Goal: Information Seeking & Learning: Compare options

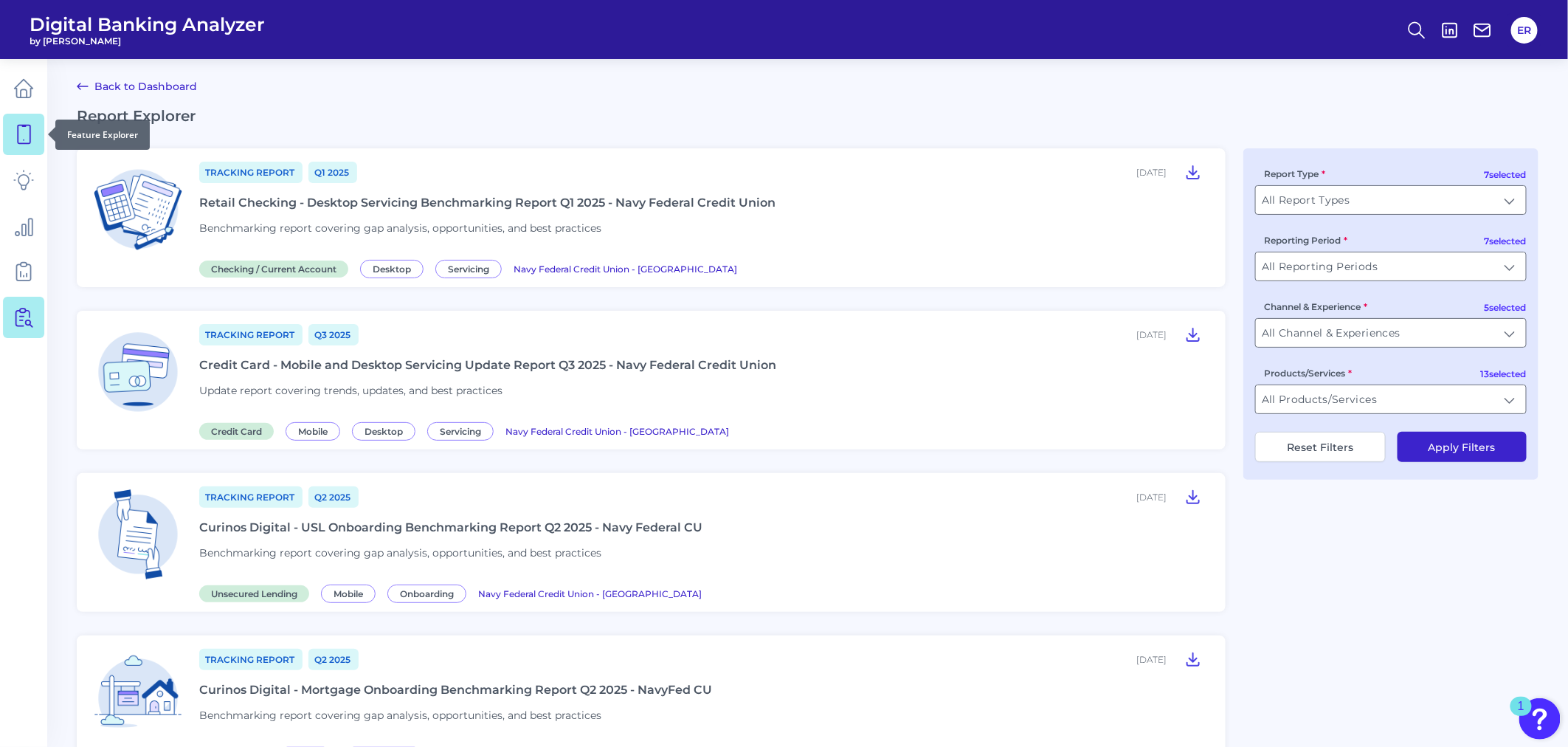
click at [20, 136] on icon at bounding box center [24, 134] width 21 height 21
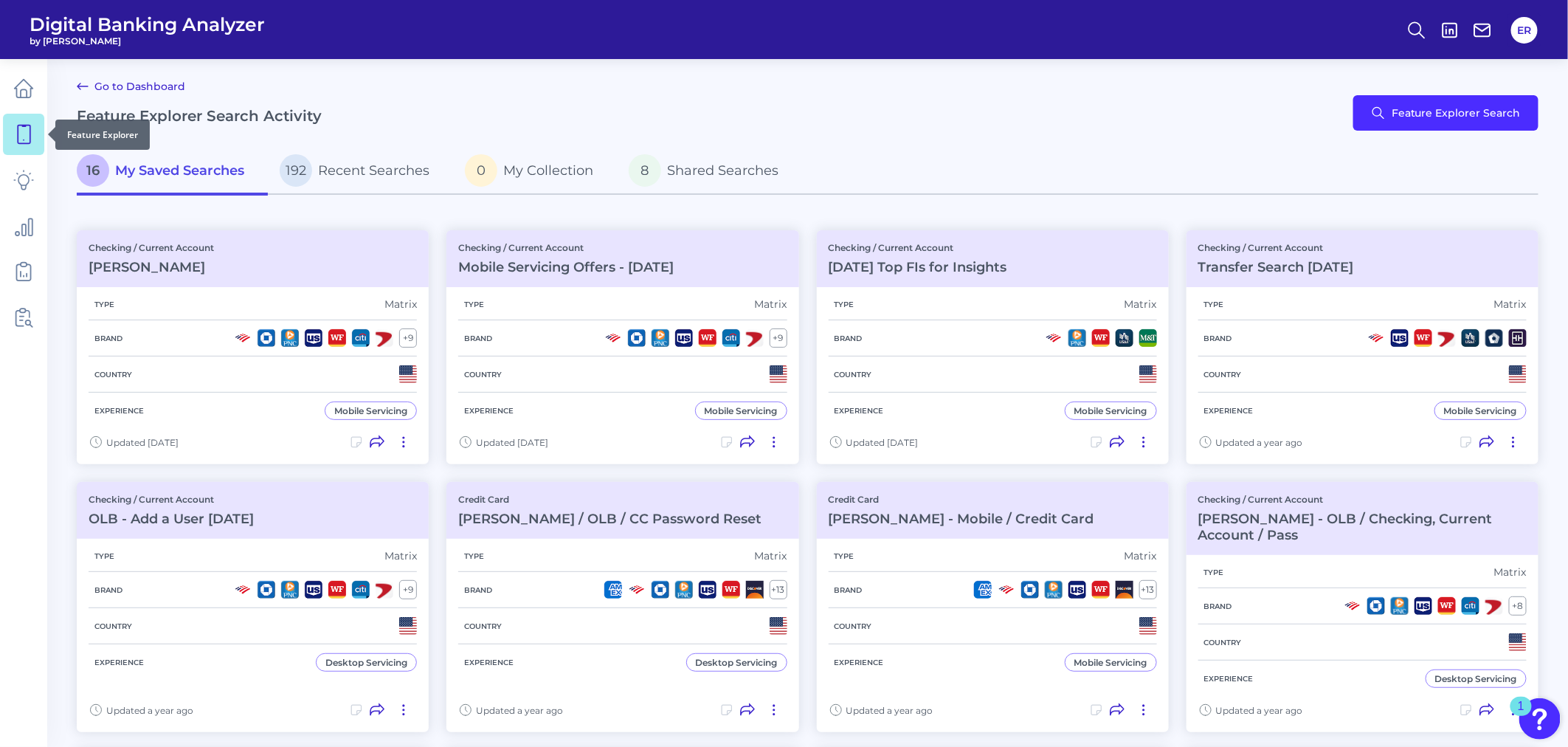
click at [18, 140] on icon at bounding box center [24, 134] width 13 height 19
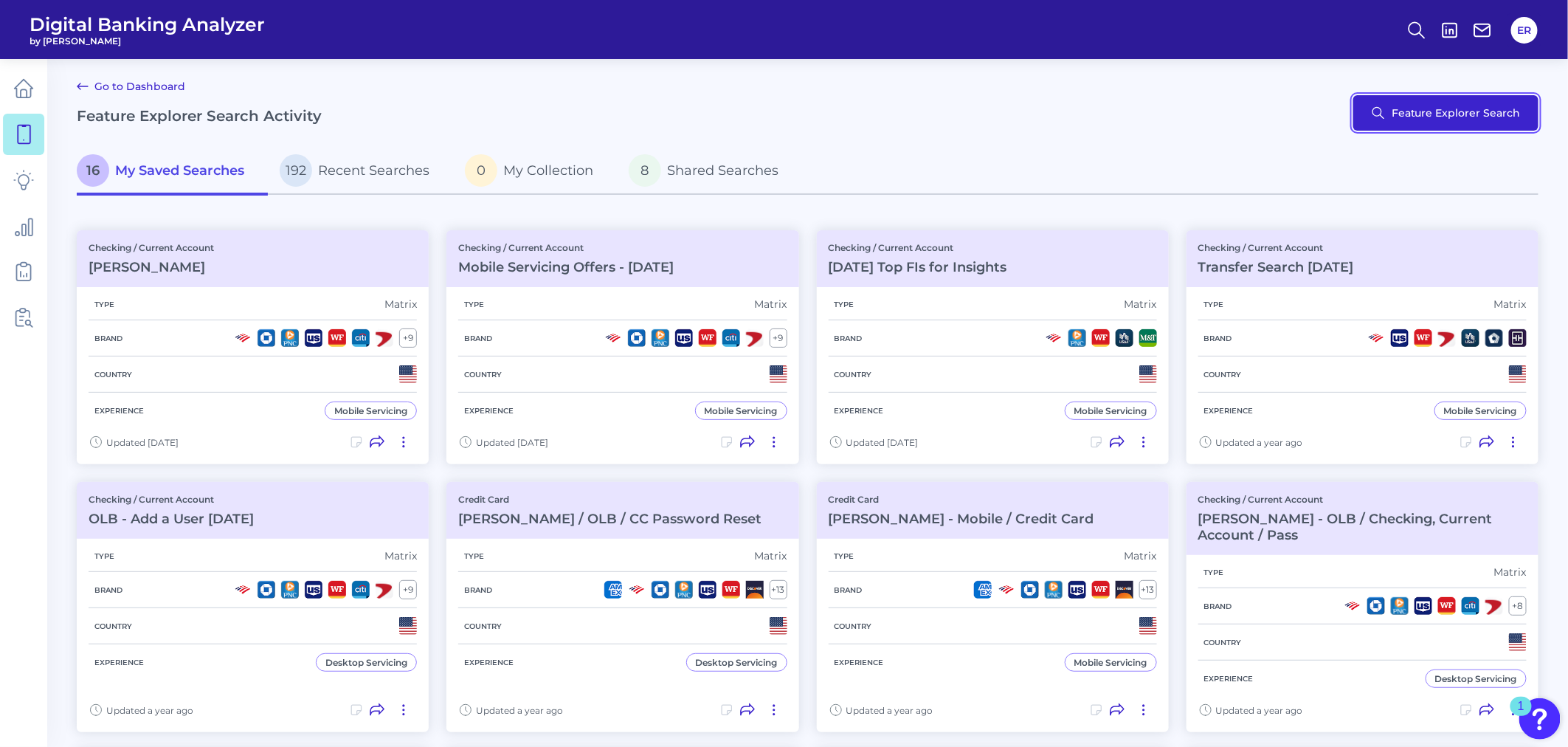
click at [1423, 107] on button "Feature Explorer Search" at bounding box center [1446, 113] width 185 height 35
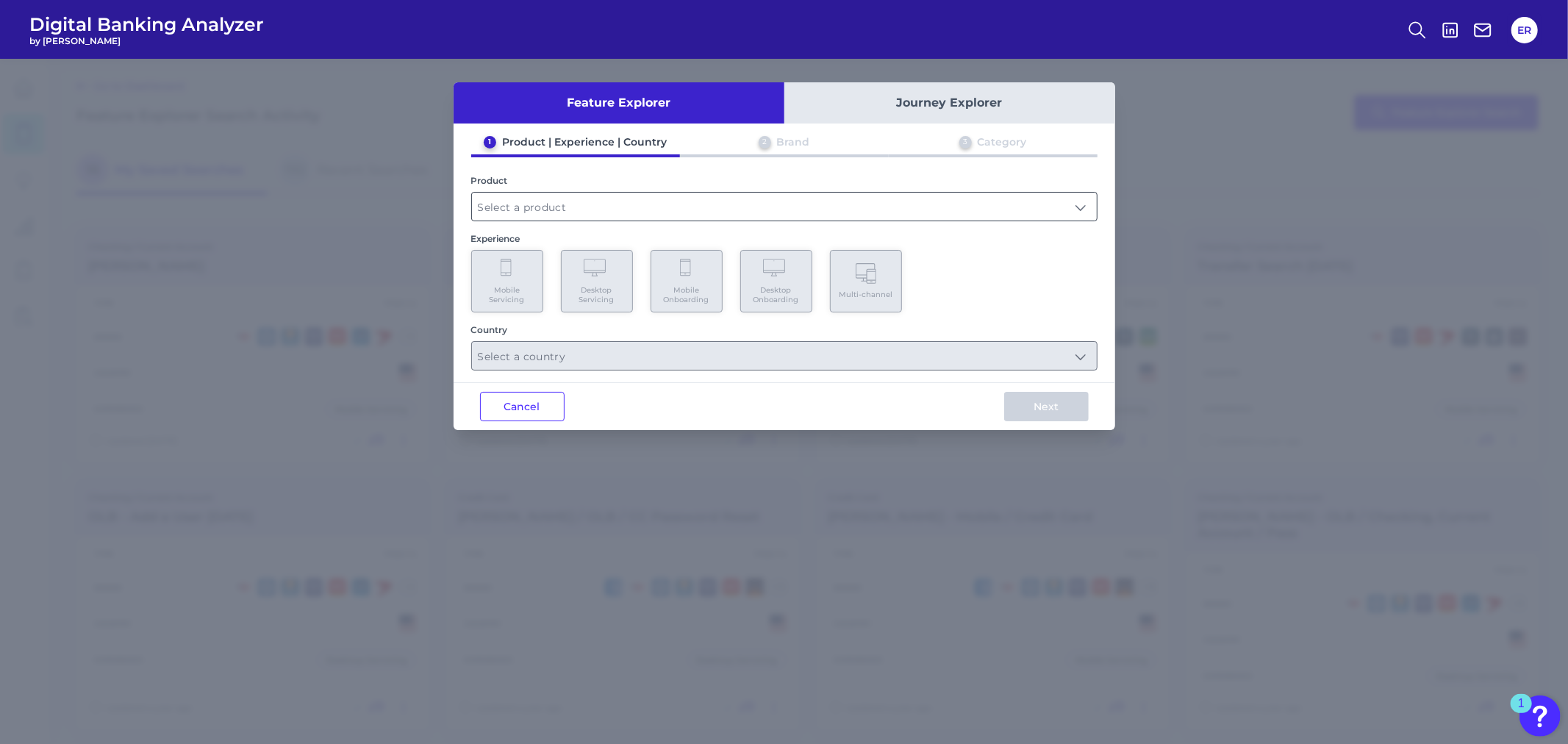
click at [632, 208] on input "text" at bounding box center [784, 206] width 625 height 28
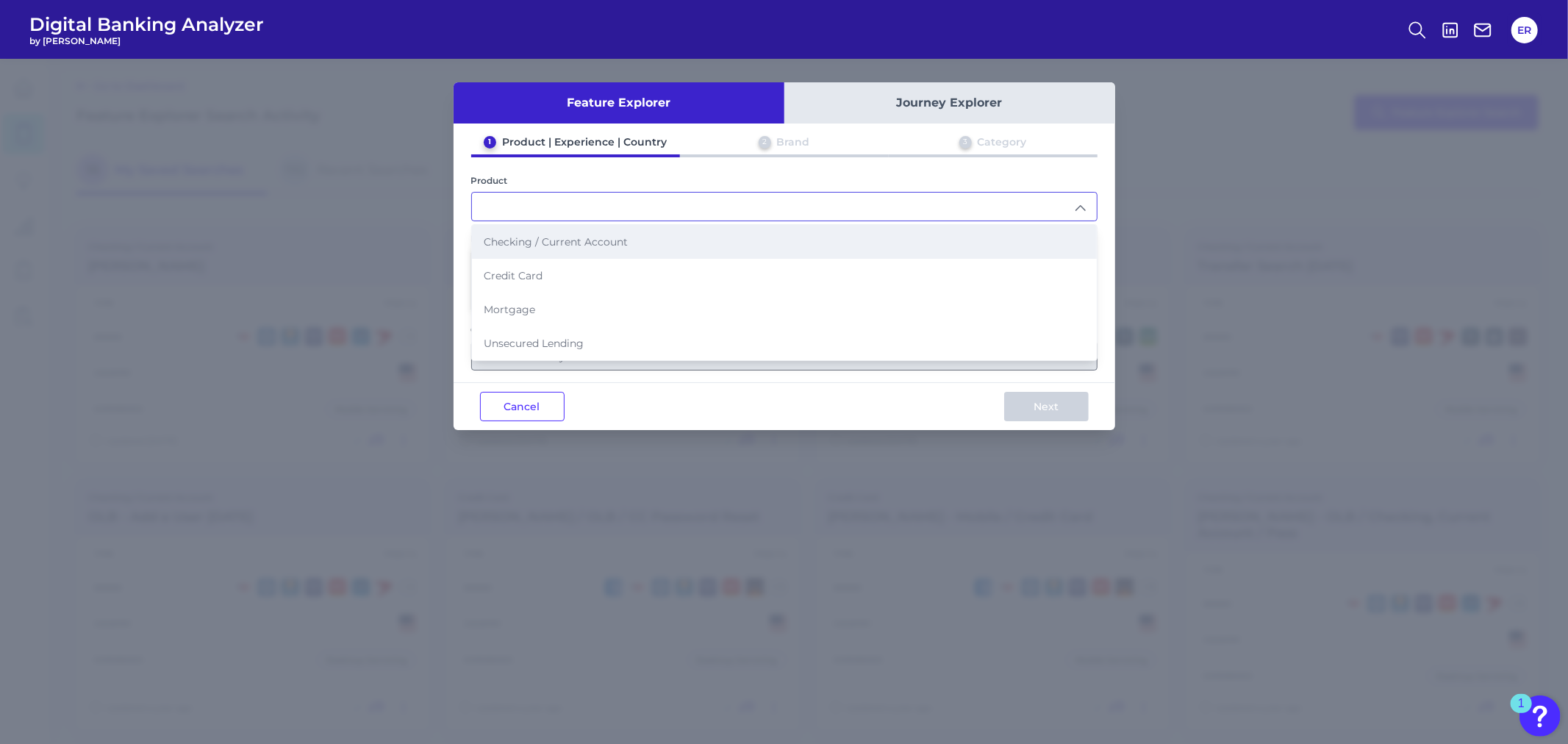
click at [633, 239] on li "Checking / Current Account" at bounding box center [784, 242] width 625 height 34
type input "Checking / Current Account"
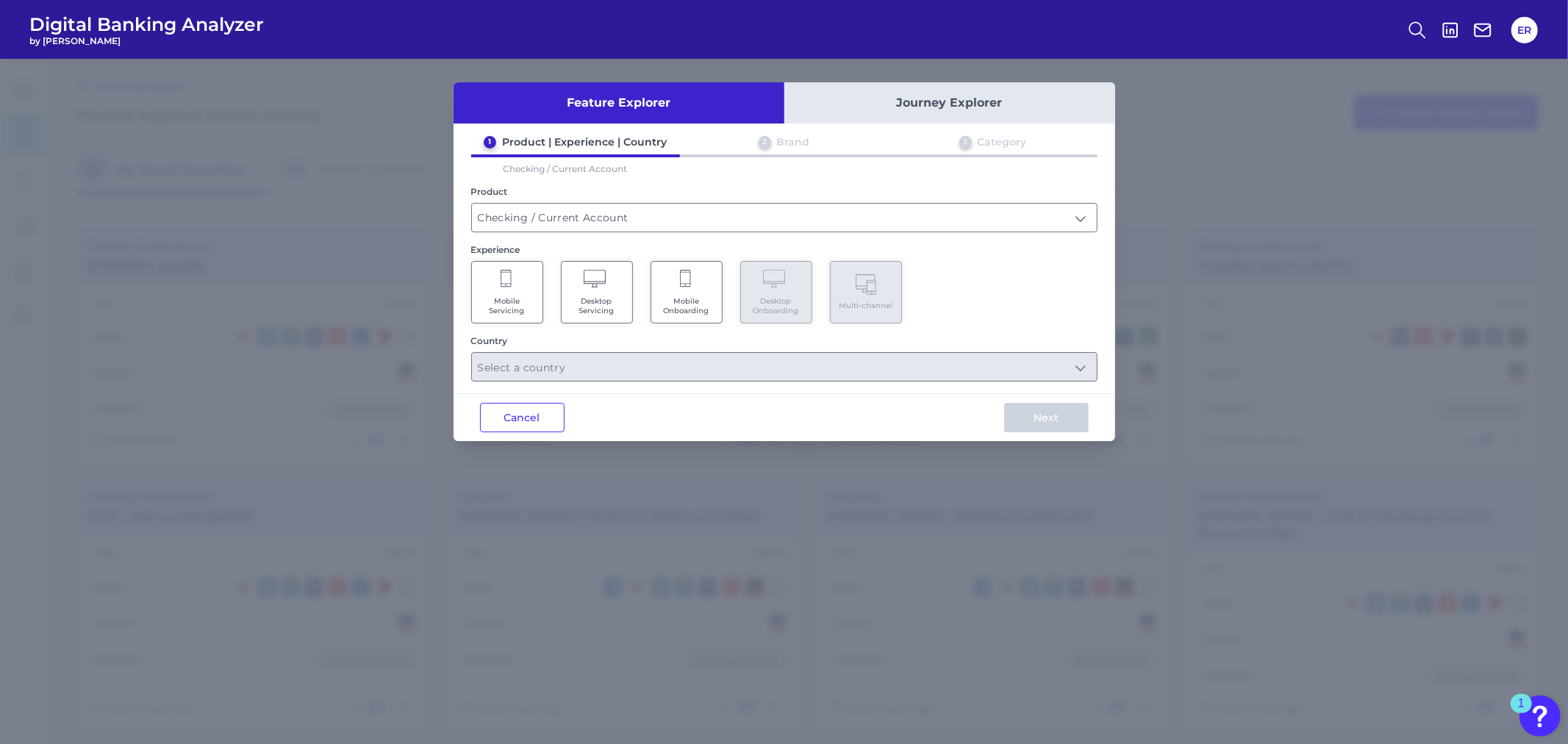
click at [522, 297] on span "Mobile Servicing" at bounding box center [506, 306] width 56 height 20
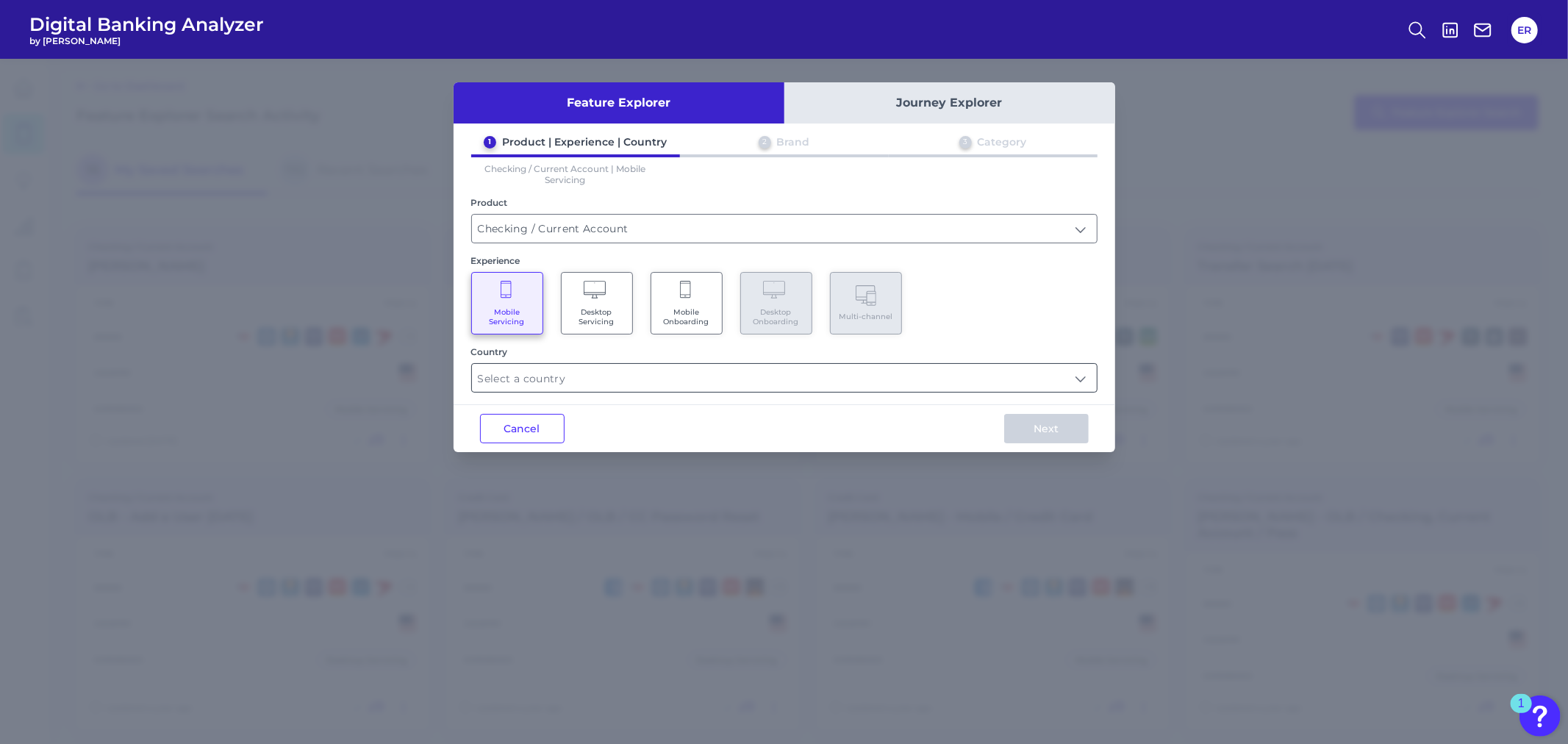
click at [1085, 383] on input "text" at bounding box center [784, 377] width 625 height 28
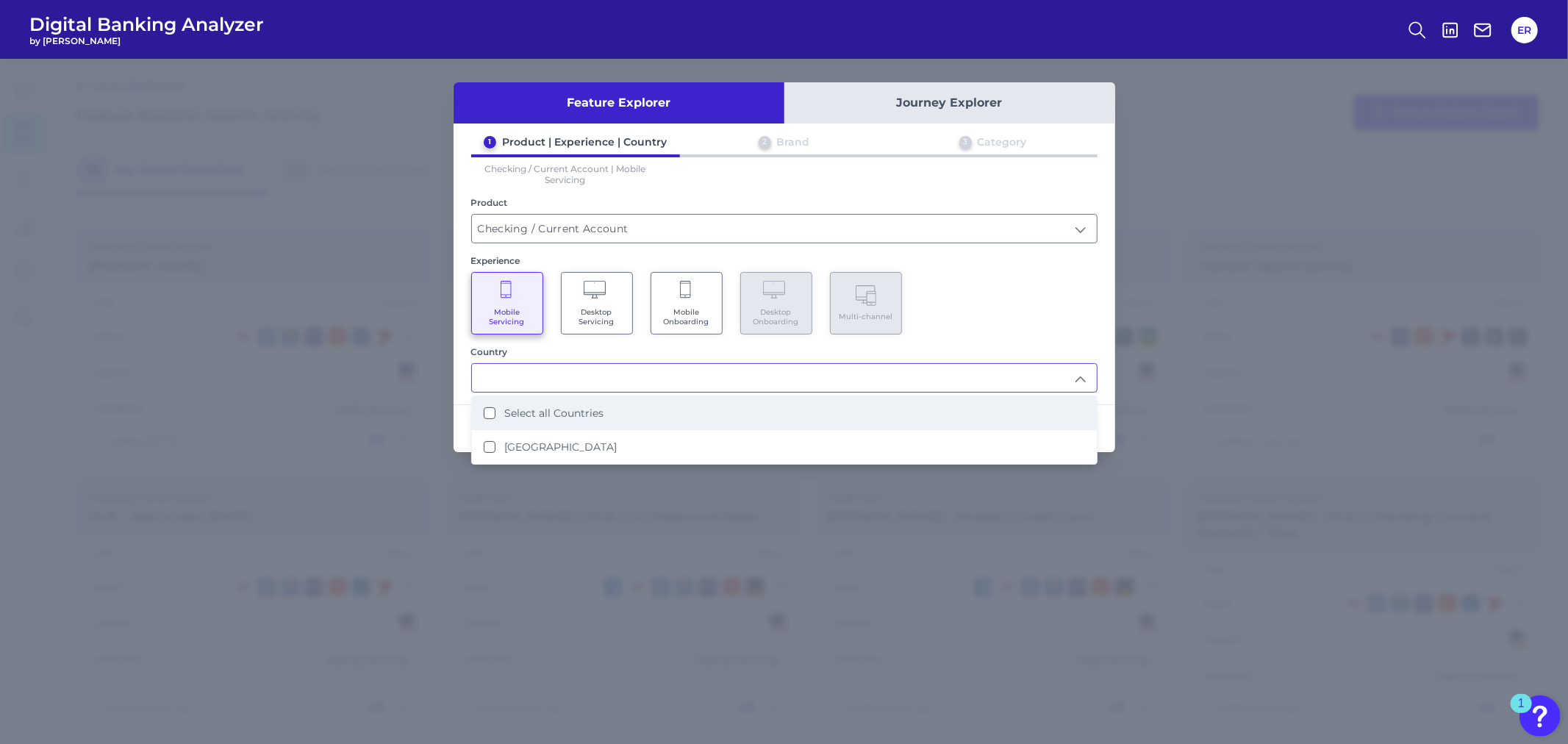
click at [682, 406] on li "Select all Countries" at bounding box center [784, 412] width 625 height 34
type input "Select all Countries"
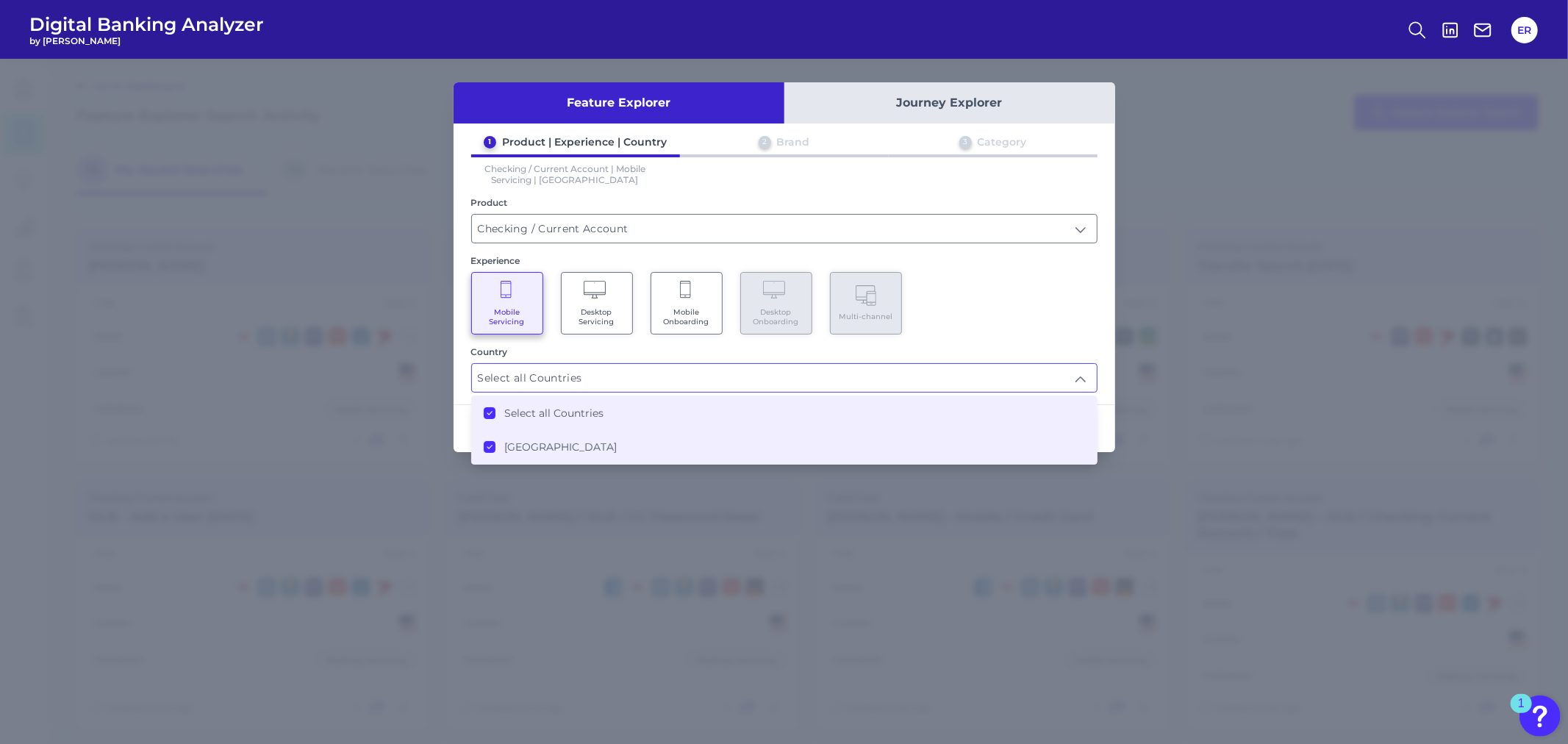
click at [1052, 295] on div "Mobile Servicing Desktop Servicing Mobile Onboarding Desktop Onboarding Multi-c…" at bounding box center [784, 303] width 626 height 62
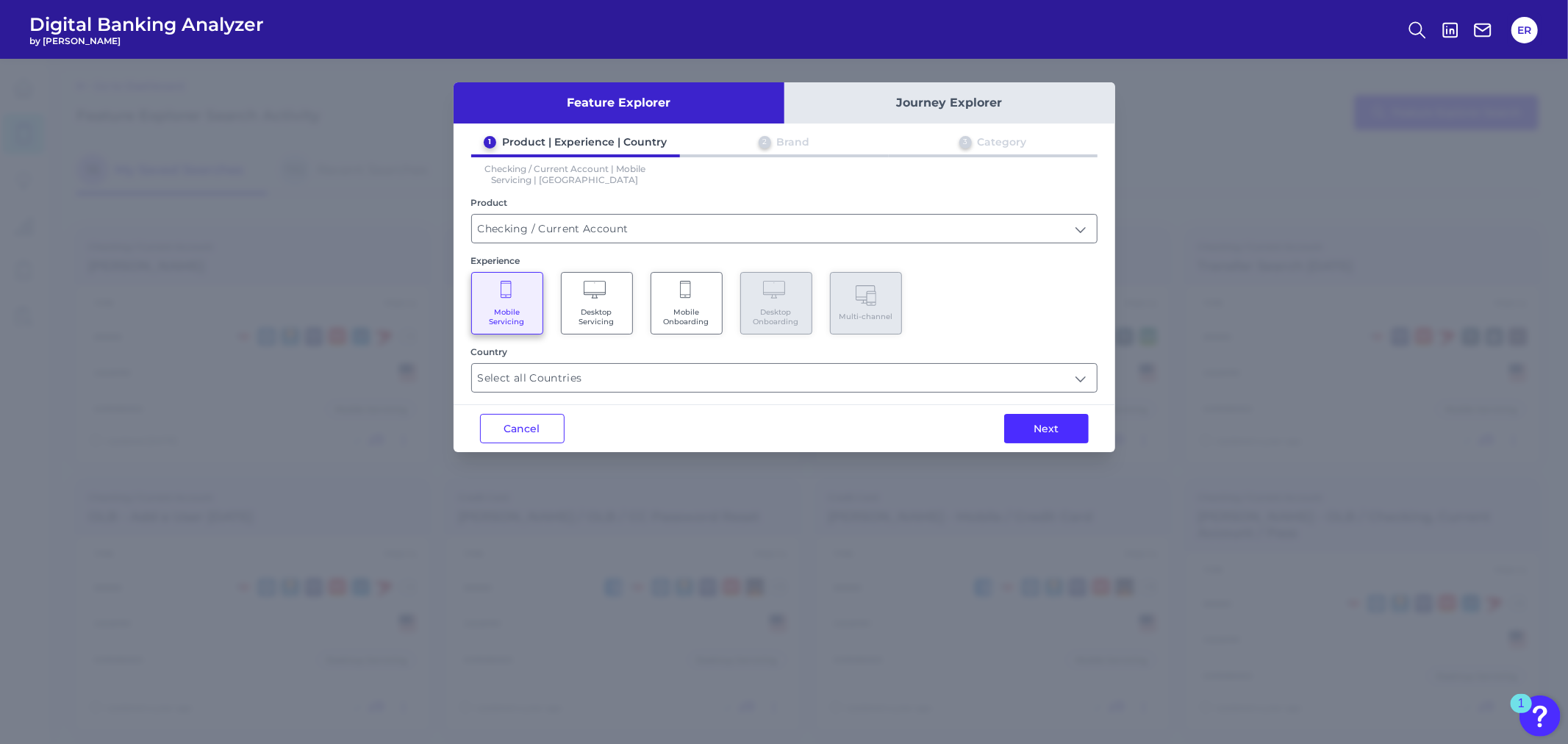
click at [1056, 425] on button "Next" at bounding box center [1046, 428] width 85 height 29
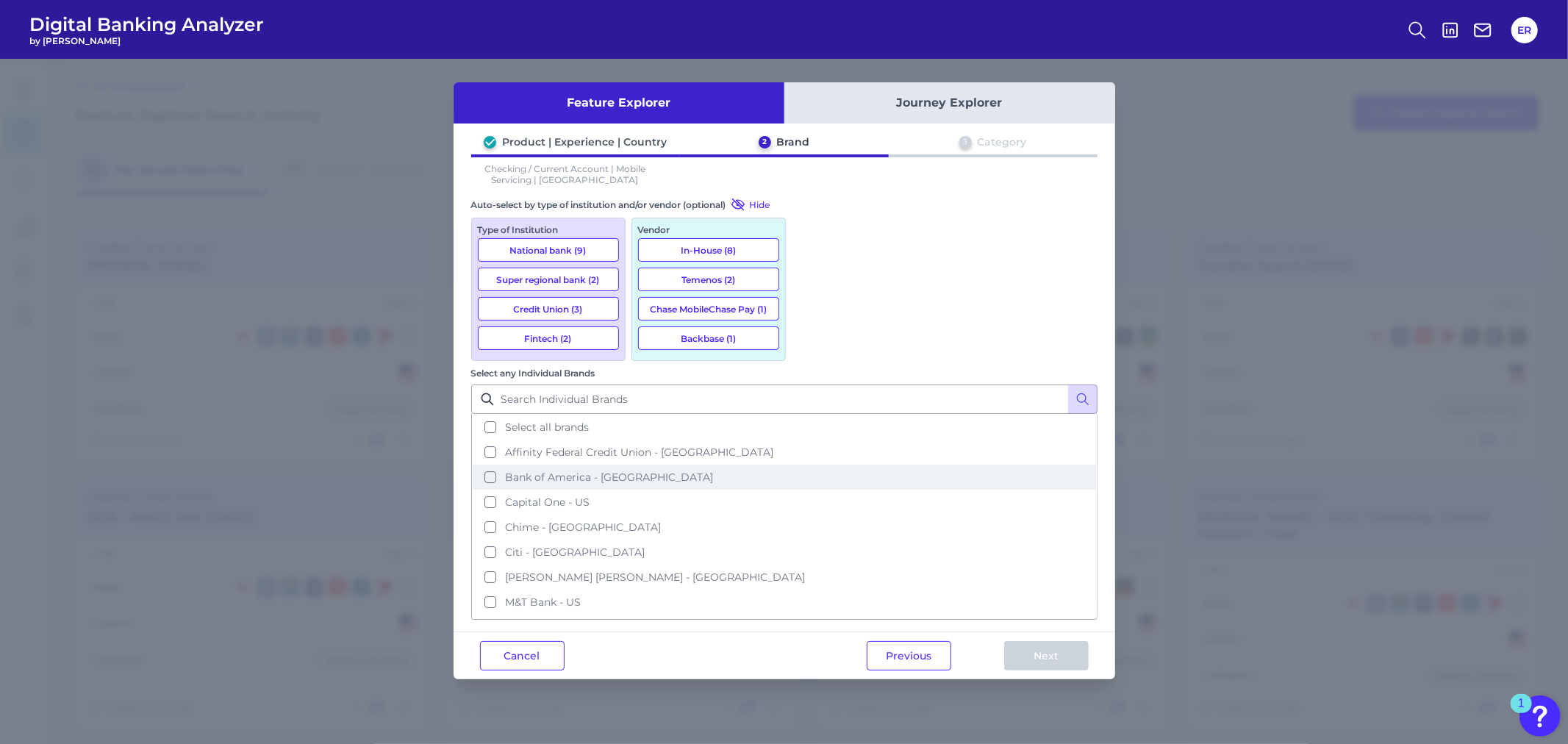
click at [805, 464] on button "Bank of America - [GEOGRAPHIC_DATA]" at bounding box center [784, 477] width 623 height 25
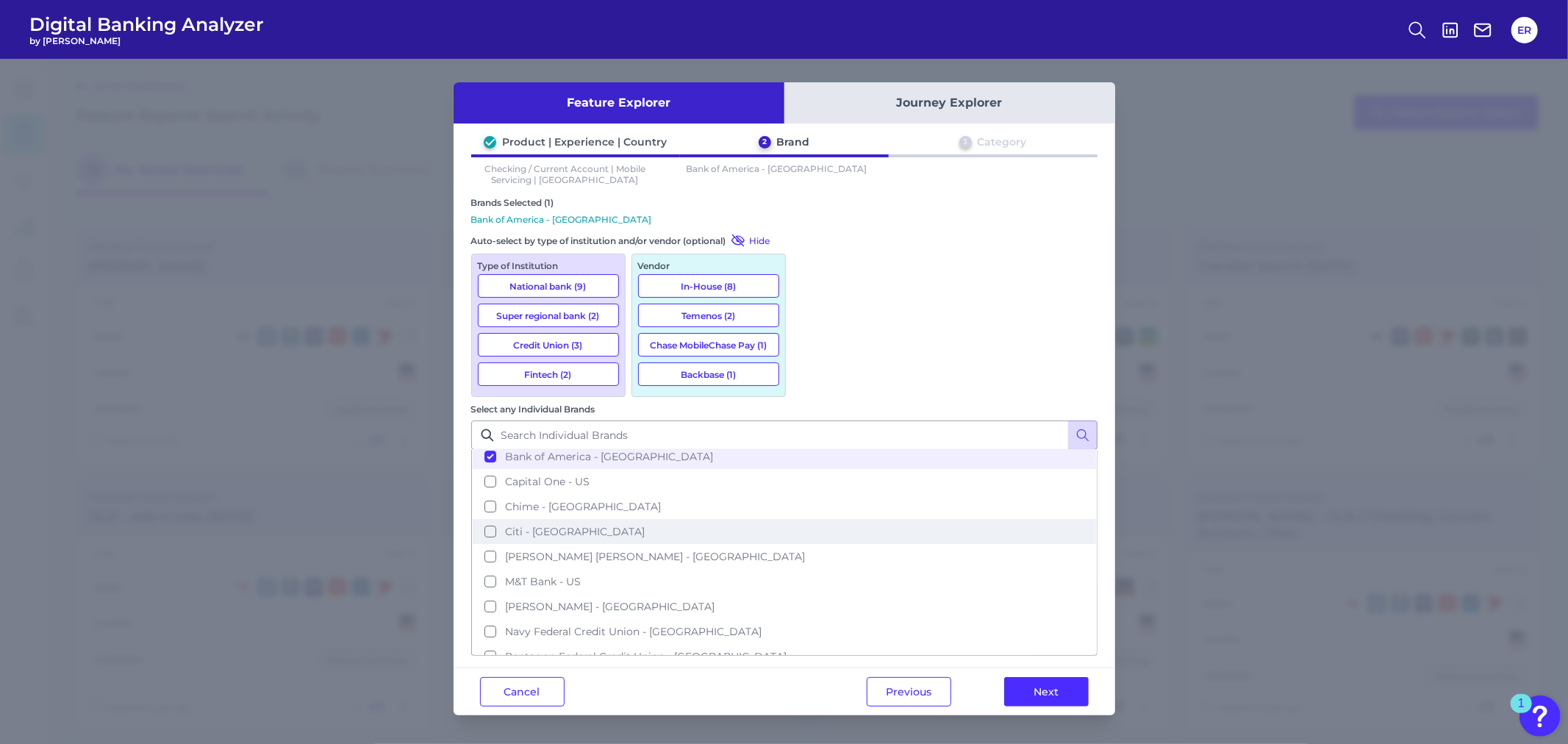
scroll to position [82, 0]
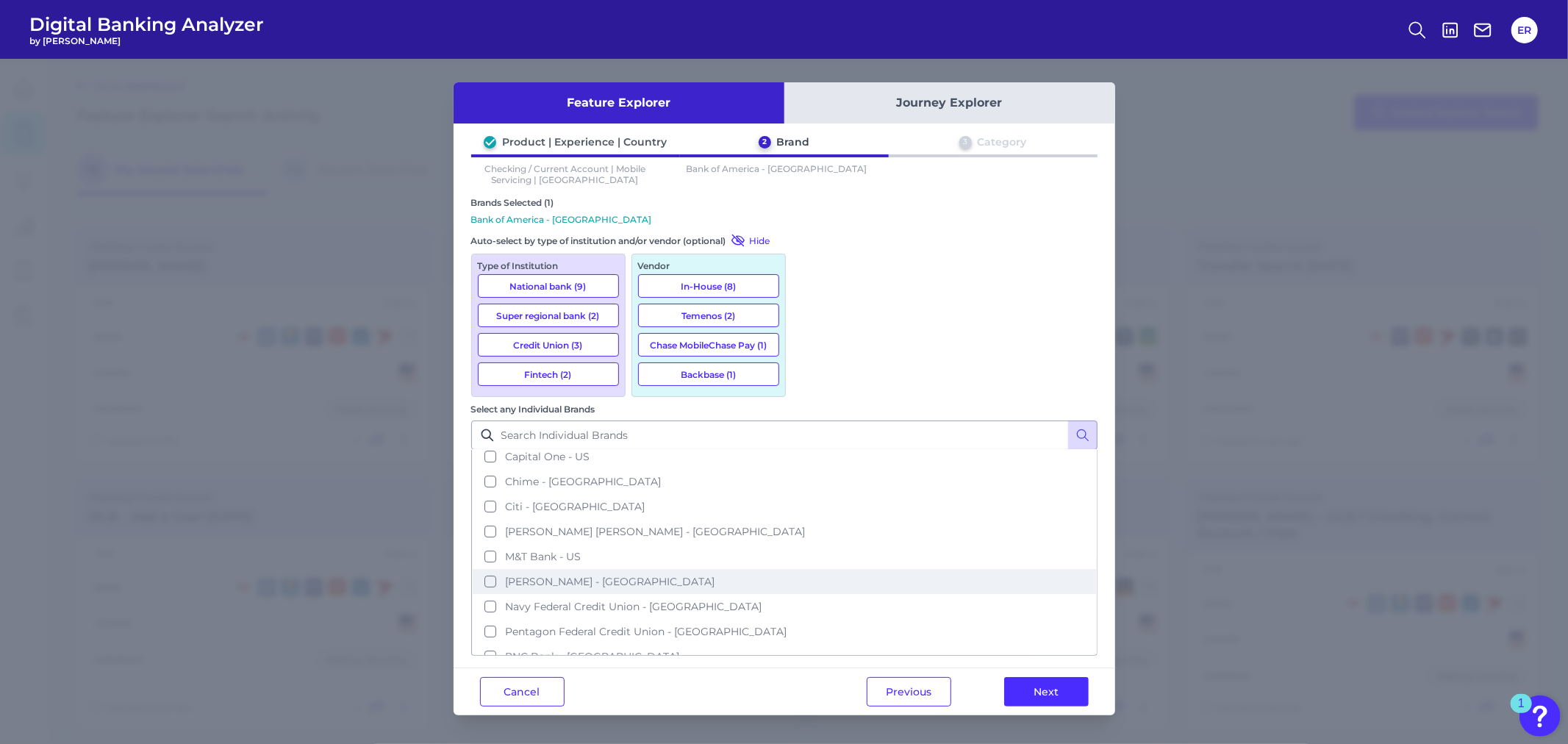
click at [820, 568] on button "[PERSON_NAME] - [GEOGRAPHIC_DATA]" at bounding box center [784, 581] width 623 height 25
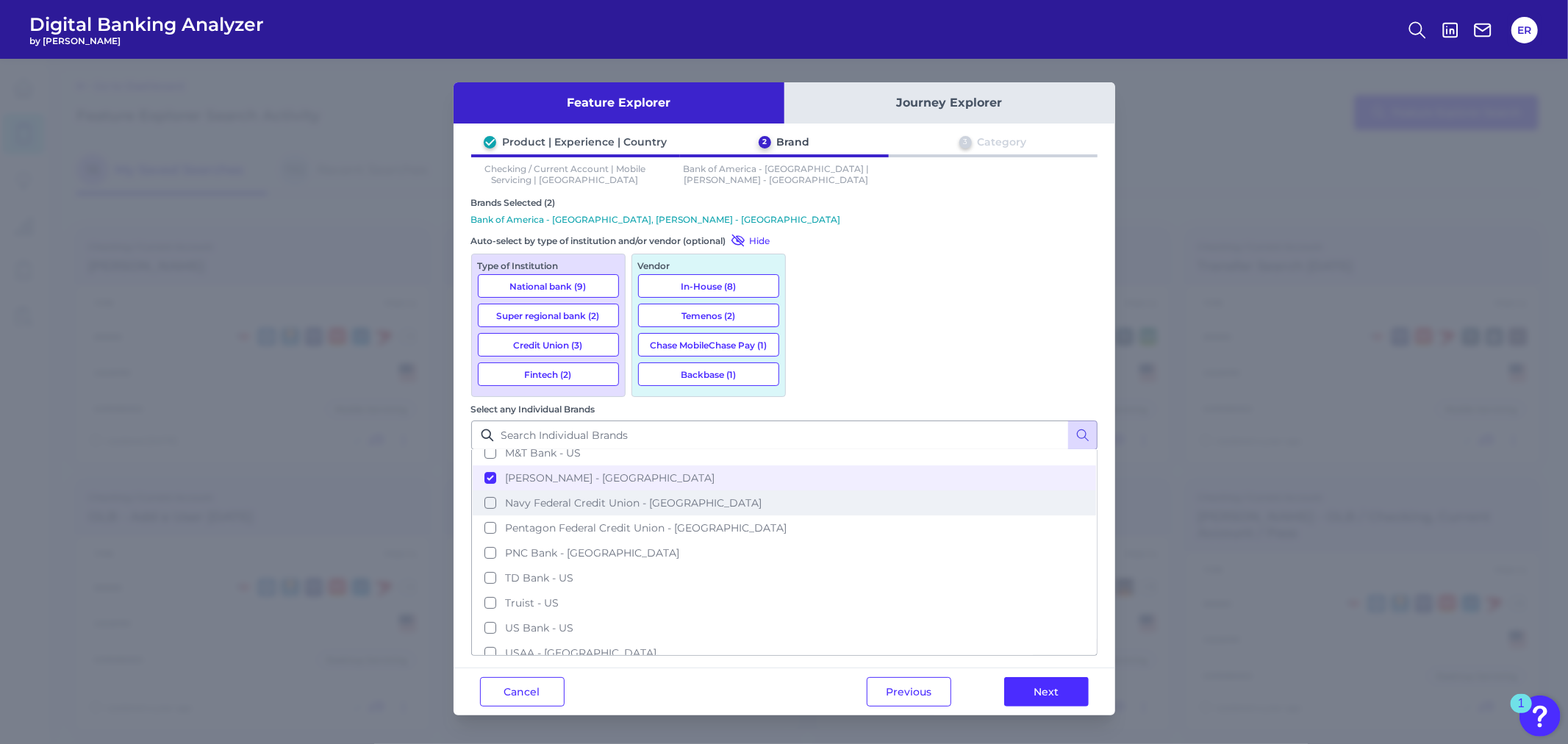
scroll to position [204, 0]
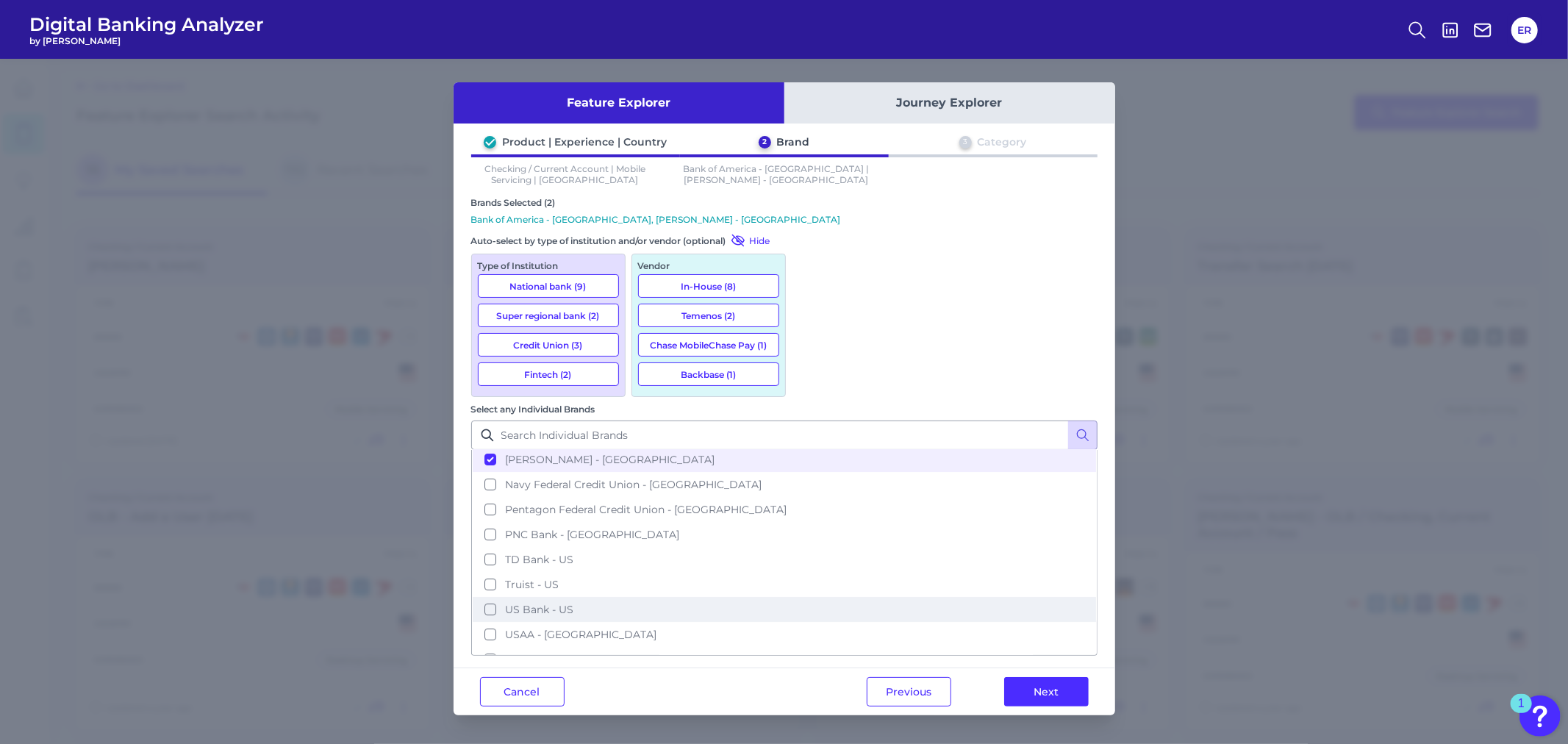
click at [574, 603] on span "US Bank - US" at bounding box center [540, 609] width 68 height 14
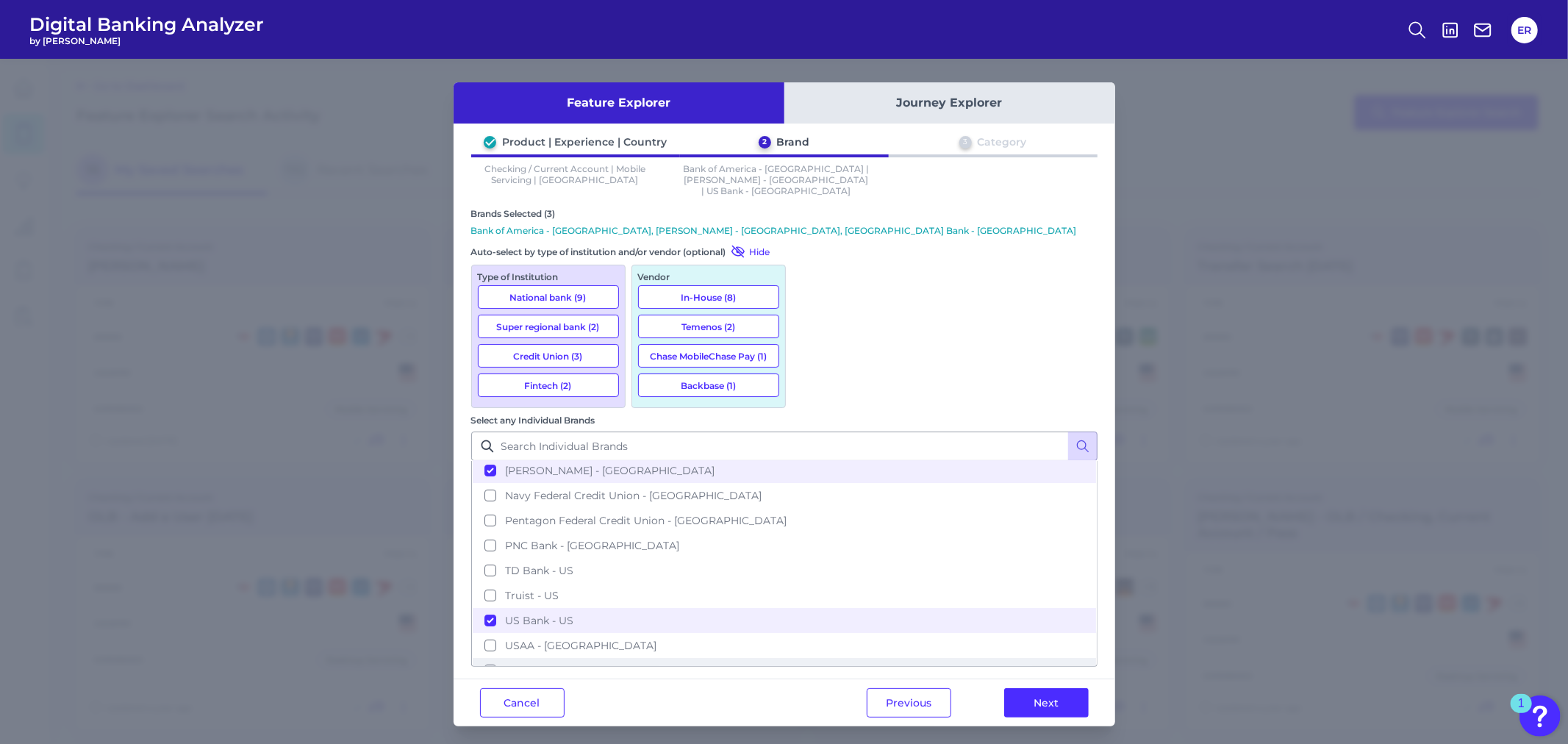
click at [748, 663] on span "[PERSON_NAME] Fargo - [GEOGRAPHIC_DATA]" at bounding box center [626, 670] width 243 height 14
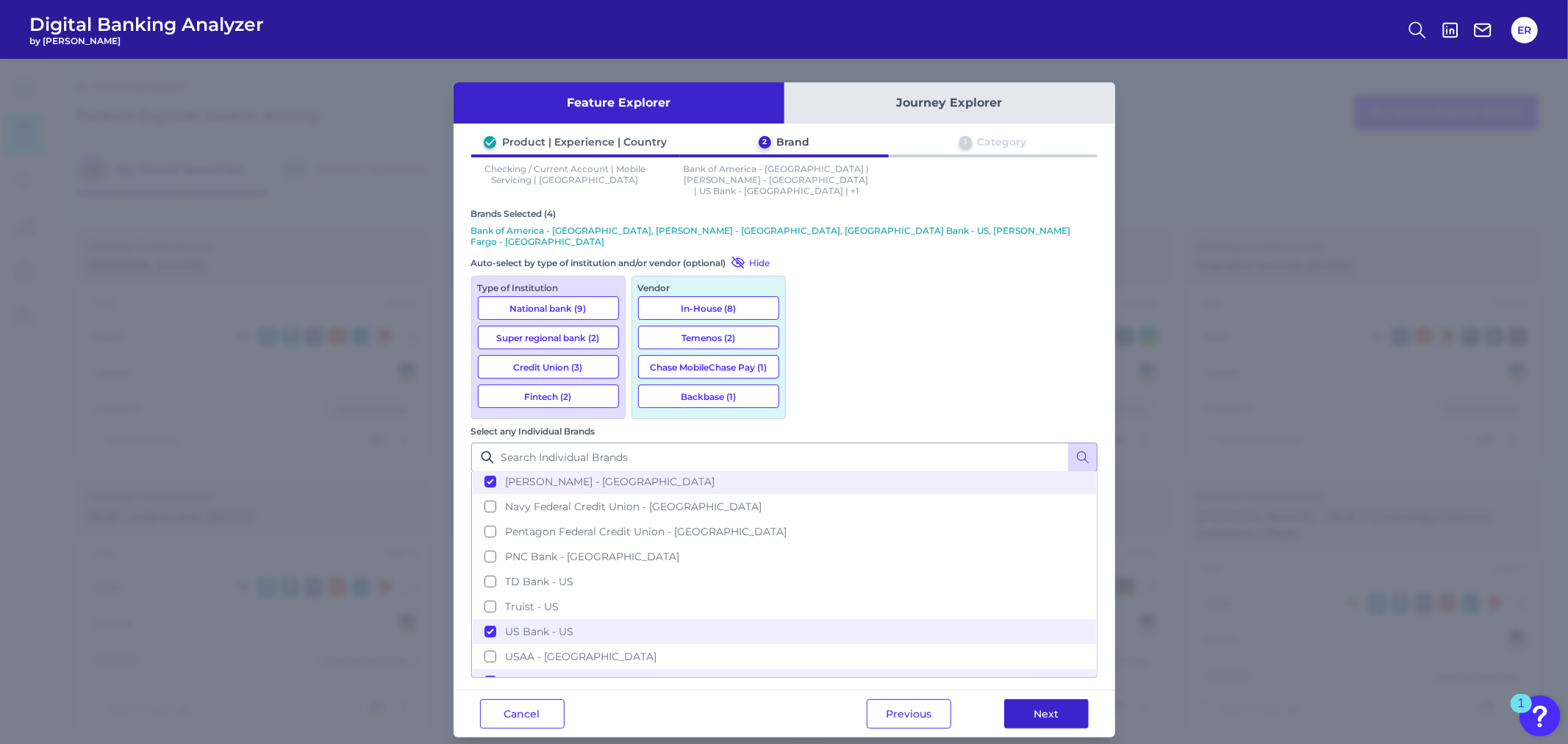
click at [1047, 699] on button "Next" at bounding box center [1046, 714] width 85 height 29
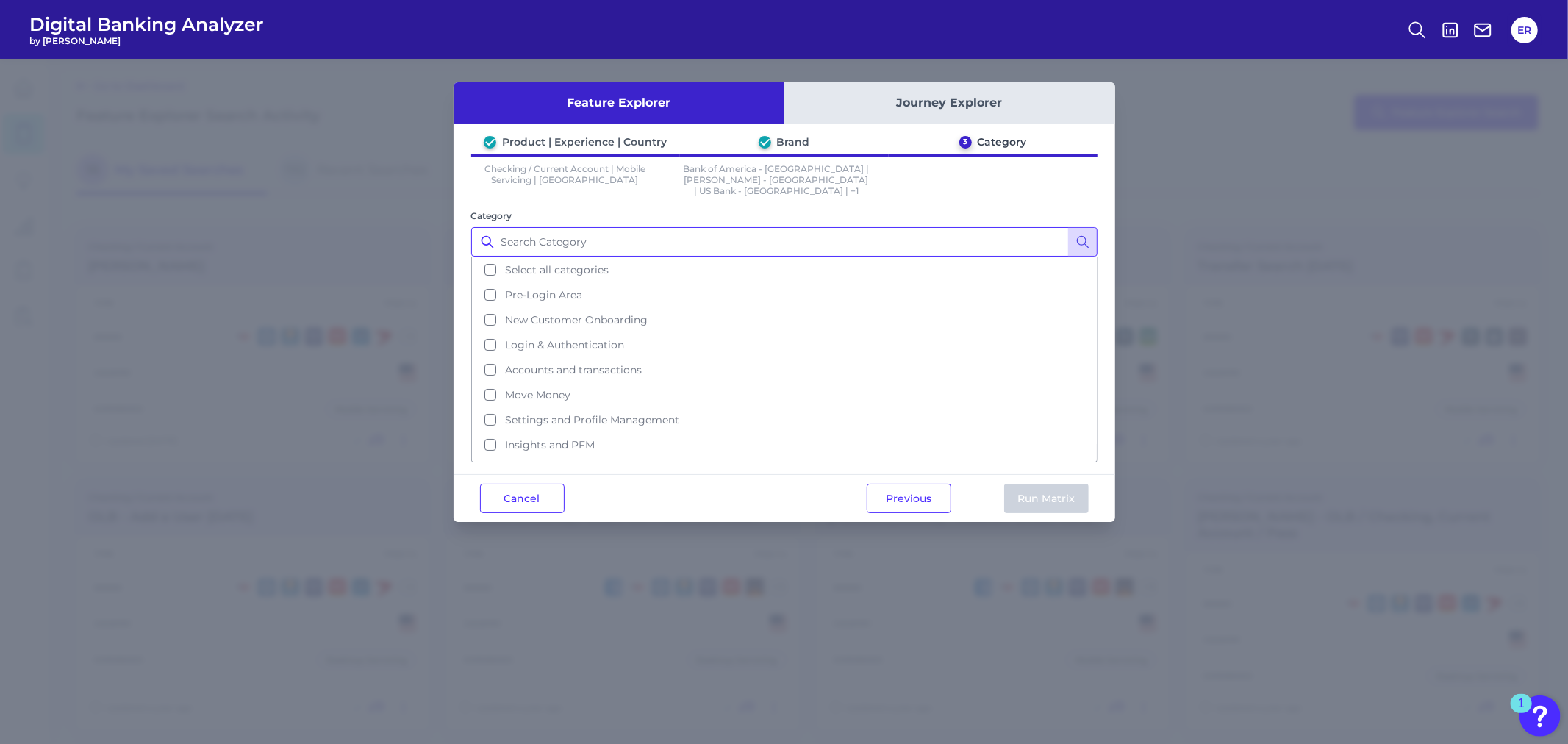
click at [618, 233] on input "Category" at bounding box center [784, 242] width 626 height 29
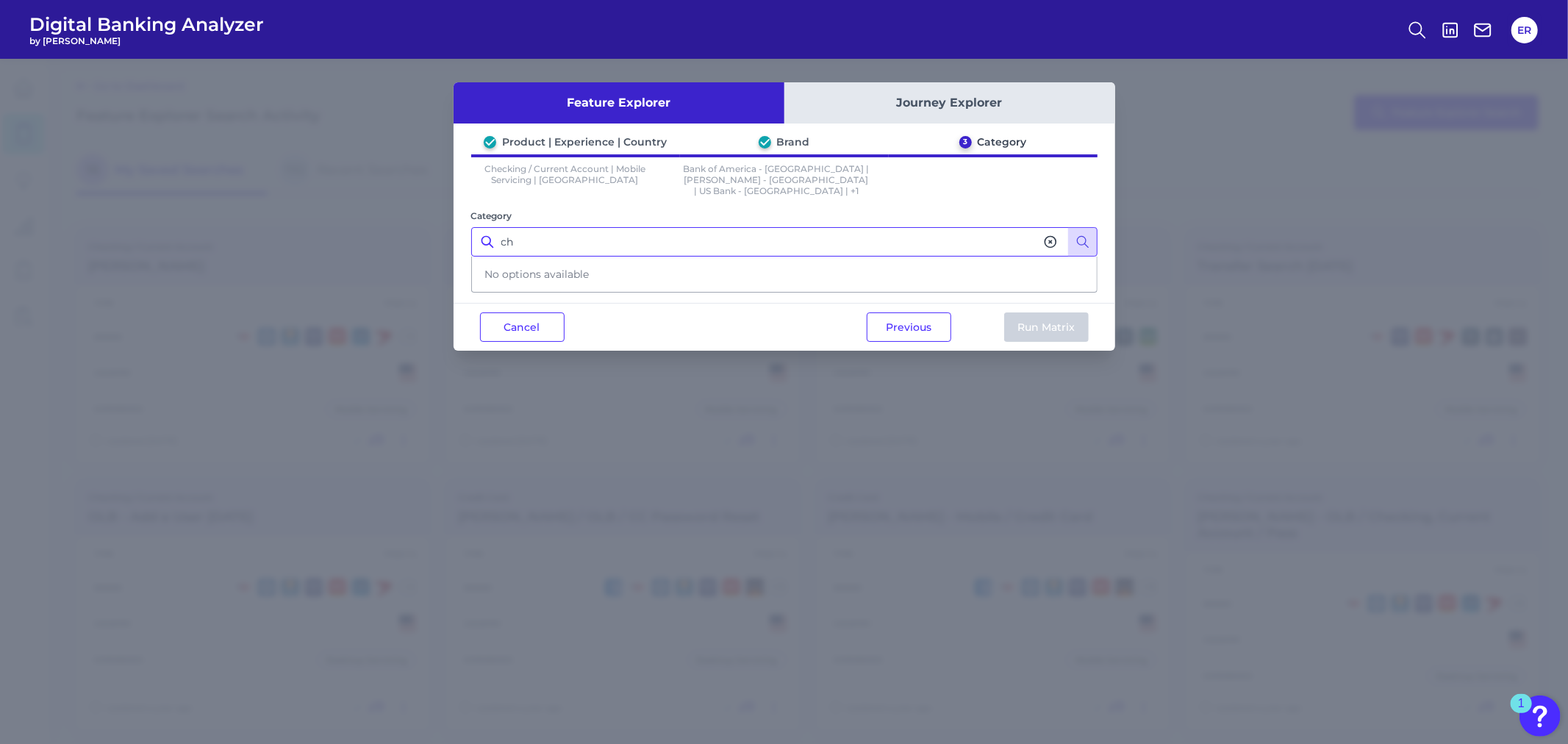
type input "c"
click at [534, 335] on button "Cancel" at bounding box center [522, 327] width 85 height 29
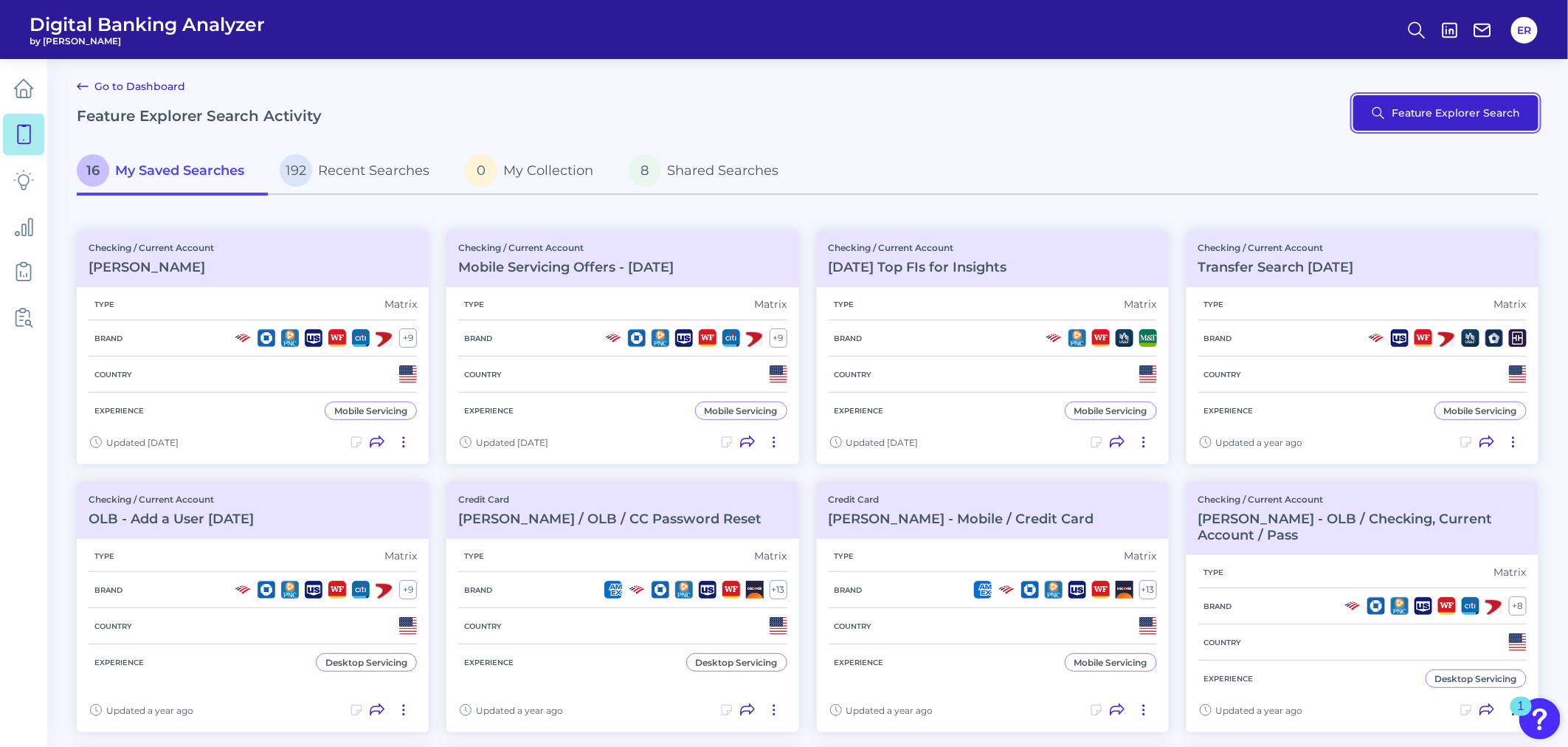
click at [1415, 105] on button "Feature Explorer Search" at bounding box center [1446, 113] width 185 height 35
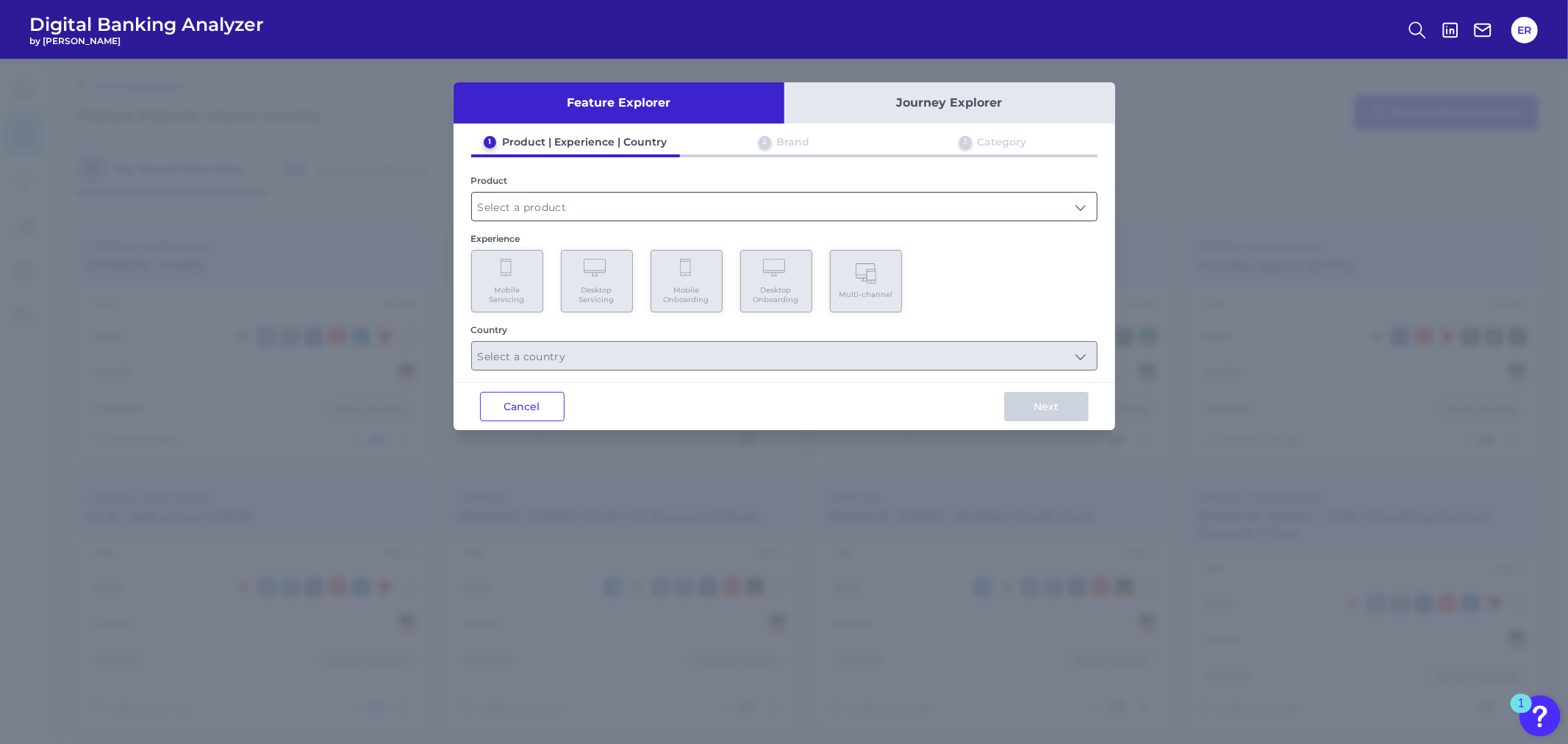
click at [637, 208] on input "text" at bounding box center [784, 206] width 625 height 28
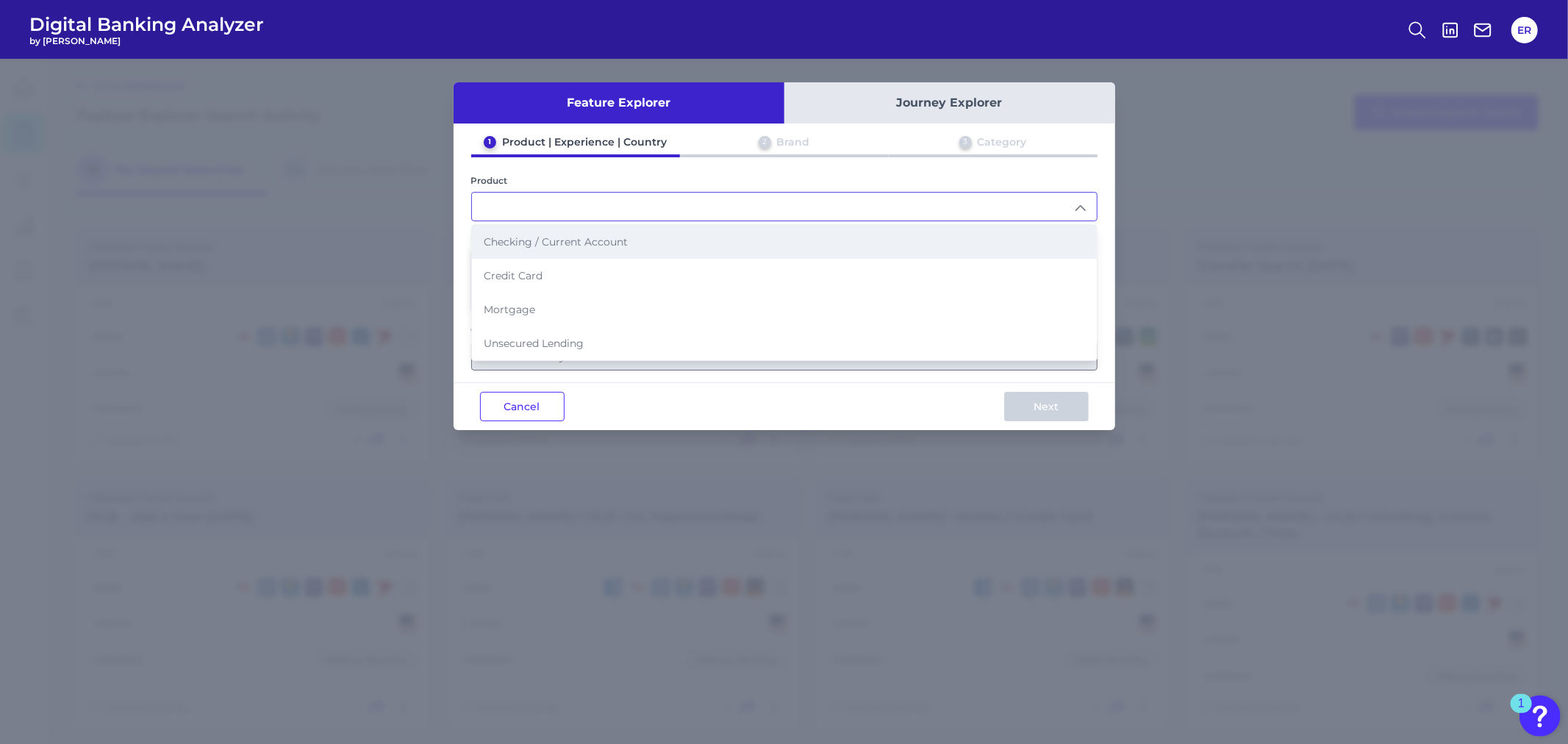
click at [555, 237] on span "Checking / Current Account" at bounding box center [556, 242] width 144 height 14
type input "Checking / Current Account"
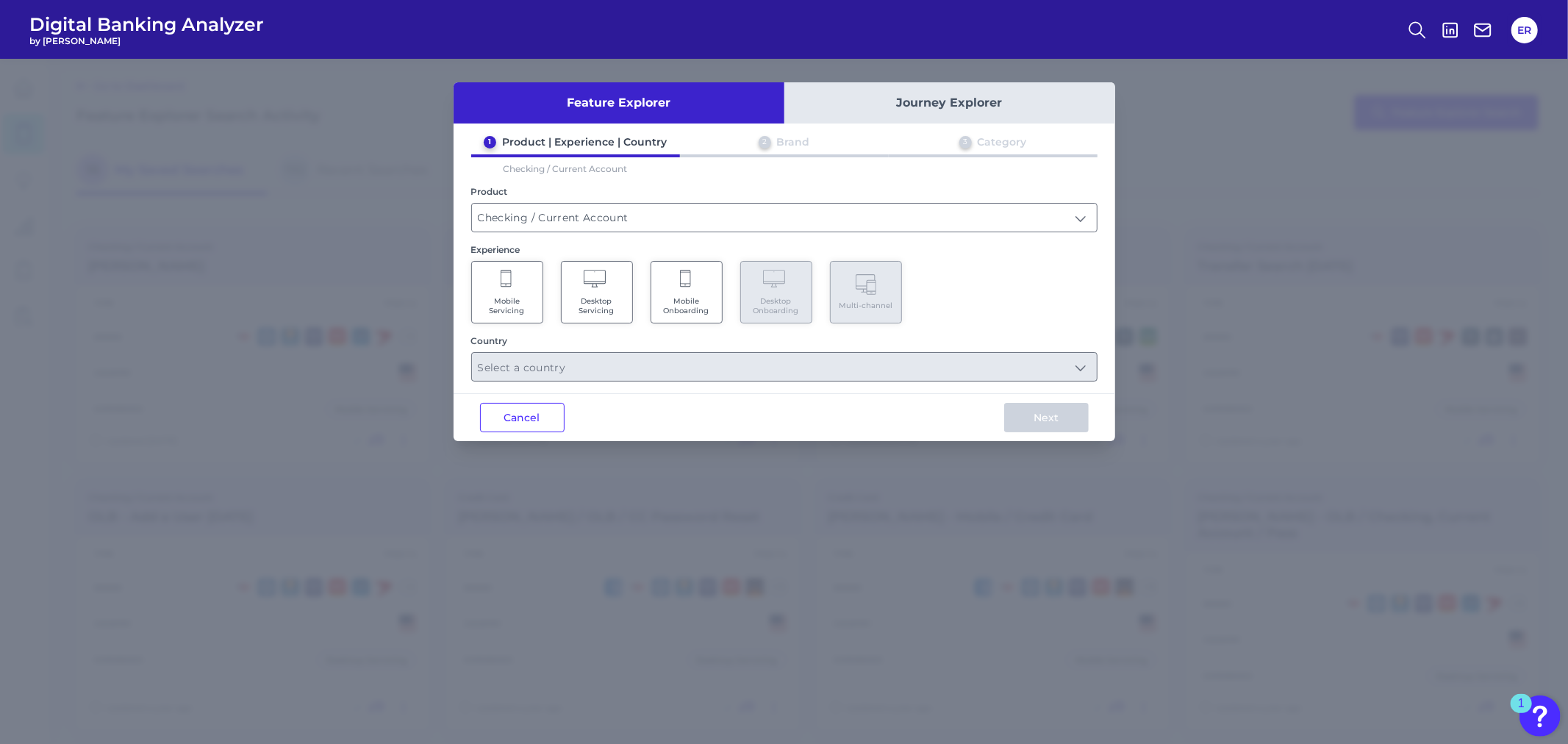
click at [517, 288] on Servicing "Mobile Servicing" at bounding box center [507, 293] width 72 height 62
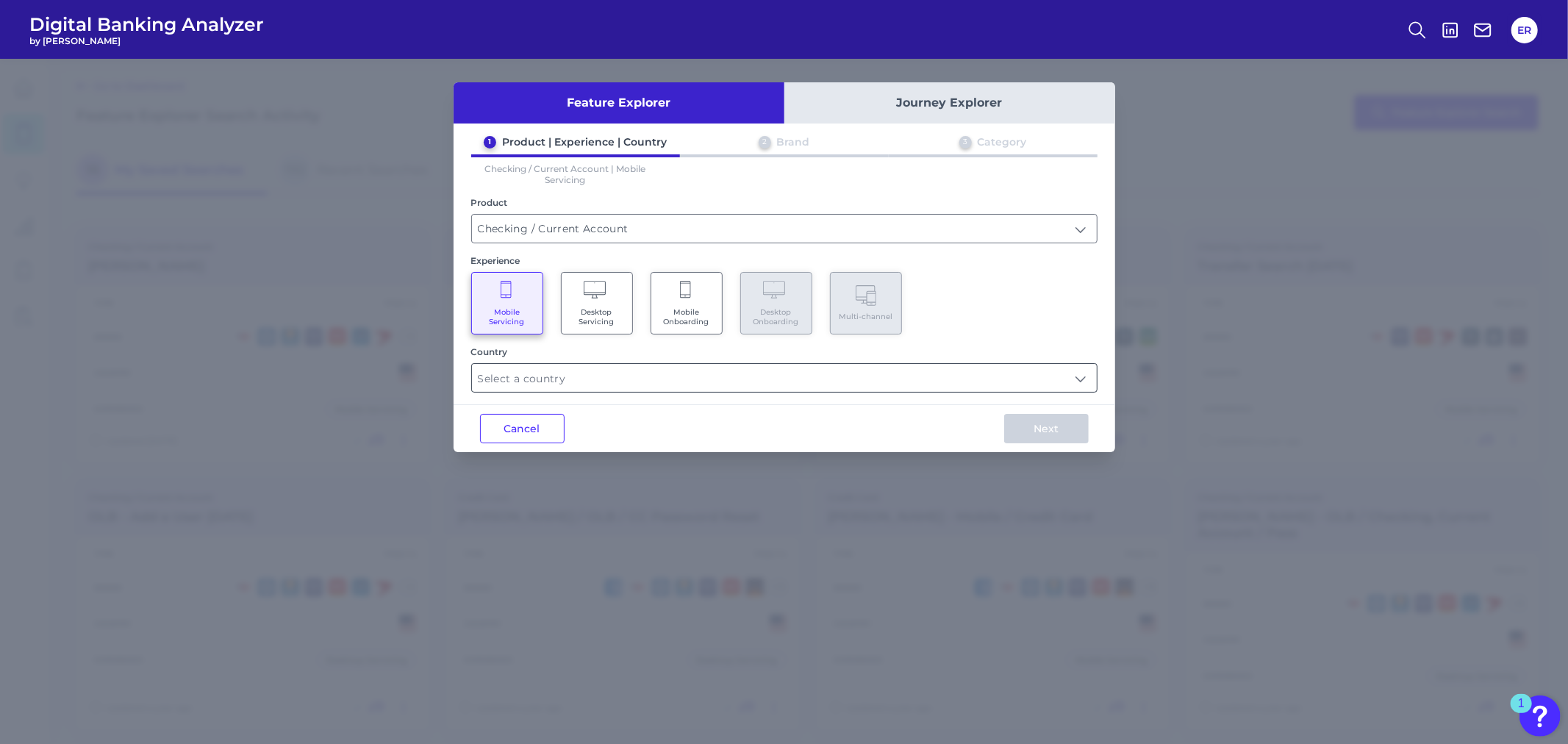
click at [538, 386] on input "text" at bounding box center [784, 377] width 625 height 28
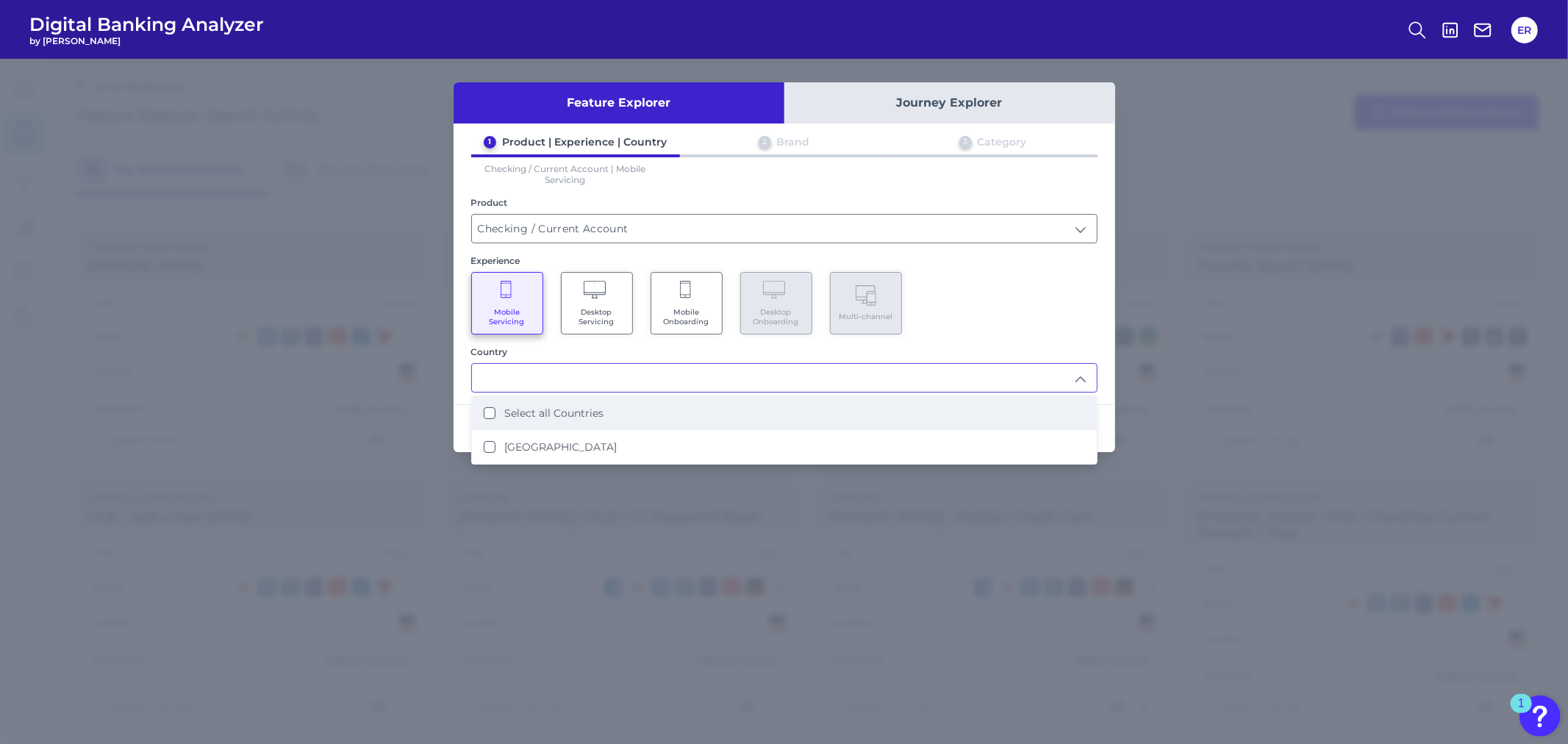
click at [545, 407] on label "Select all Countries" at bounding box center [554, 413] width 100 height 14
type input "Select all Countries"
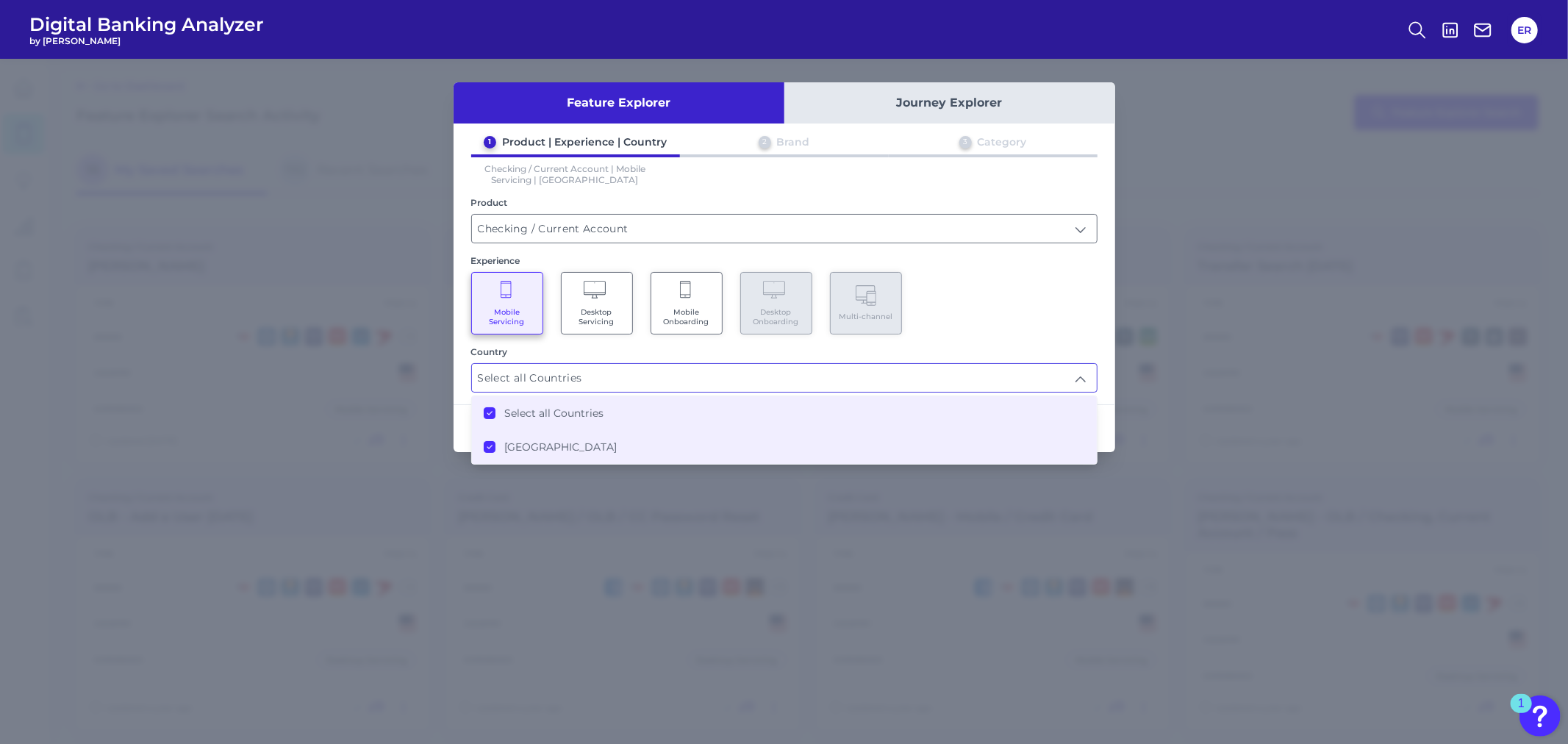
drag, startPoint x: 1068, startPoint y: 270, endPoint x: 1070, endPoint y: 292, distance: 22.1
click at [1068, 270] on div "Experience Mobile Servicing Desktop Servicing Mobile Onboarding Desktop Onboard…" at bounding box center [784, 294] width 626 height 79
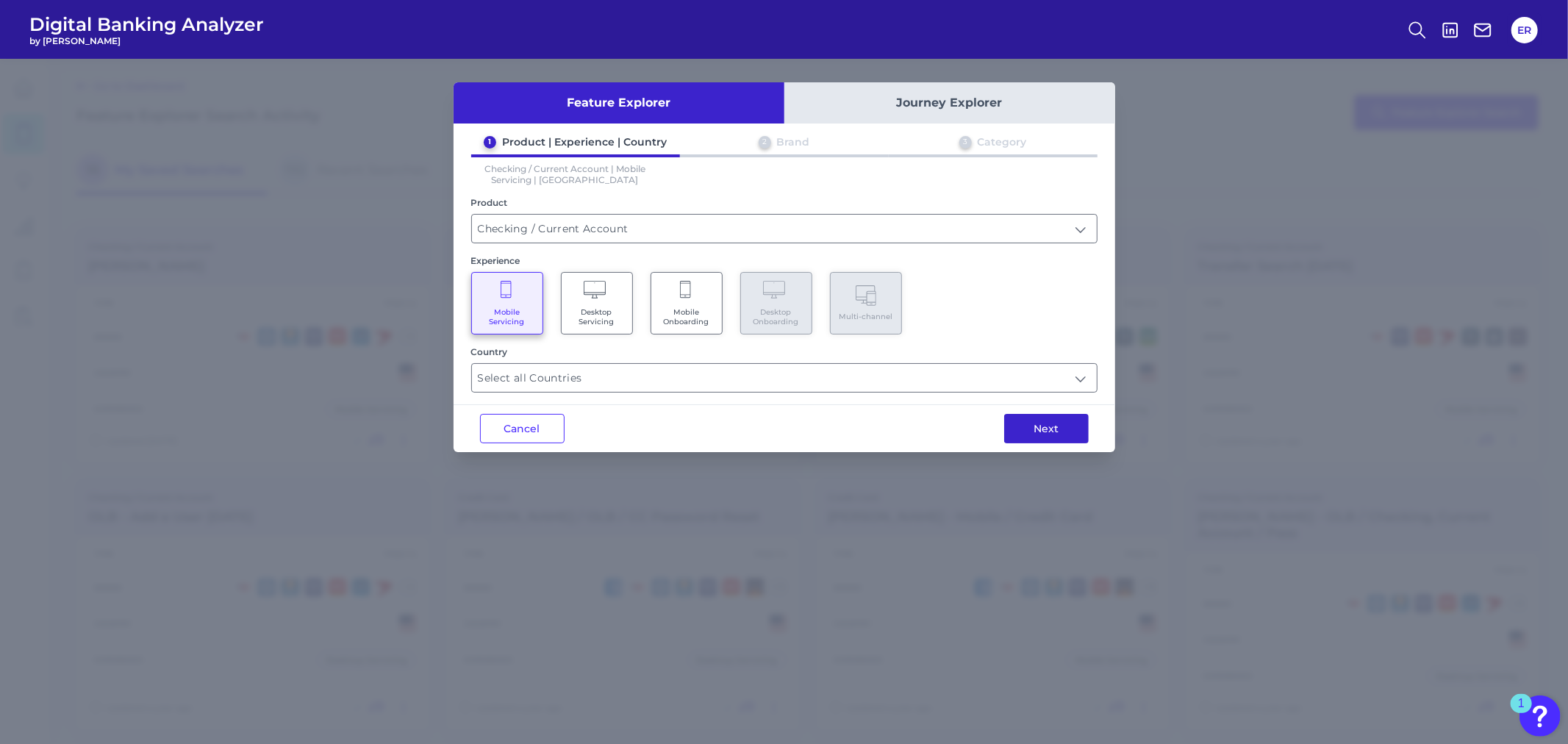
click at [1032, 431] on button "Next" at bounding box center [1046, 428] width 85 height 29
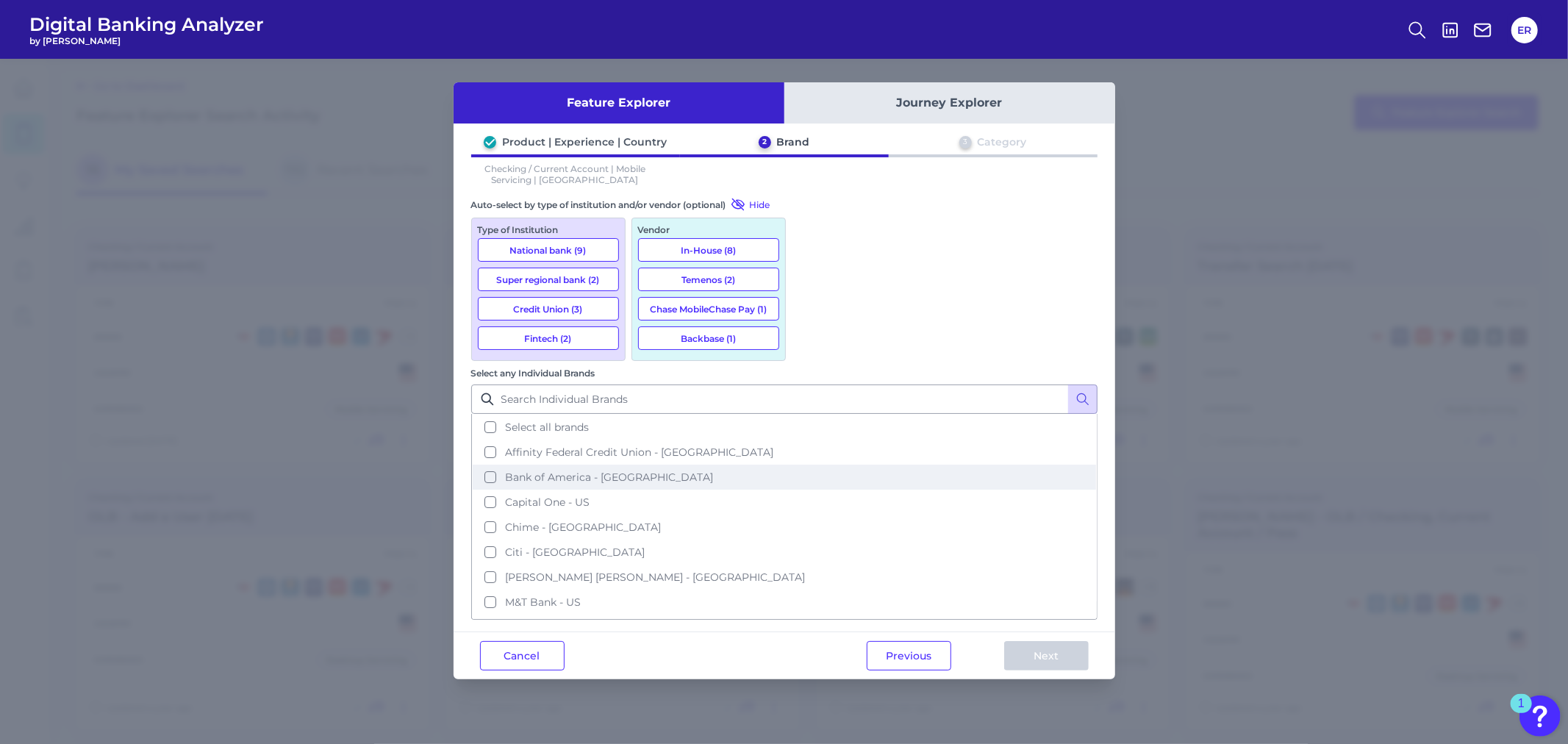
click at [814, 464] on button "Bank of America - [GEOGRAPHIC_DATA]" at bounding box center [784, 477] width 623 height 25
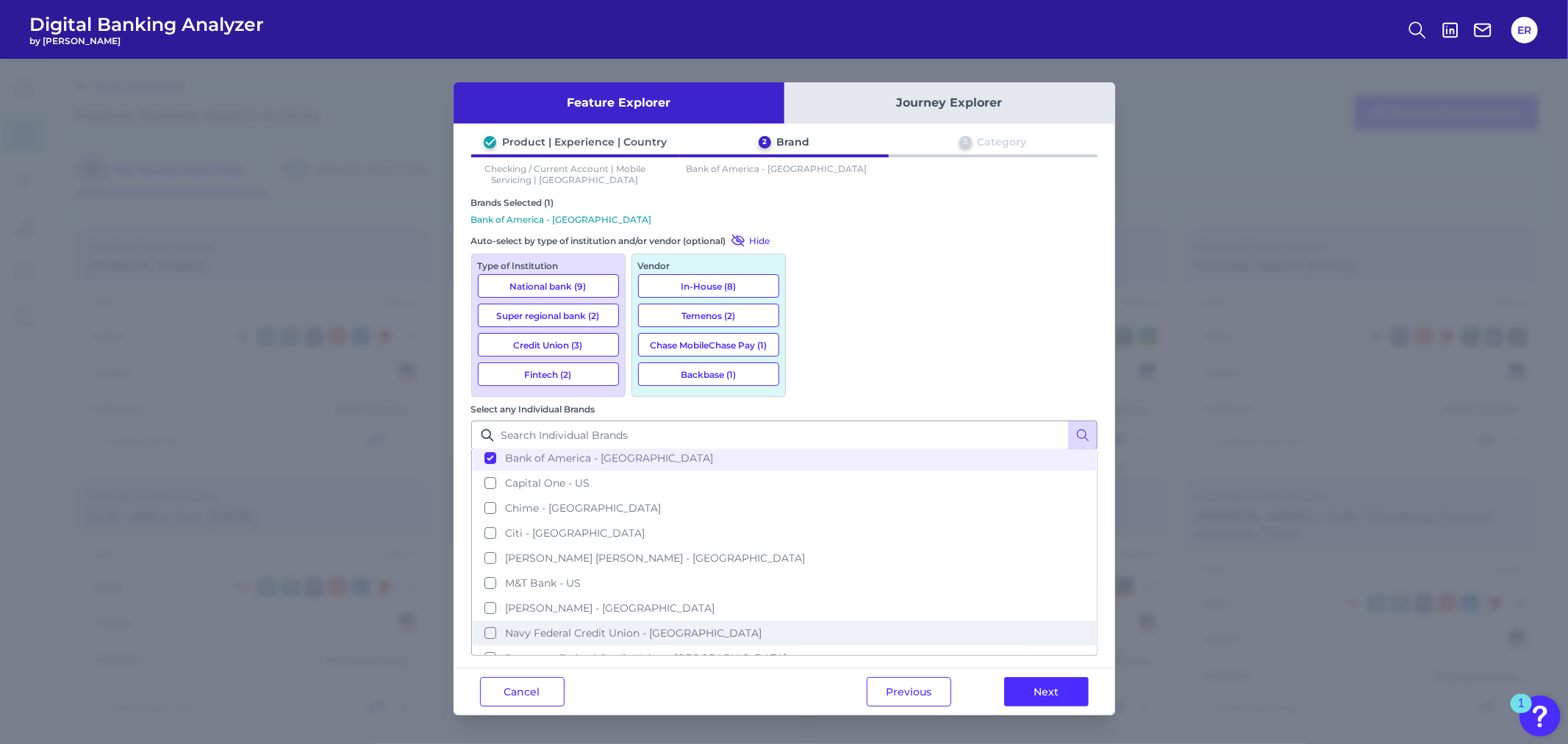
scroll to position [82, 0]
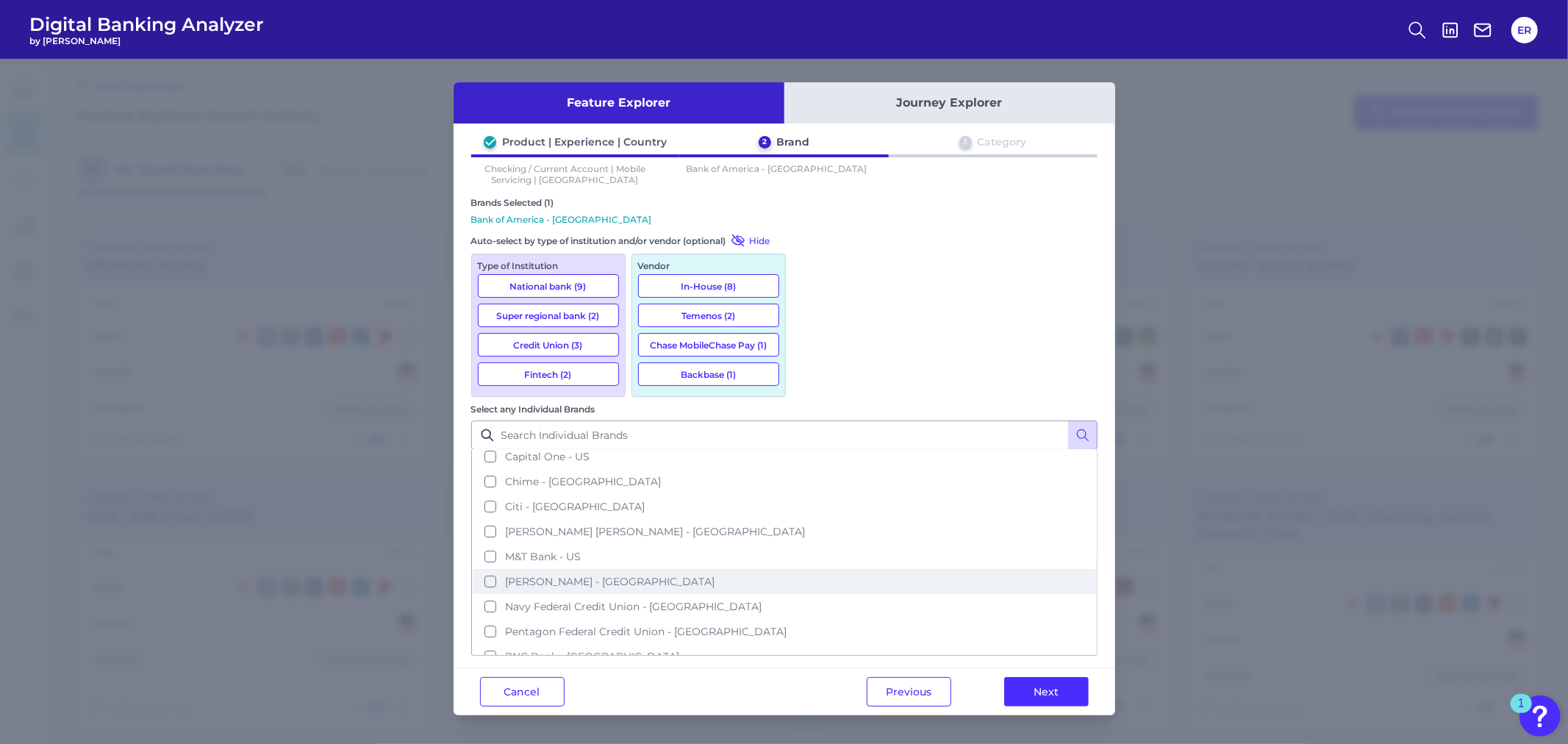
click at [804, 568] on button "[PERSON_NAME] - [GEOGRAPHIC_DATA]" at bounding box center [784, 581] width 623 height 25
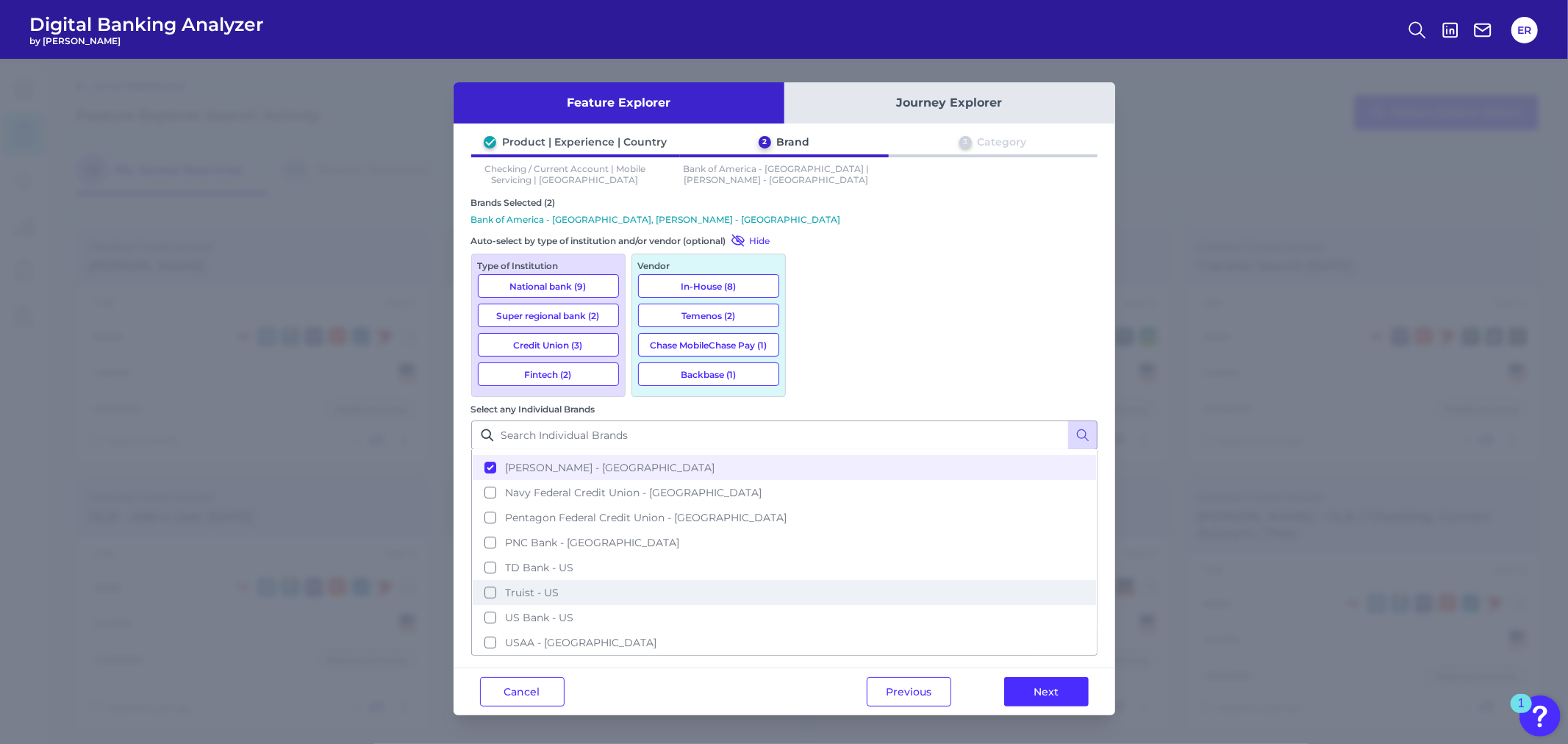
scroll to position [204, 0]
click at [815, 597] on button "US Bank - US" at bounding box center [784, 609] width 623 height 25
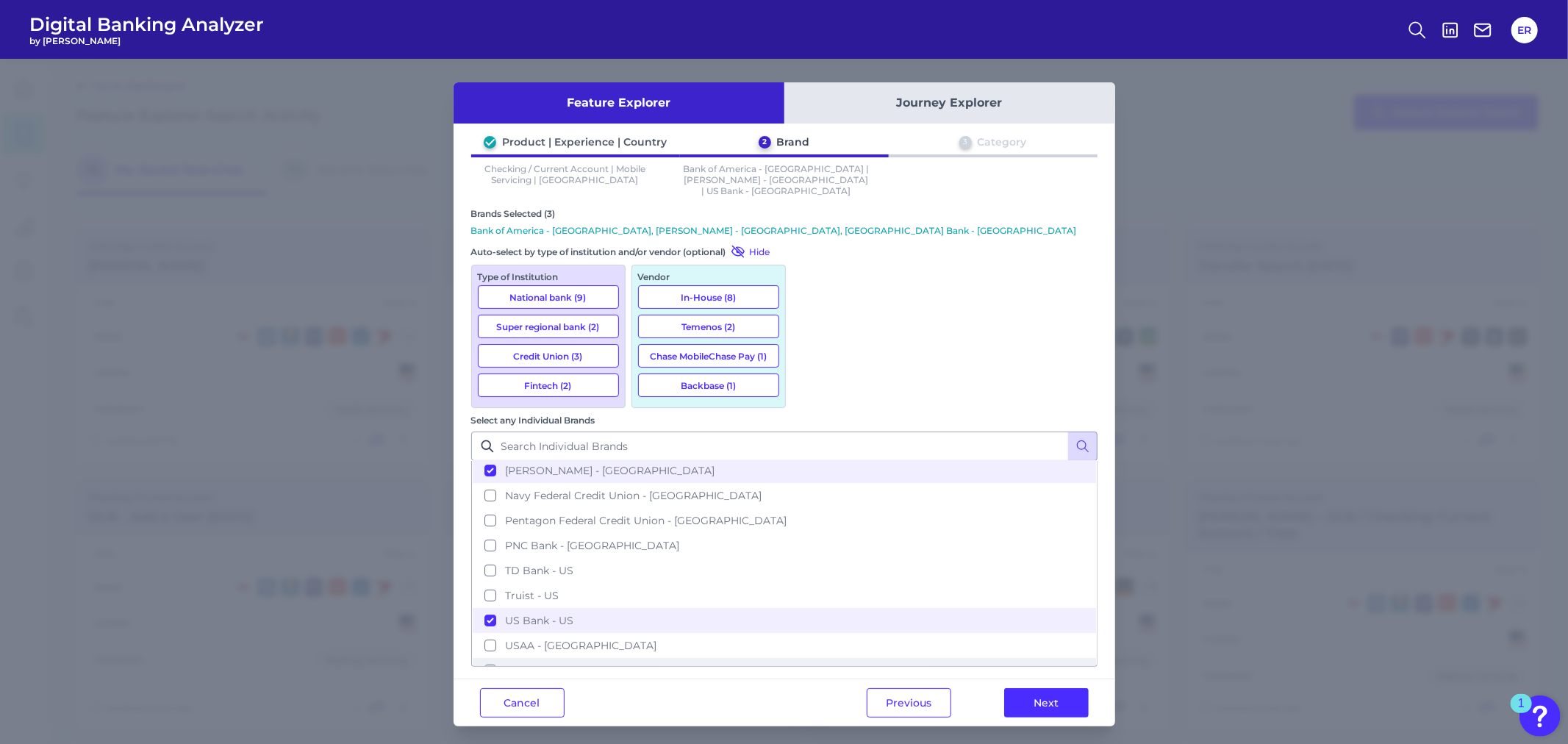
click at [809, 657] on button "[PERSON_NAME] Fargo - [GEOGRAPHIC_DATA]" at bounding box center [784, 670] width 623 height 25
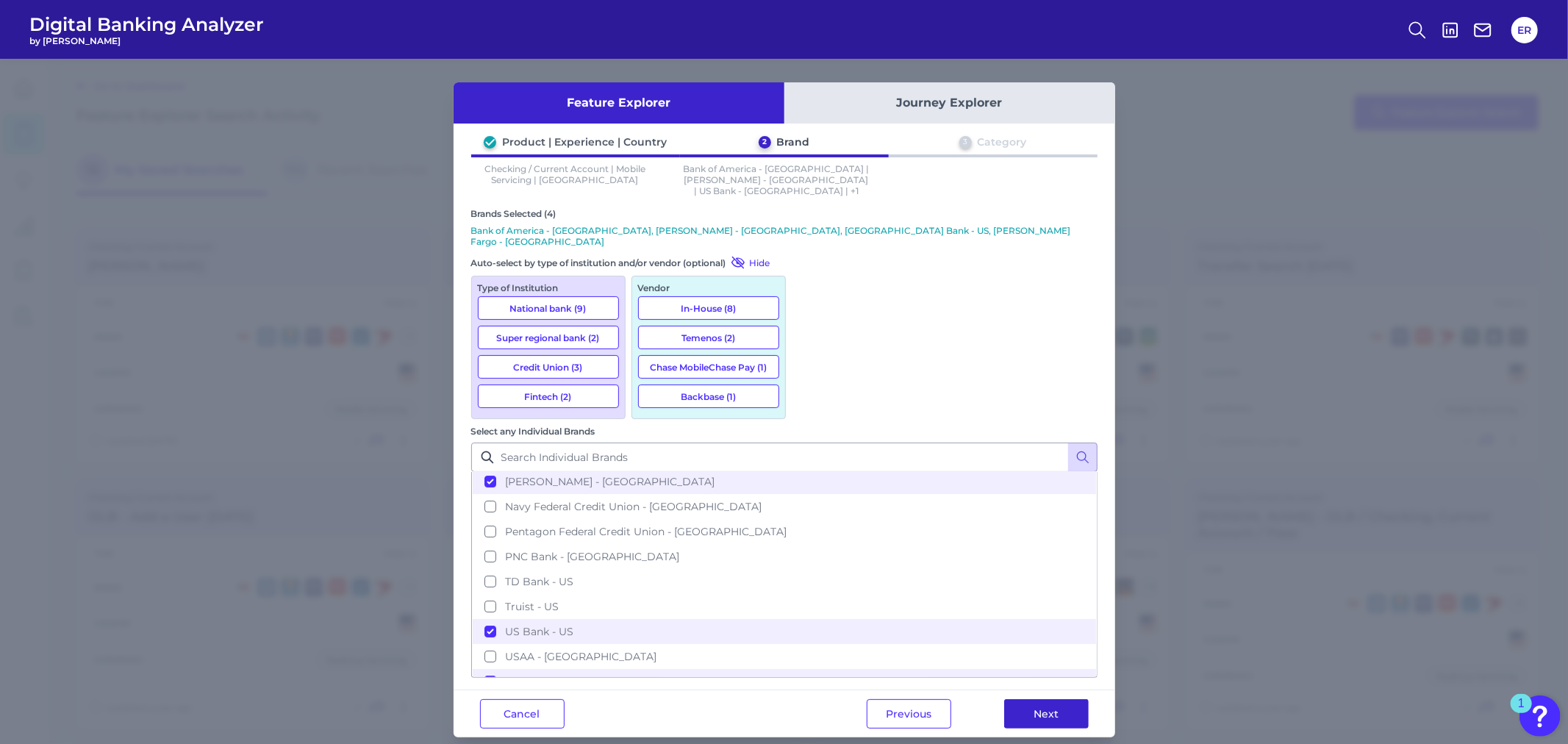
click at [1028, 699] on button "Next" at bounding box center [1046, 714] width 85 height 29
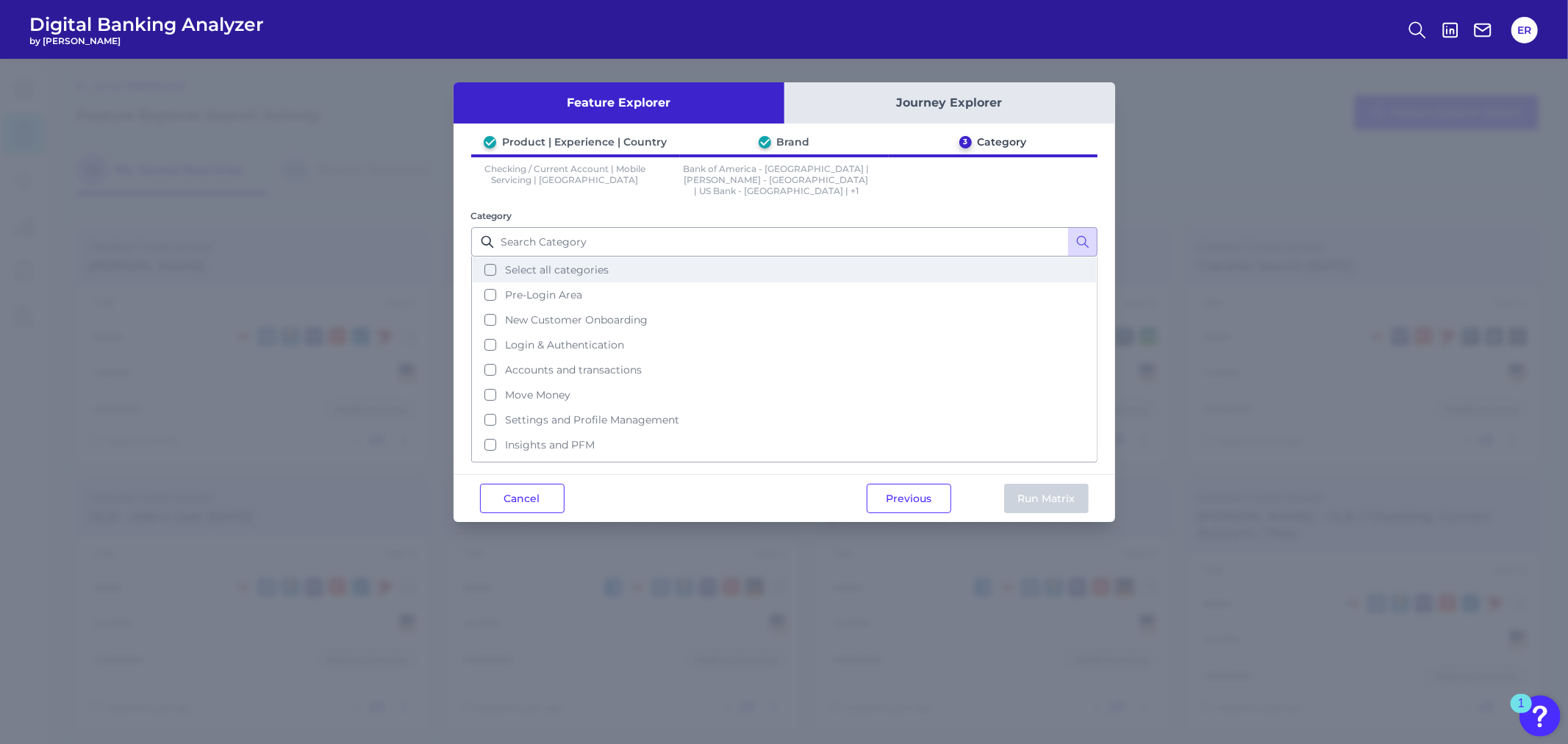
click at [491, 259] on button "Select all categories" at bounding box center [784, 270] width 623 height 25
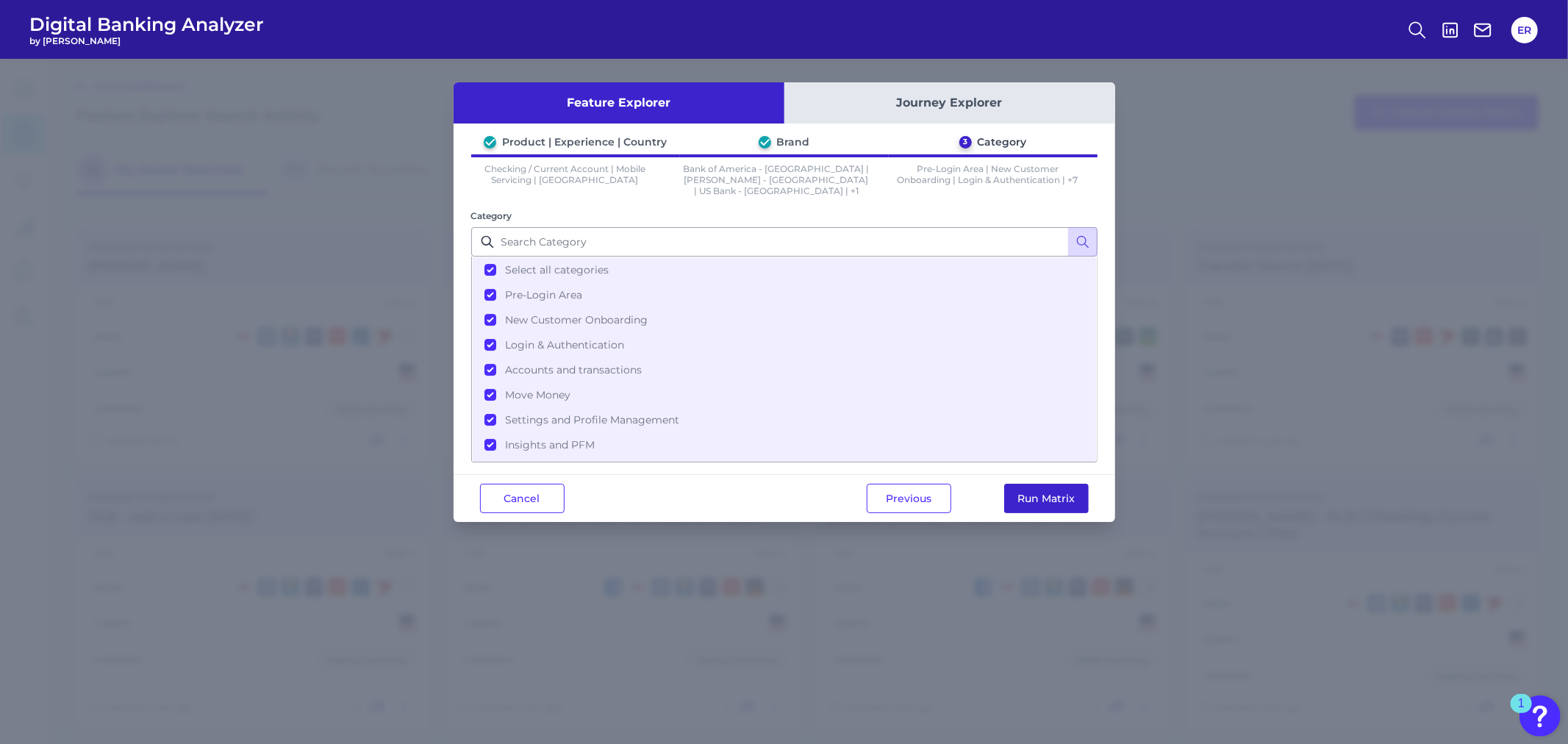
click at [1045, 484] on button "Run Matrix" at bounding box center [1046, 498] width 85 height 29
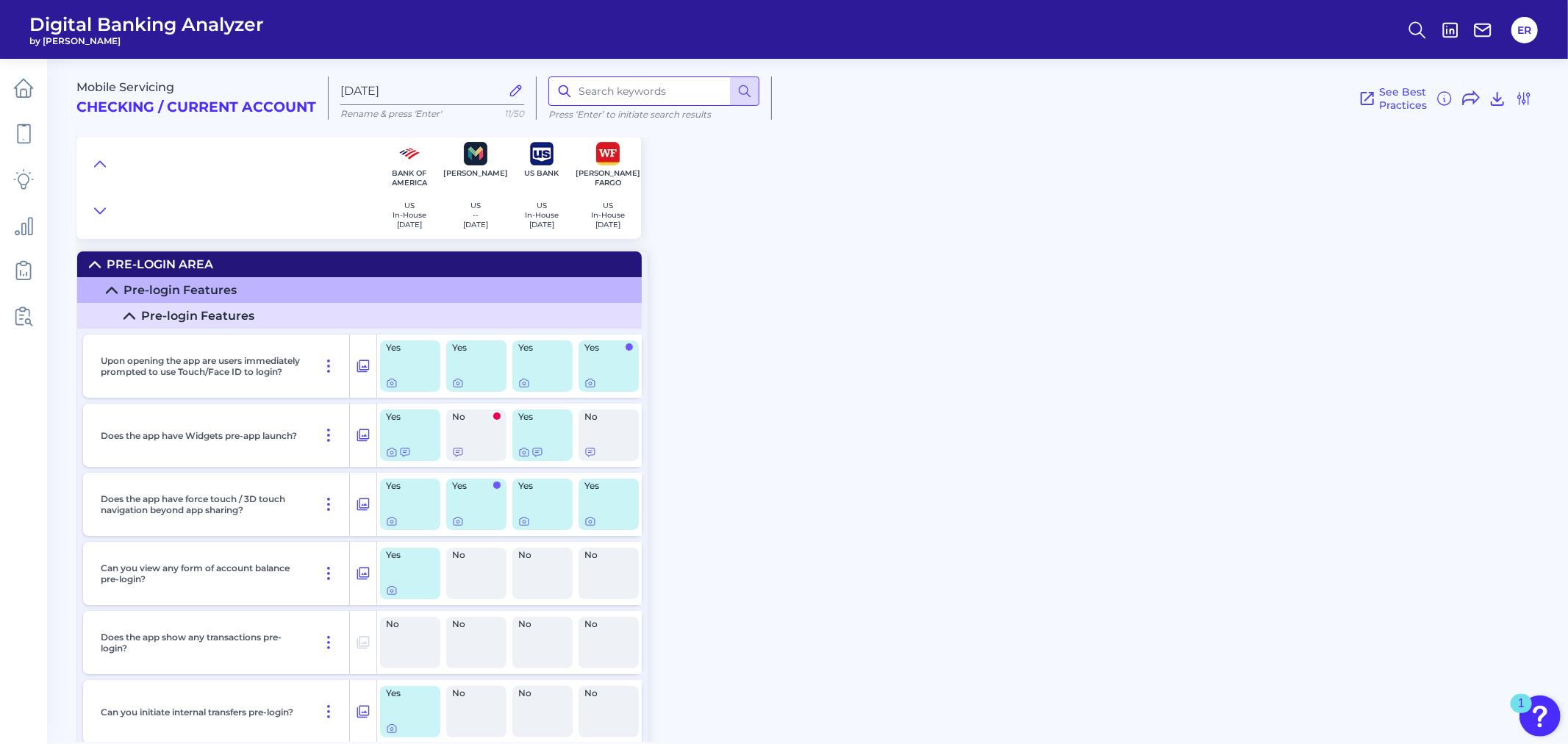
click at [604, 85] on input at bounding box center [654, 91] width 211 height 29
type input "chat"
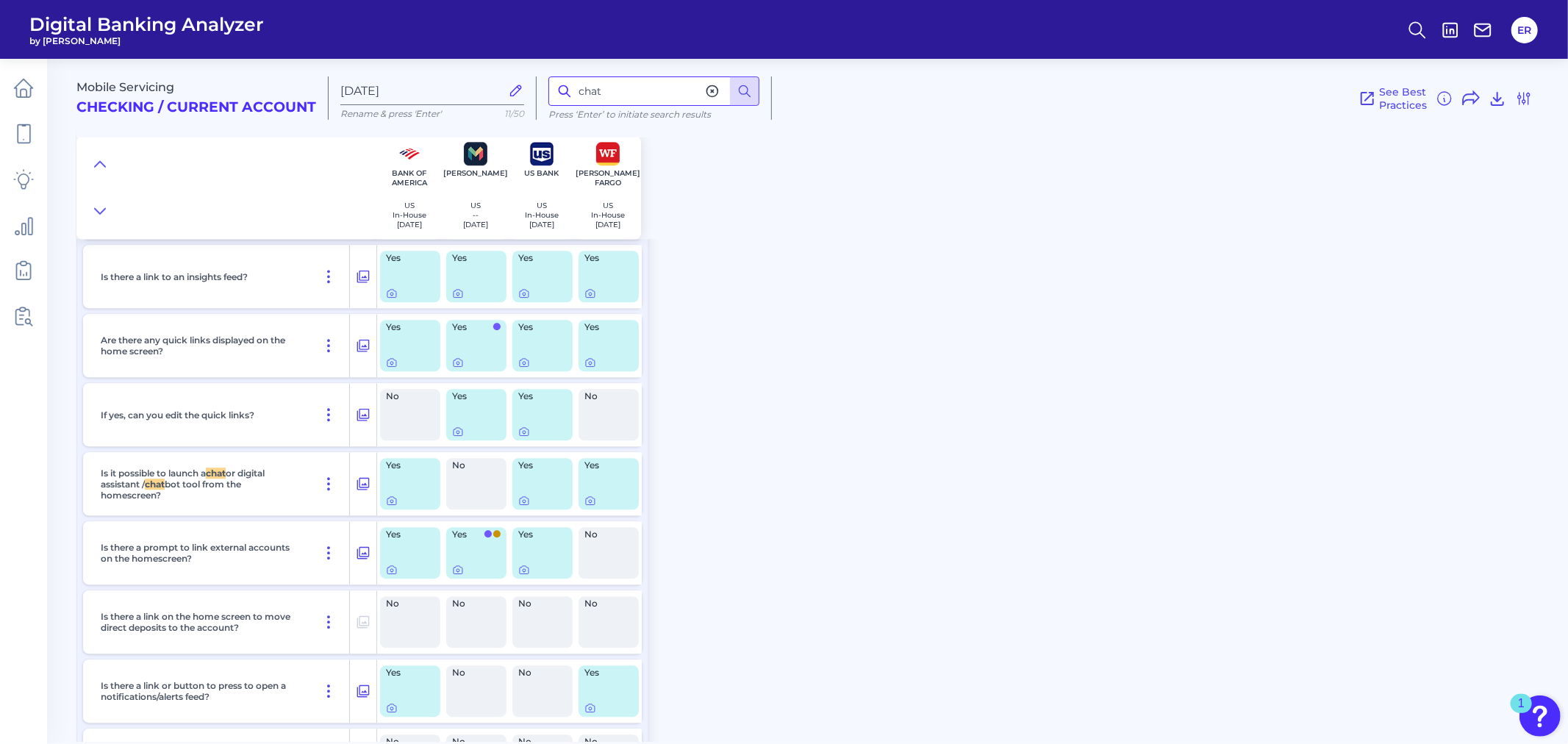
scroll to position [3344, 0]
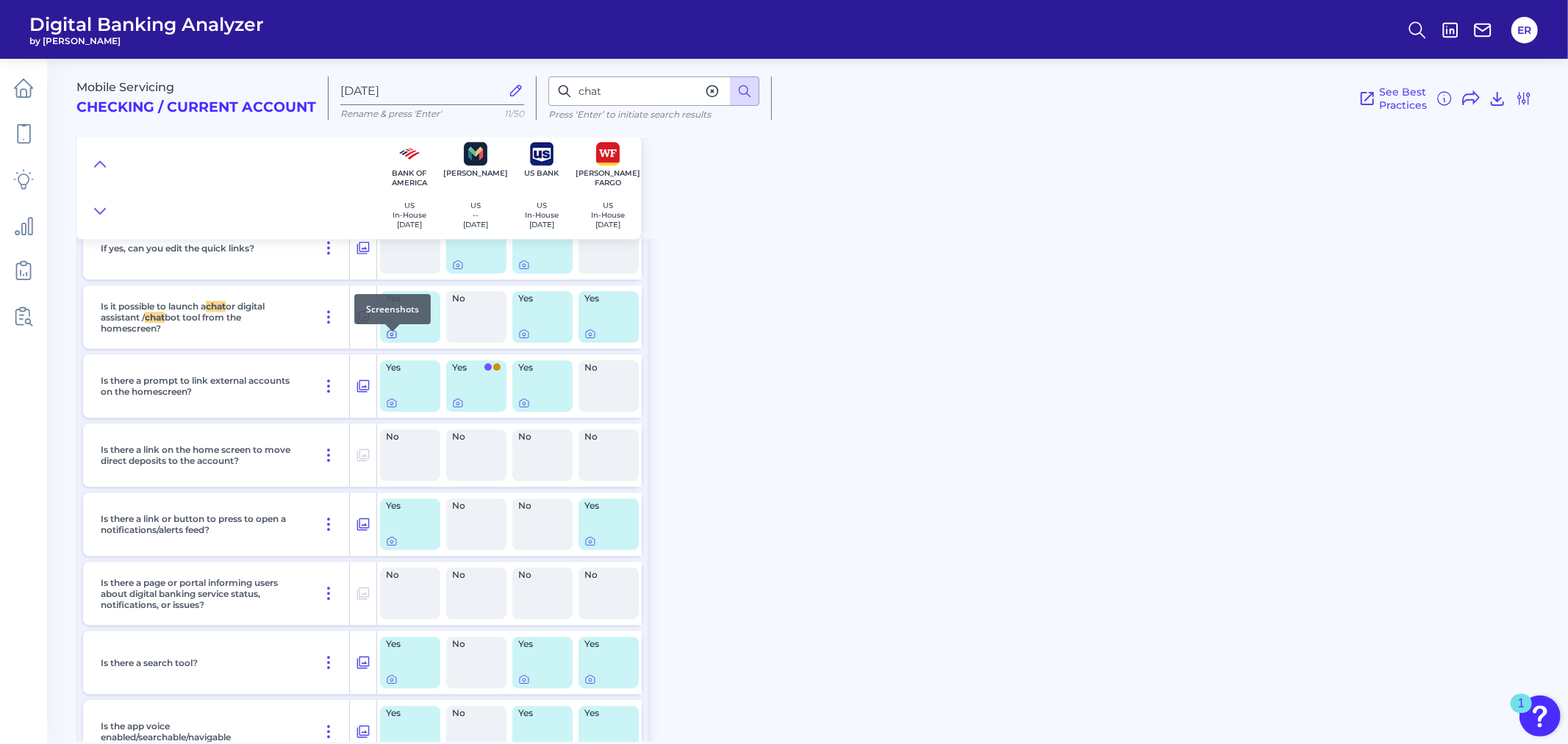
click at [386, 339] on icon at bounding box center [392, 333] width 12 height 12
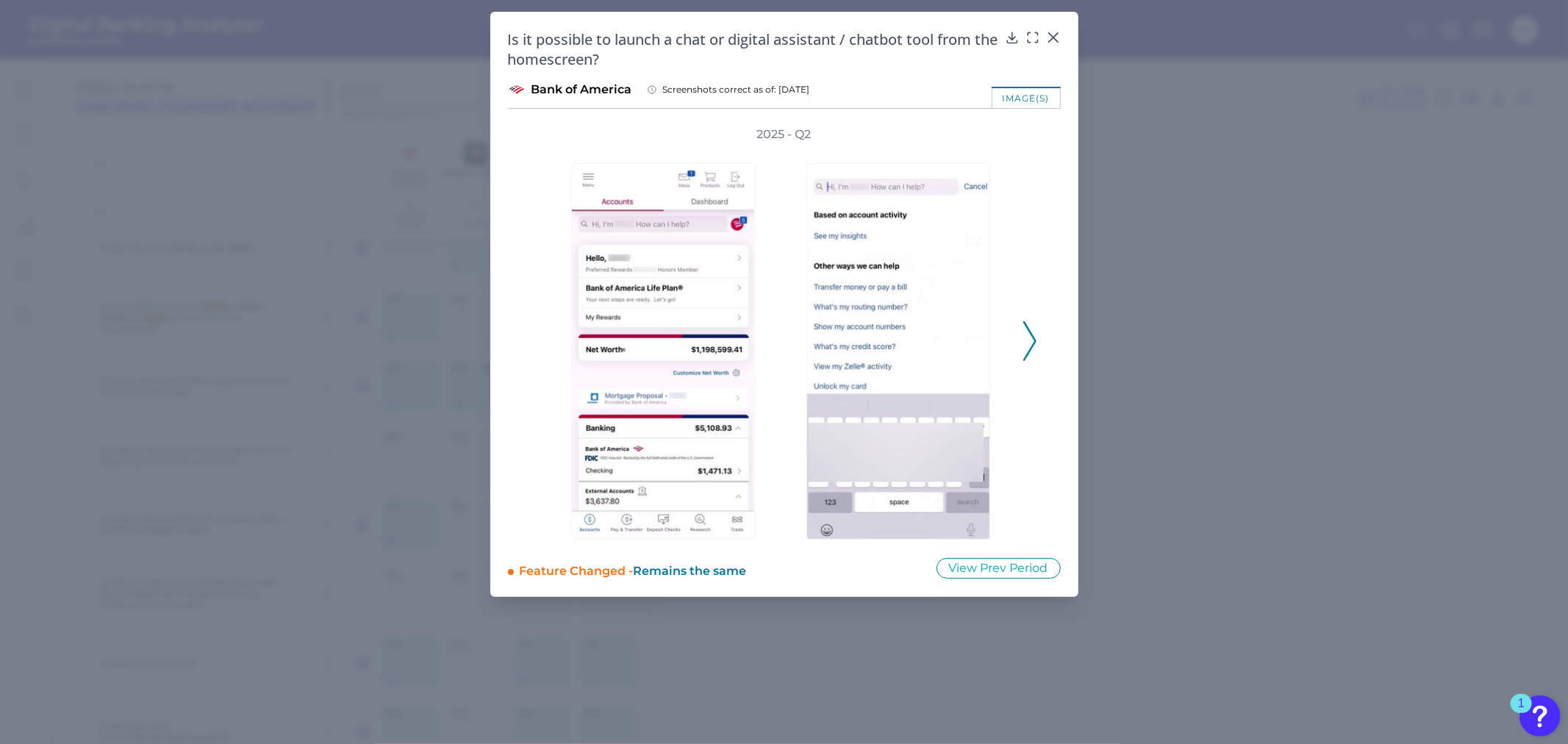
click at [1028, 333] on icon at bounding box center [1030, 340] width 14 height 40
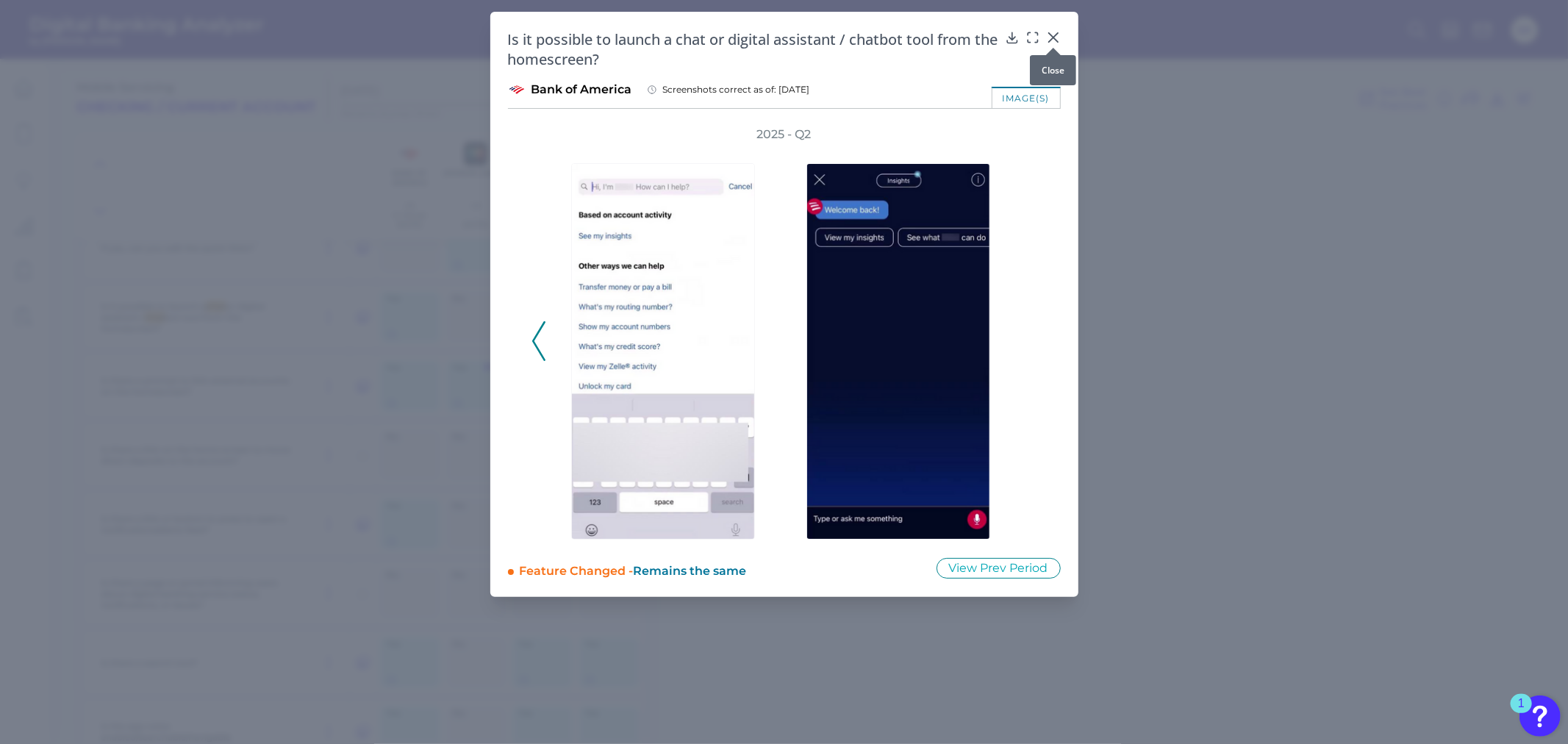
click at [1057, 34] on icon at bounding box center [1053, 37] width 9 height 9
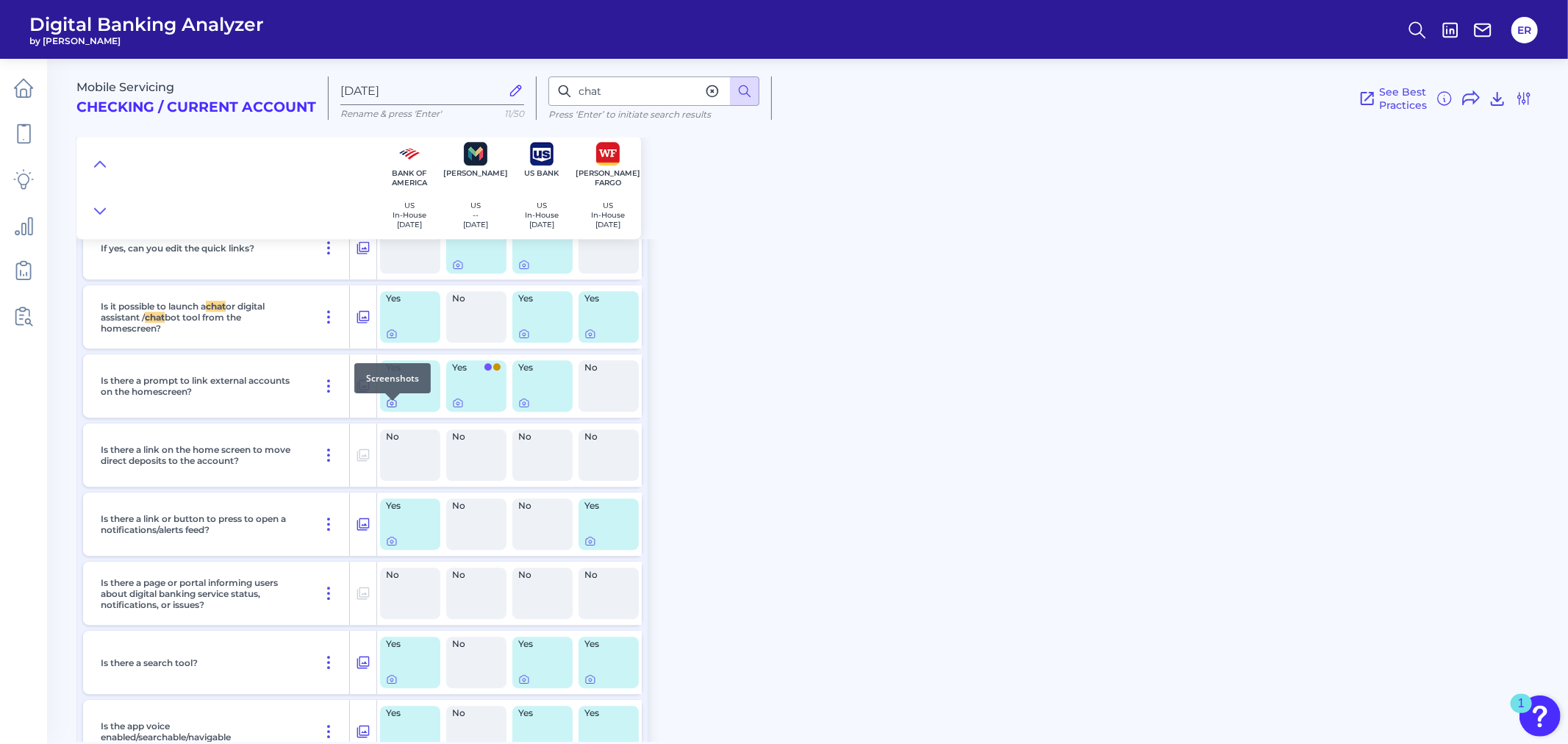
click at [389, 408] on icon at bounding box center [392, 403] width 12 height 12
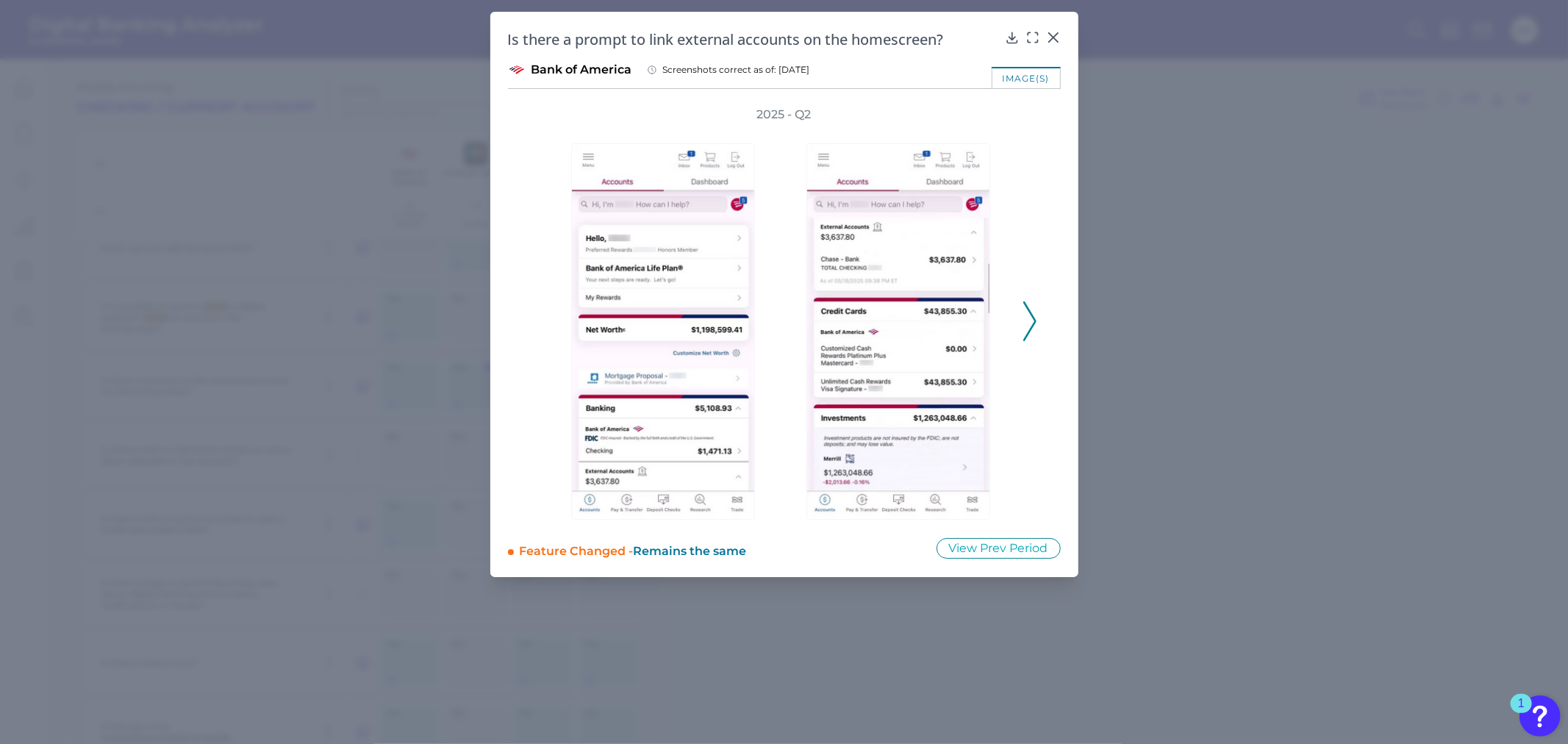
click at [1030, 318] on icon at bounding box center [1030, 321] width 14 height 40
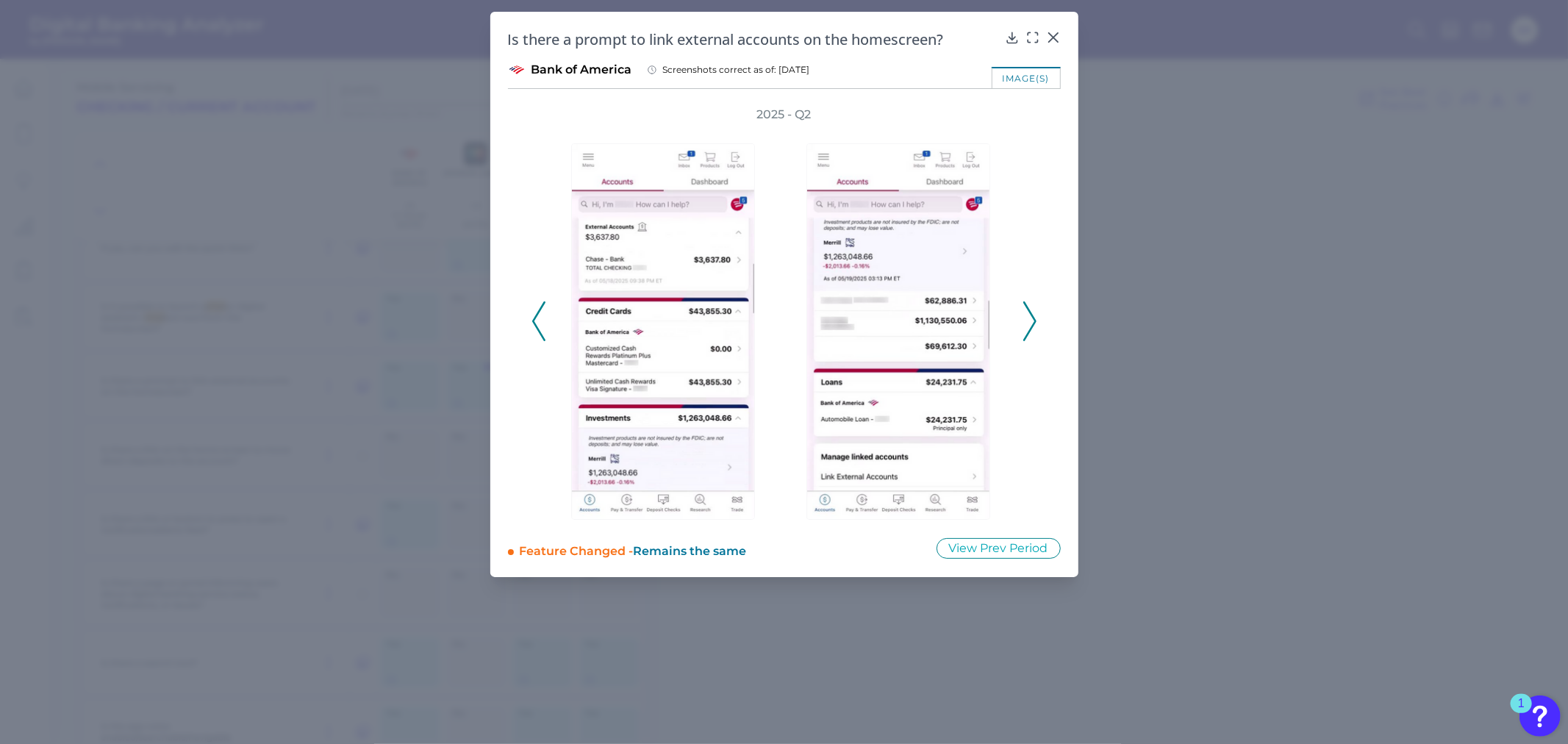
click at [1030, 318] on icon at bounding box center [1030, 321] width 14 height 40
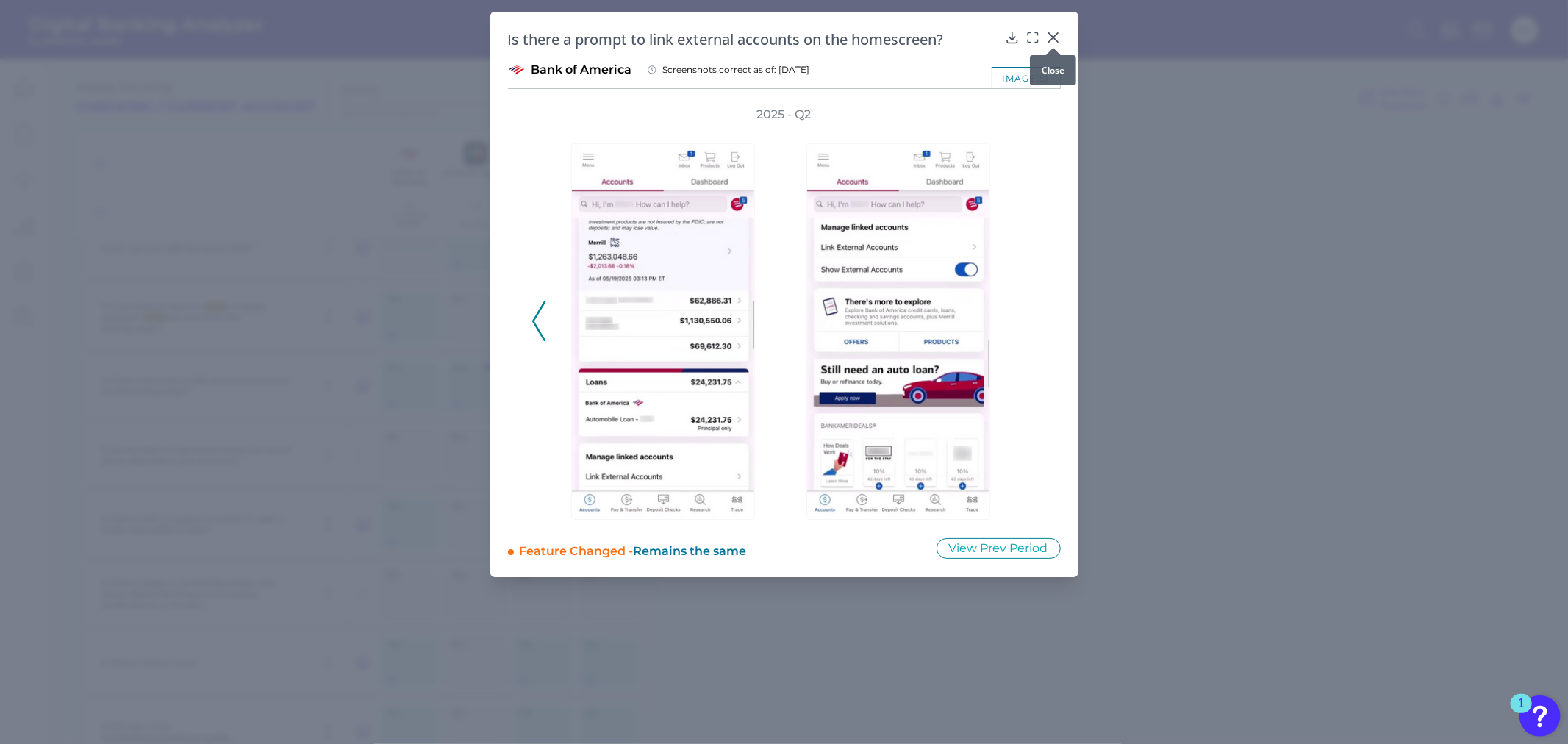
click at [1055, 39] on icon at bounding box center [1053, 37] width 9 height 9
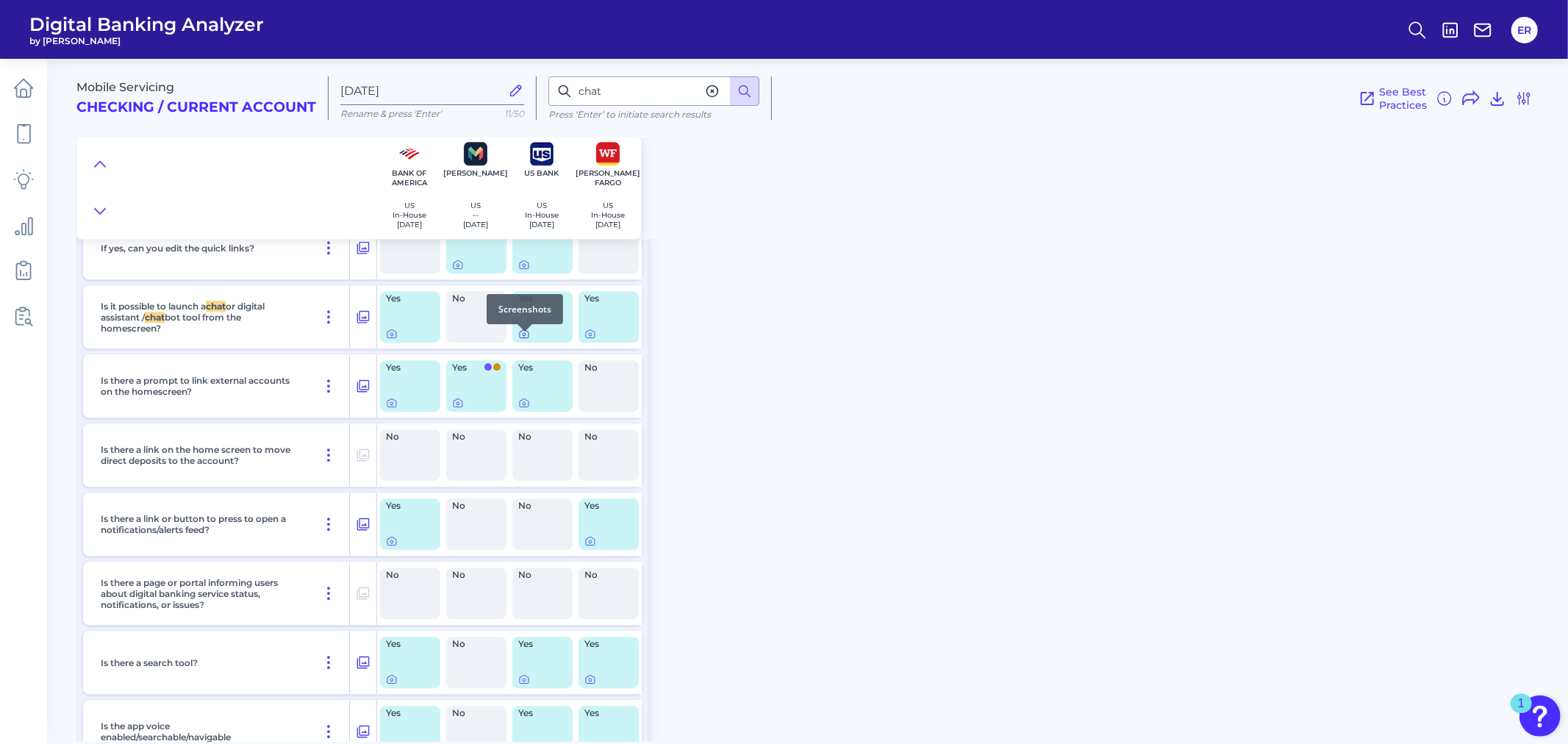
click at [527, 339] on icon at bounding box center [524, 333] width 12 height 12
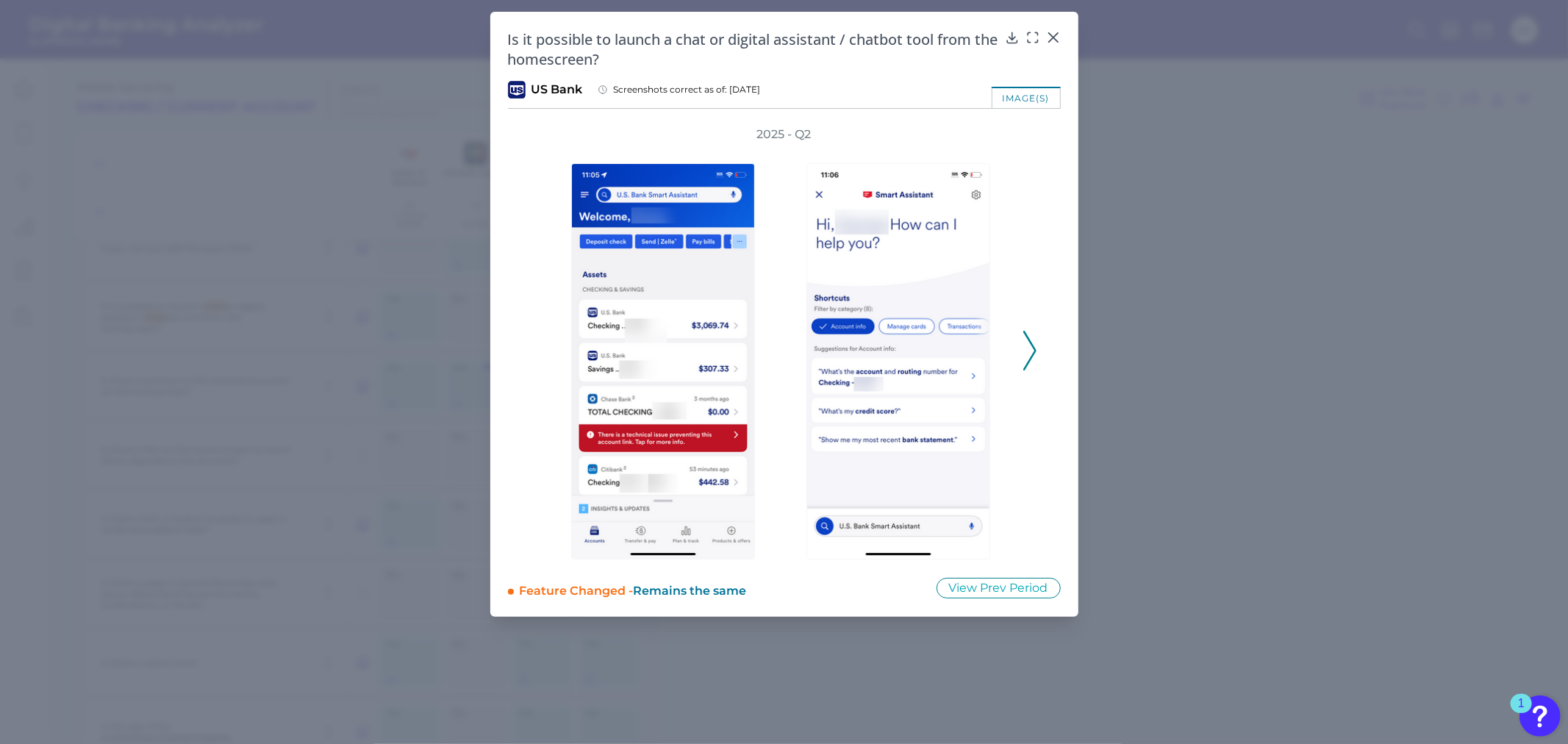
click at [1031, 341] on polyline at bounding box center [1029, 351] width 11 height 37
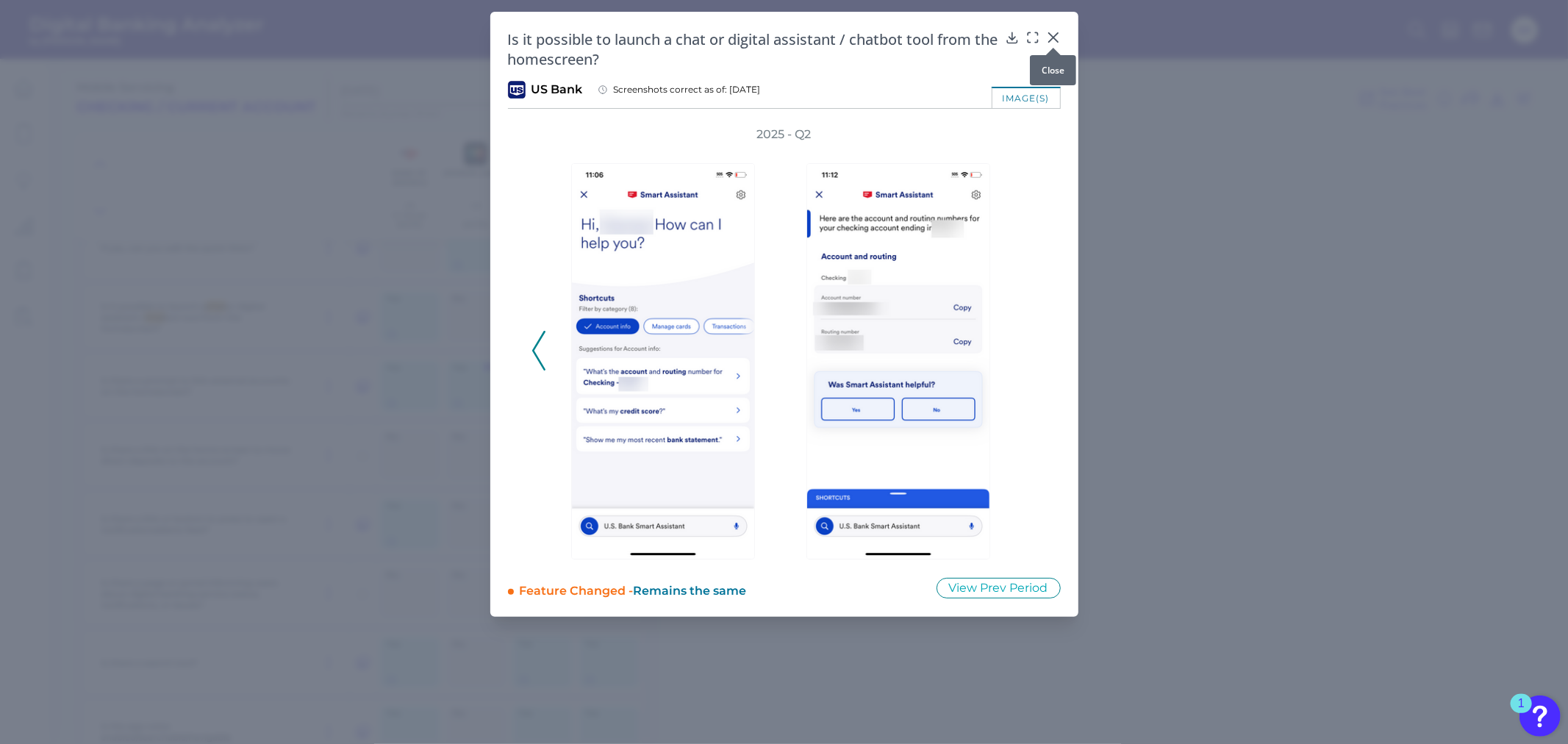
click at [1049, 39] on icon at bounding box center [1053, 37] width 15 height 15
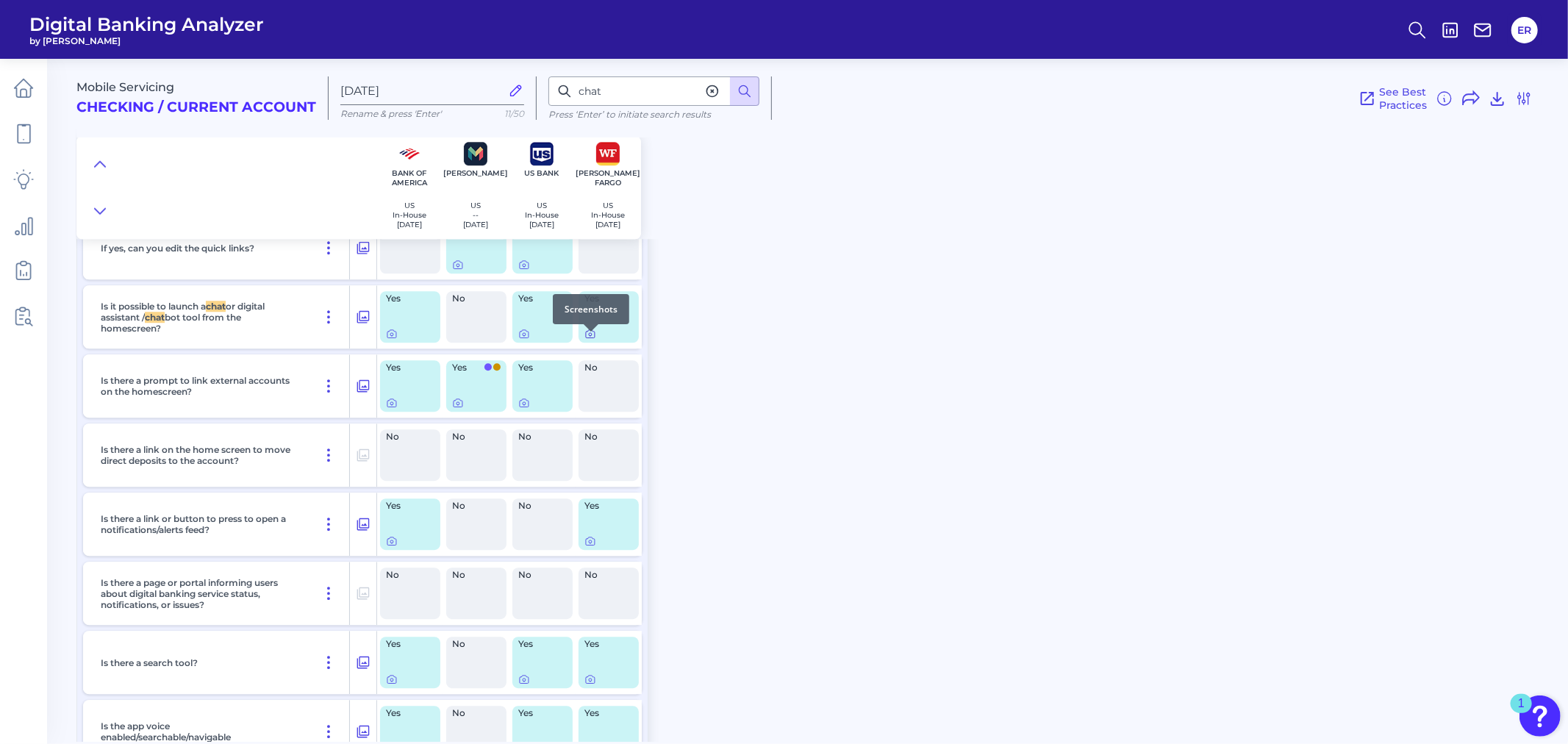
click at [588, 339] on icon at bounding box center [590, 333] width 12 height 12
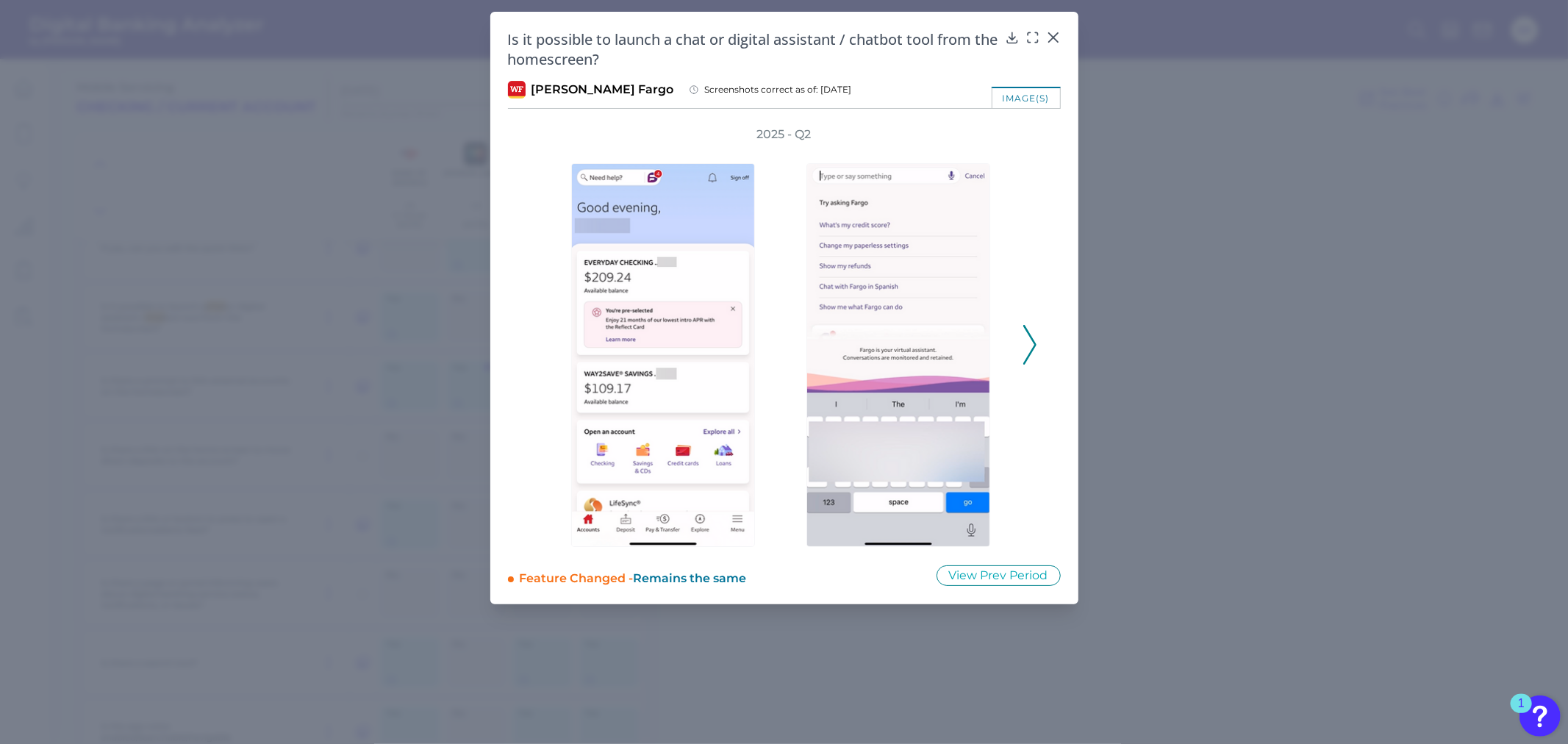
click at [1034, 339] on icon at bounding box center [1030, 344] width 14 height 40
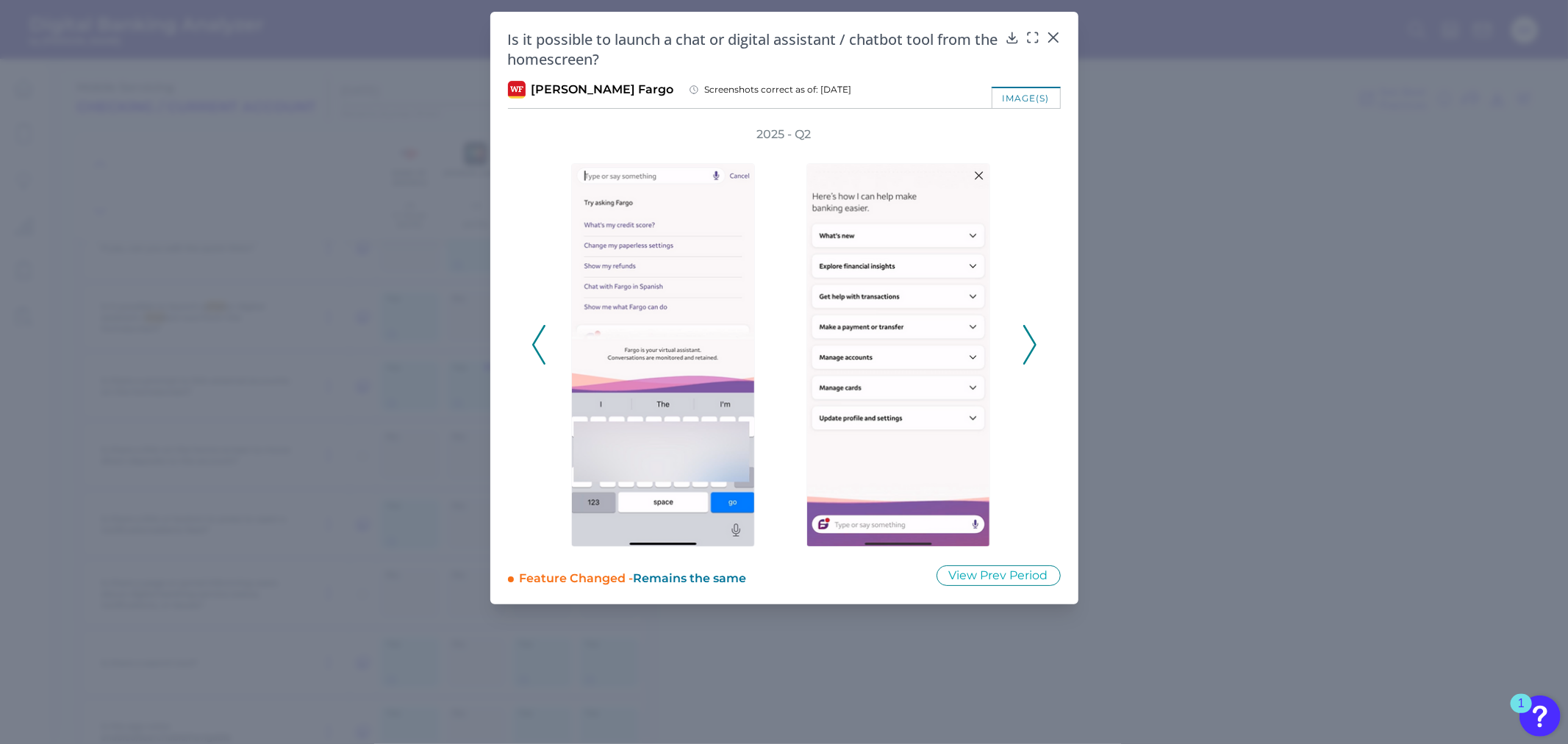
click at [1034, 339] on icon at bounding box center [1030, 344] width 14 height 40
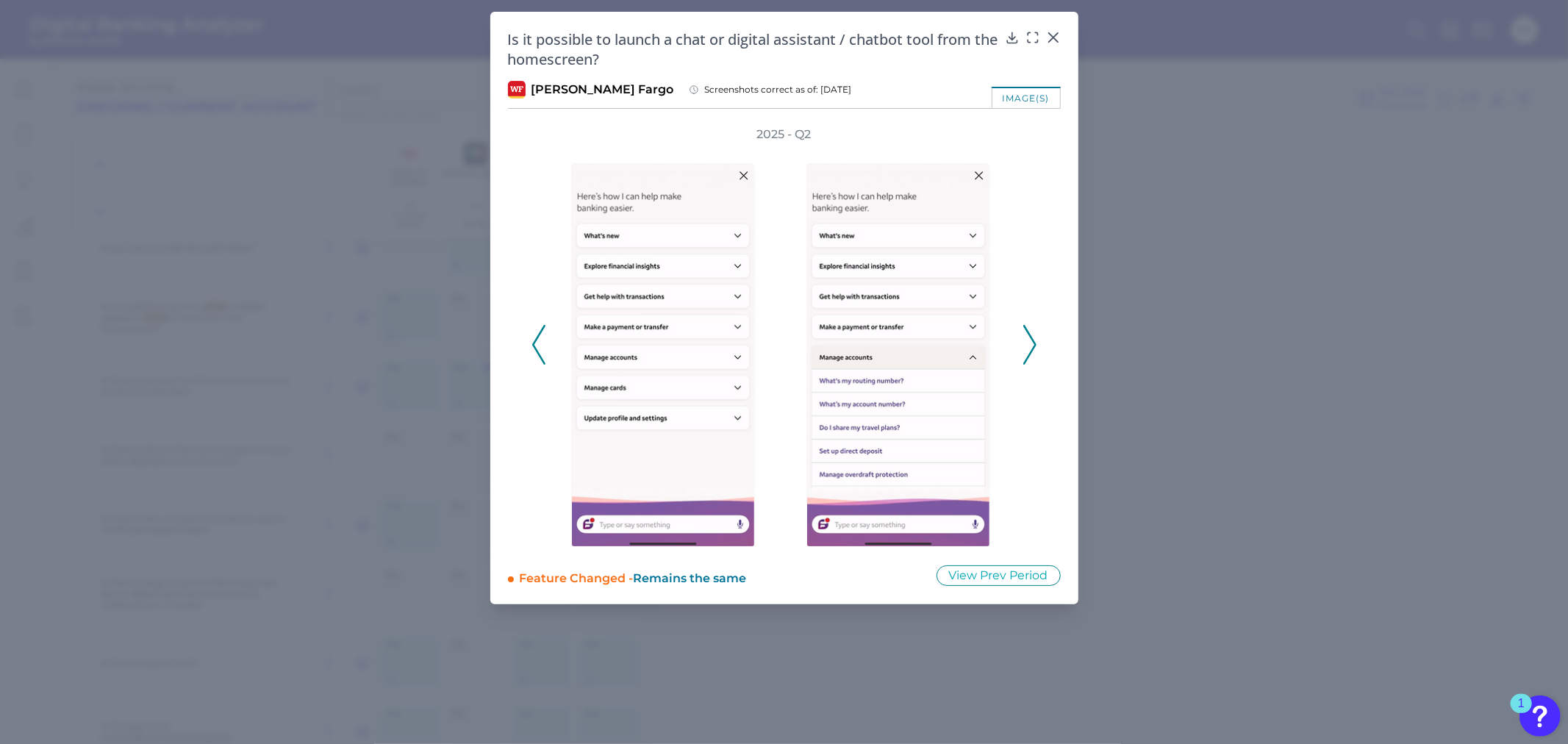
click at [1025, 338] on icon at bounding box center [1030, 344] width 14 height 40
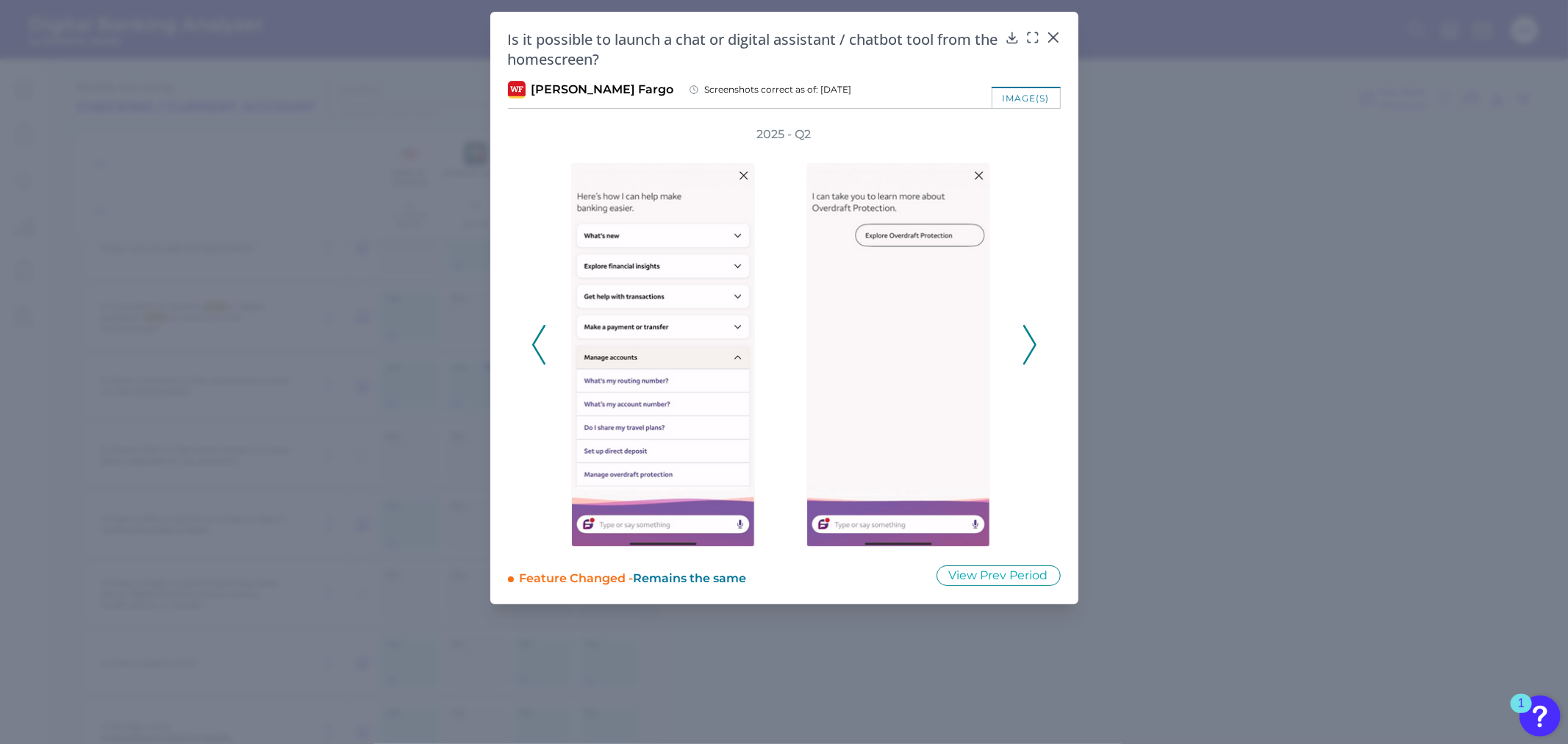
click at [1026, 335] on icon at bounding box center [1030, 344] width 14 height 40
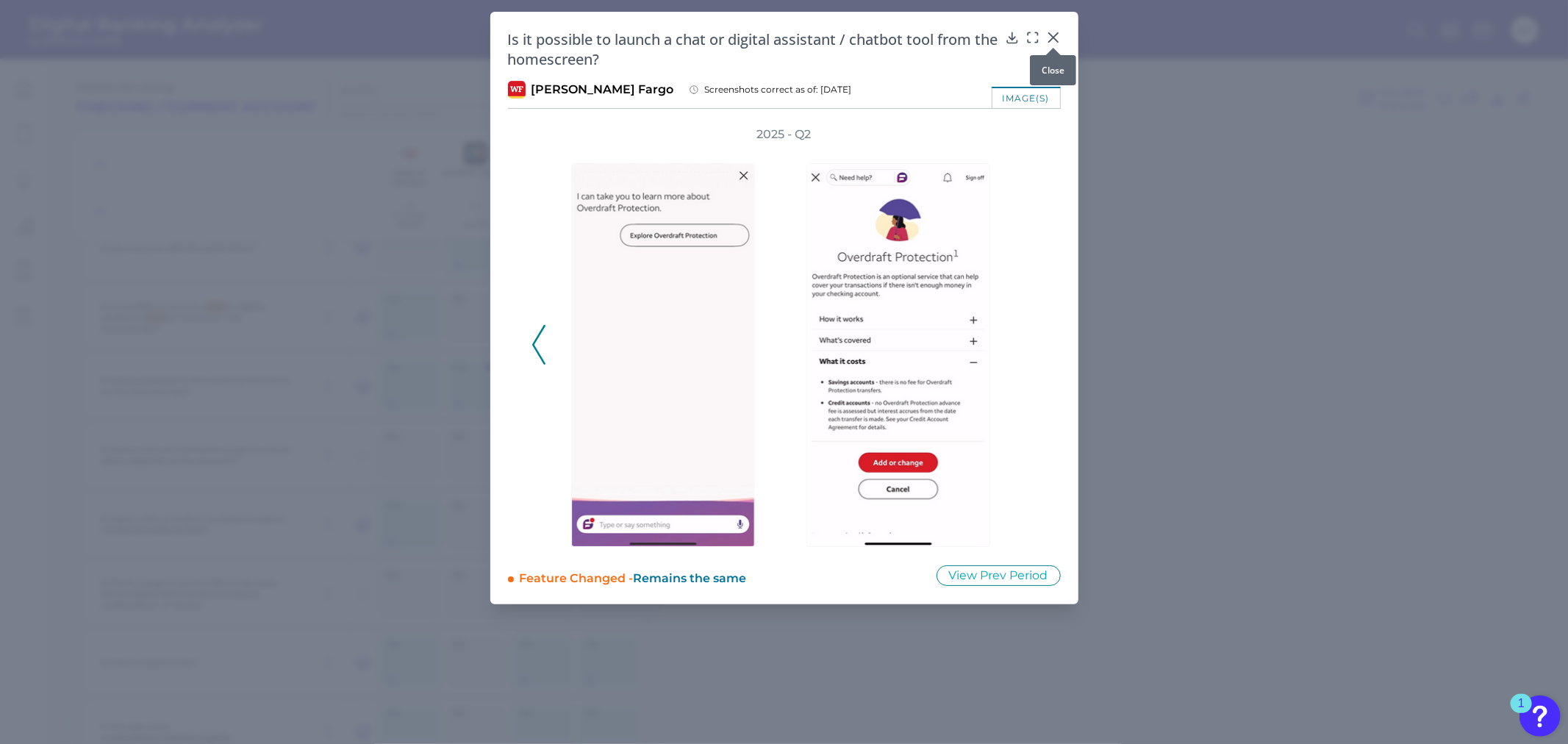
click at [1046, 37] on icon at bounding box center [1053, 37] width 15 height 15
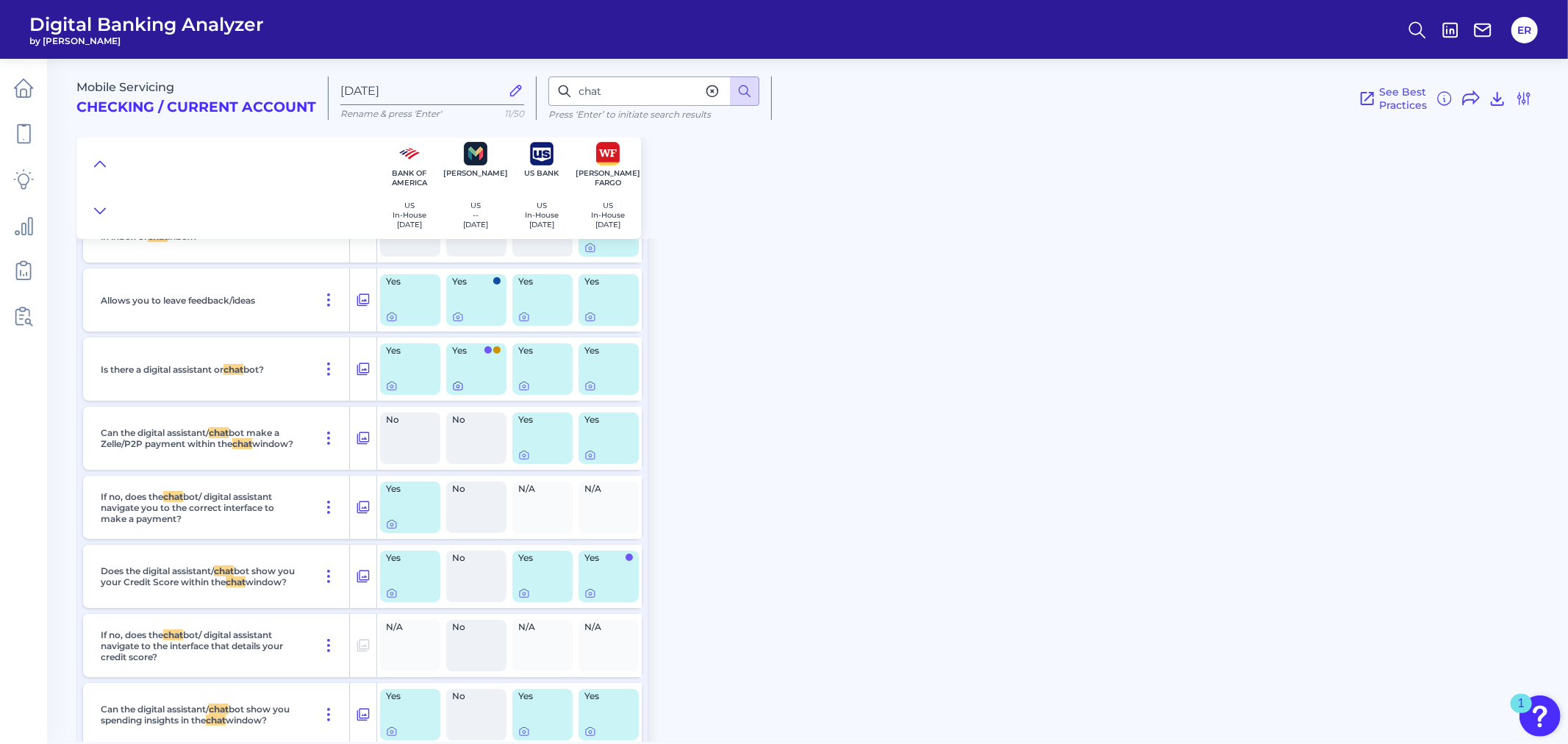
scroll to position [23429, 0]
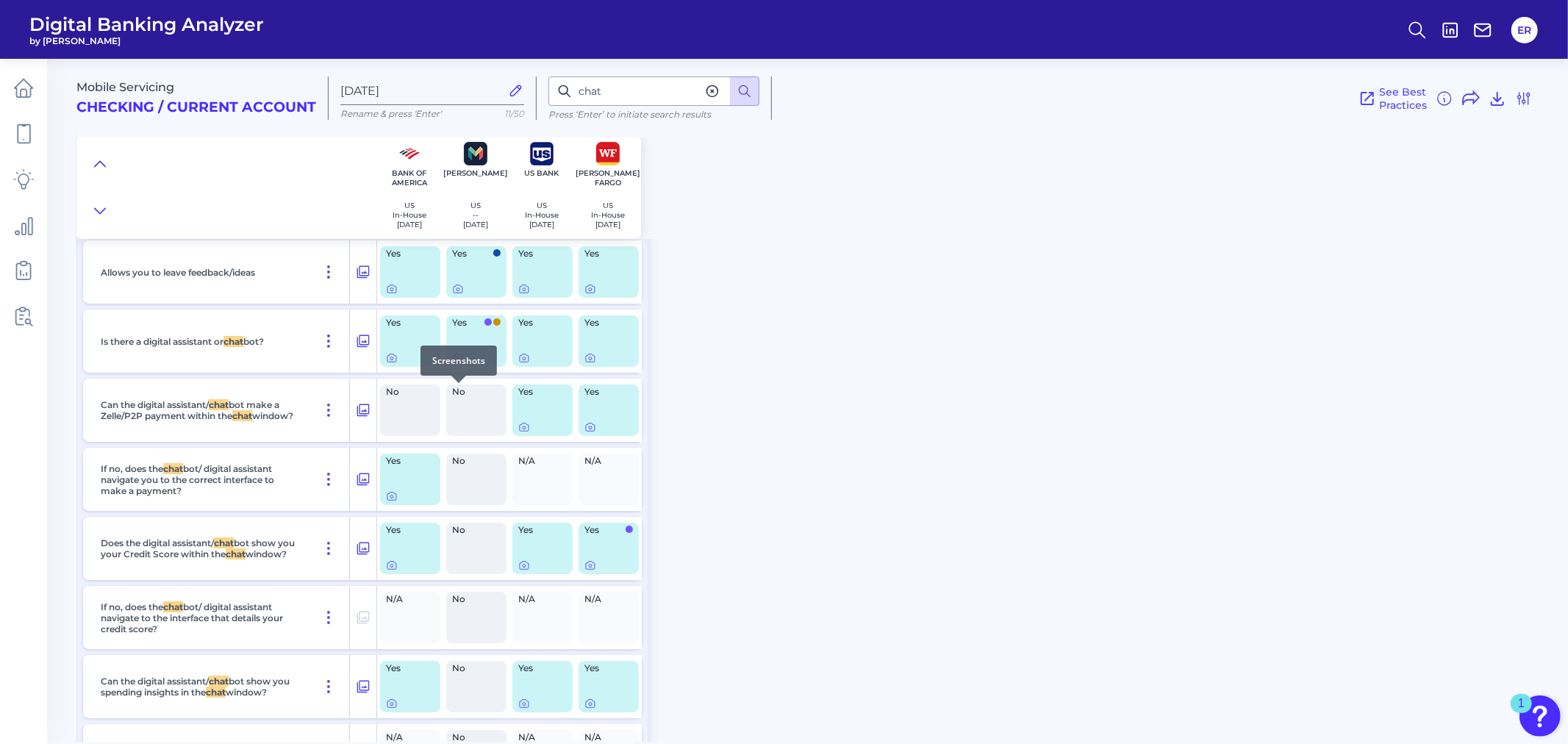
click at [456, 388] on div at bounding box center [459, 382] width 15 height 15
click at [457, 364] on icon at bounding box center [458, 358] width 12 height 12
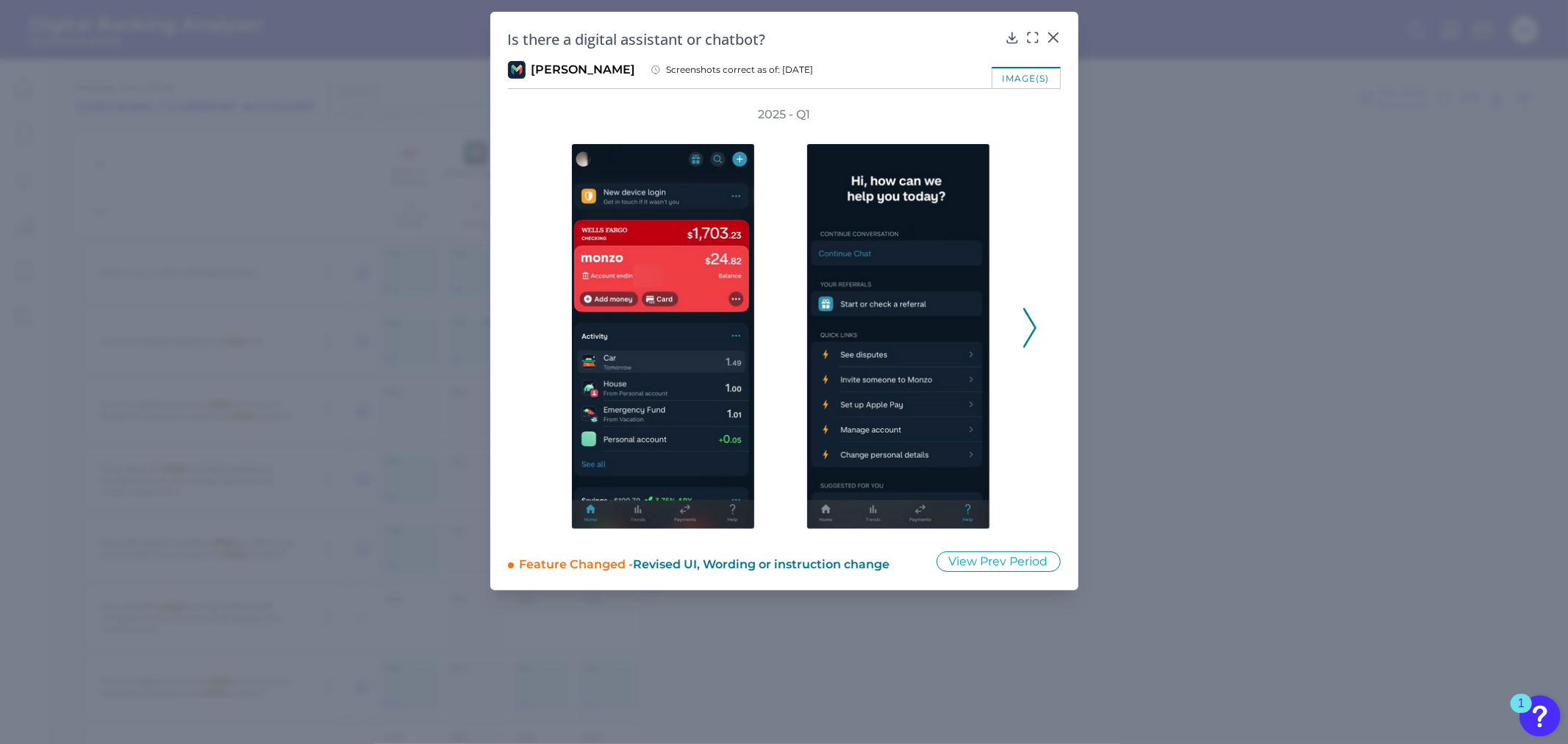
click at [1020, 315] on div "2025 - Q1" at bounding box center [784, 319] width 505 height 426
click at [1025, 315] on icon at bounding box center [1030, 328] width 14 height 40
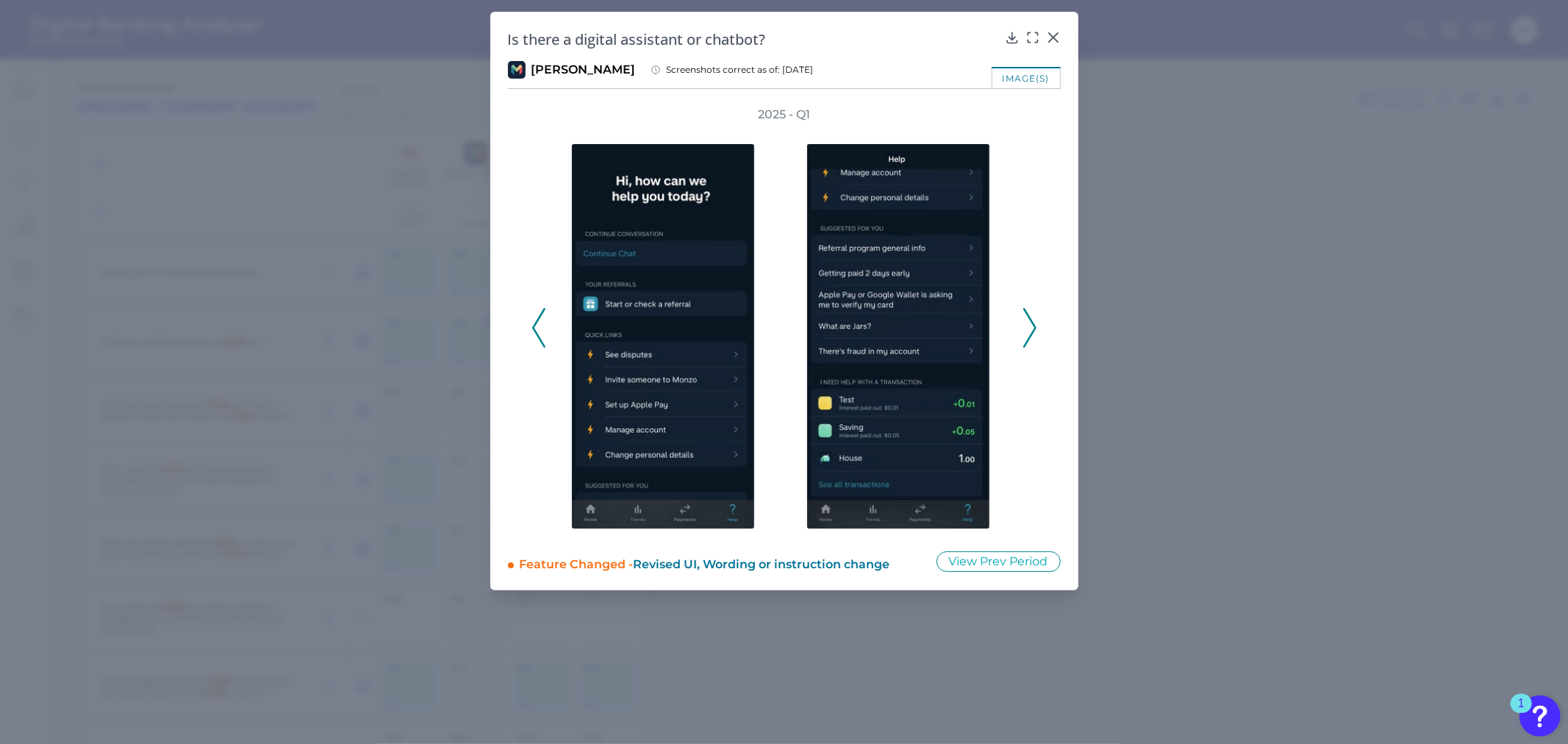
click at [1028, 317] on icon at bounding box center [1030, 328] width 14 height 40
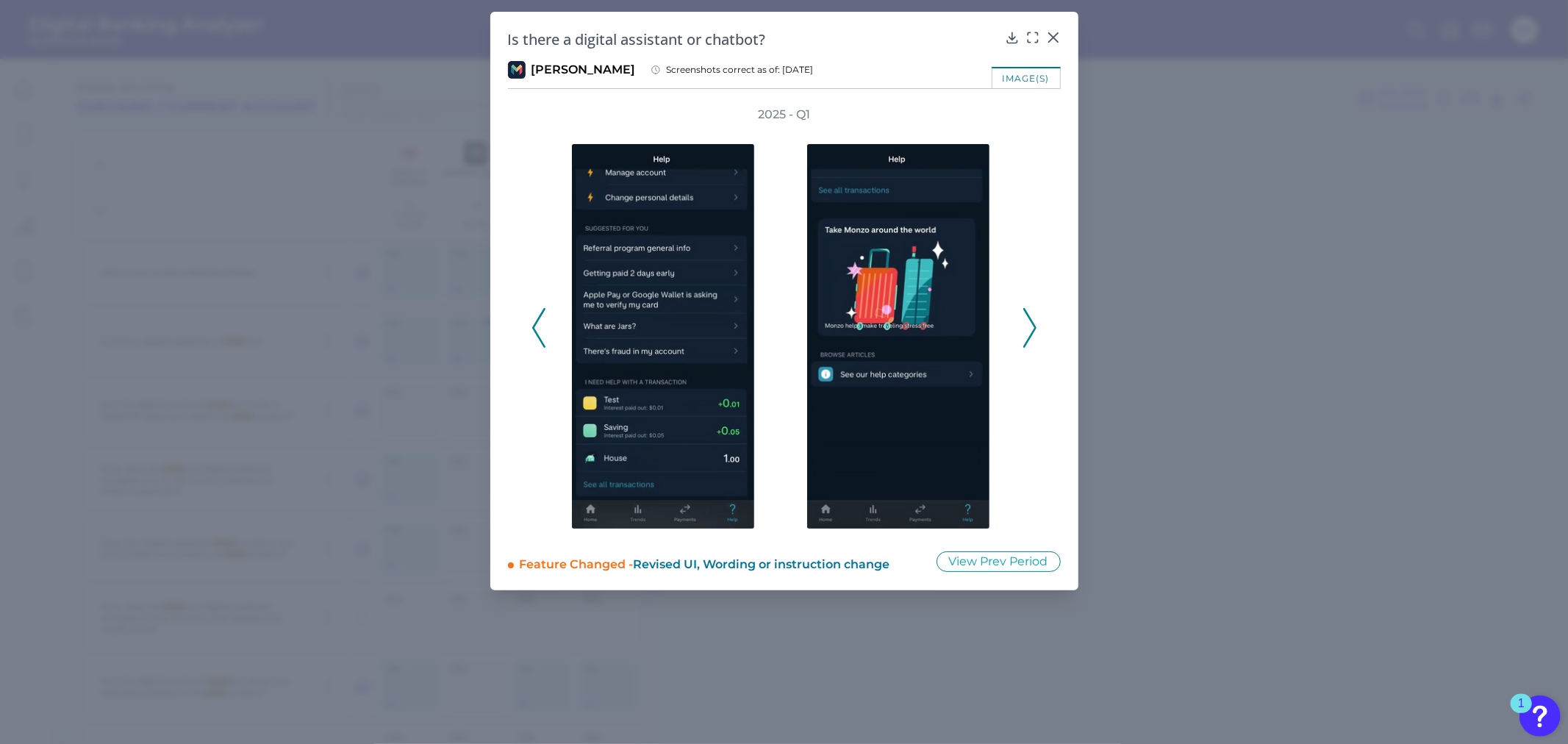
click at [1028, 317] on icon at bounding box center [1030, 328] width 14 height 40
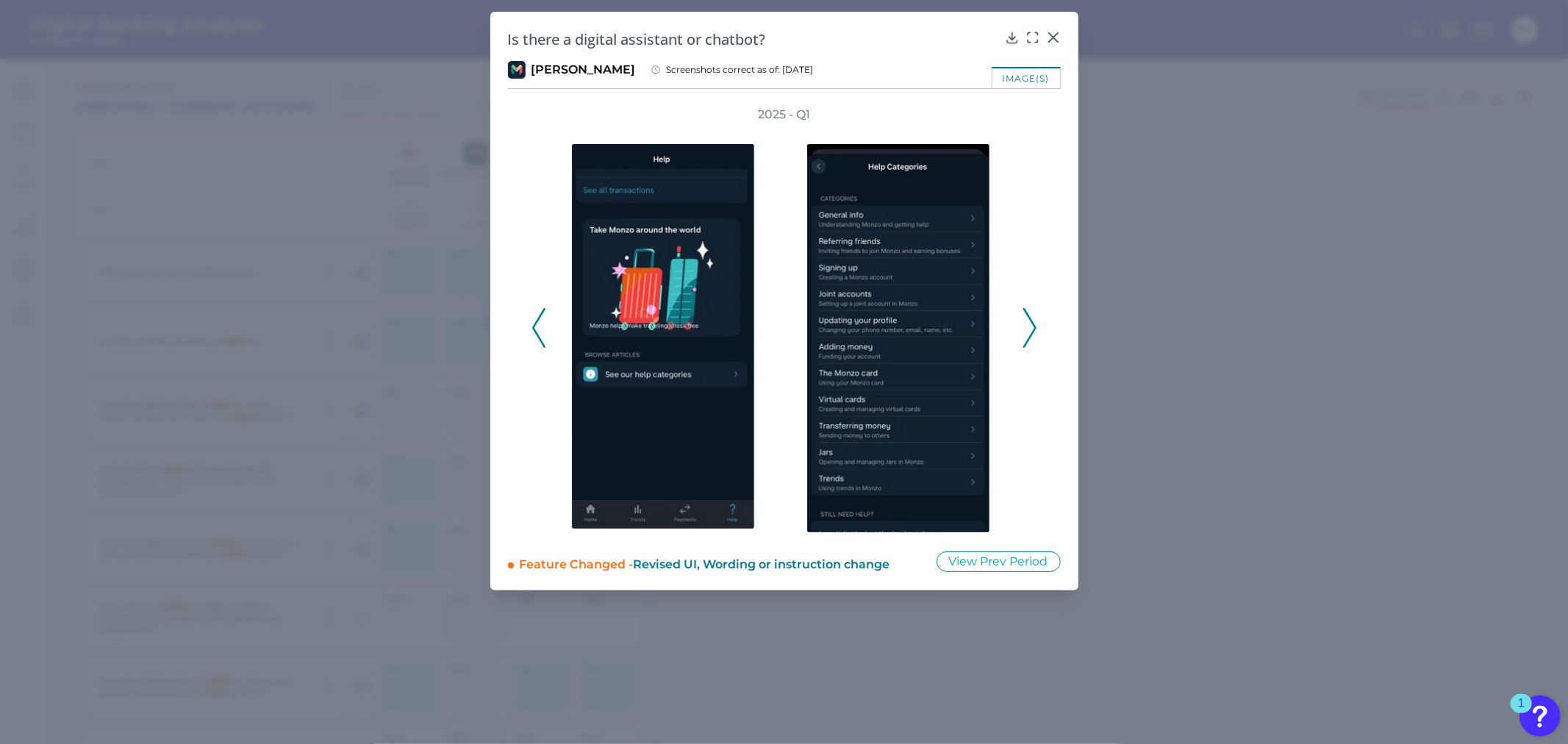
click at [1028, 317] on icon at bounding box center [1030, 328] width 14 height 40
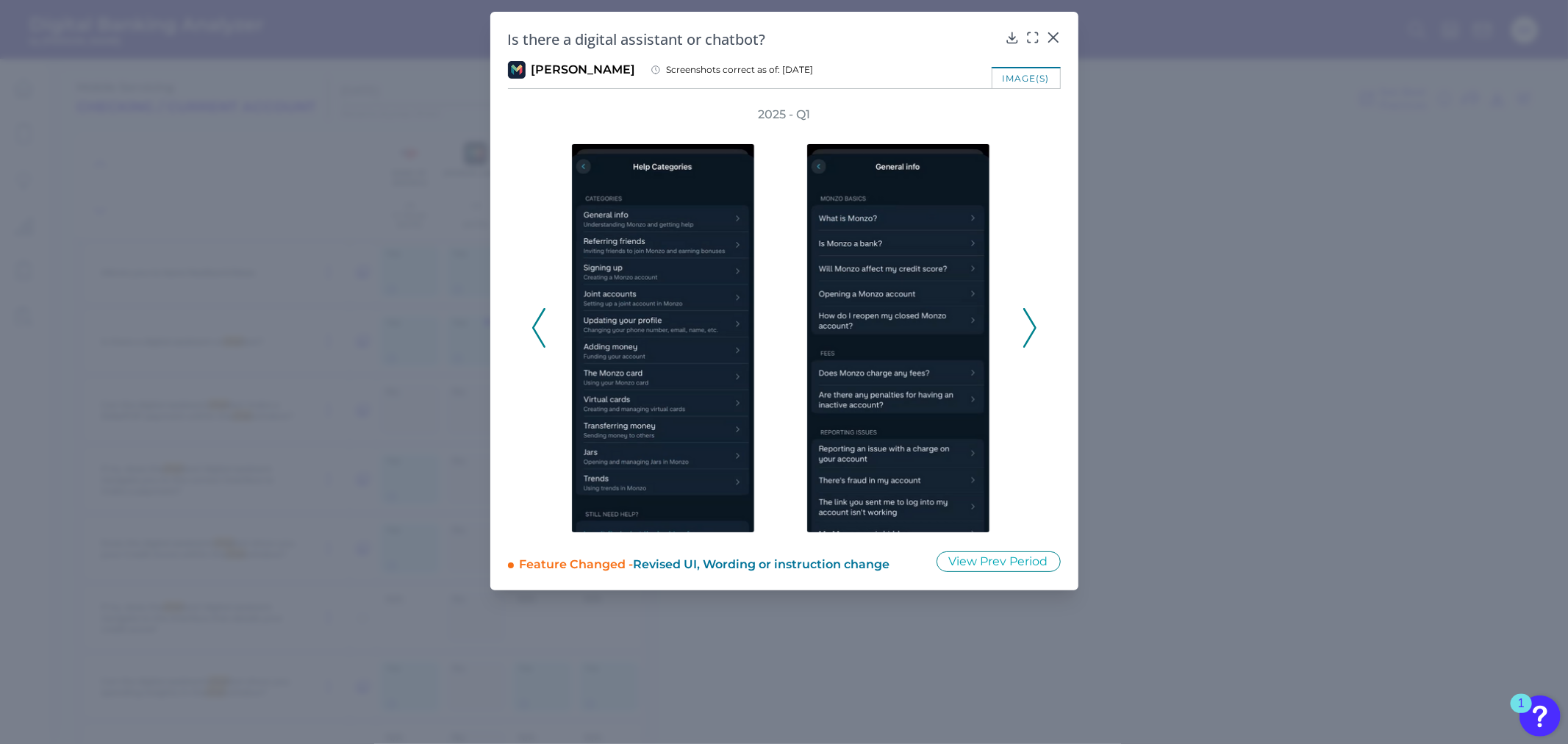
click at [1027, 317] on icon at bounding box center [1030, 328] width 14 height 40
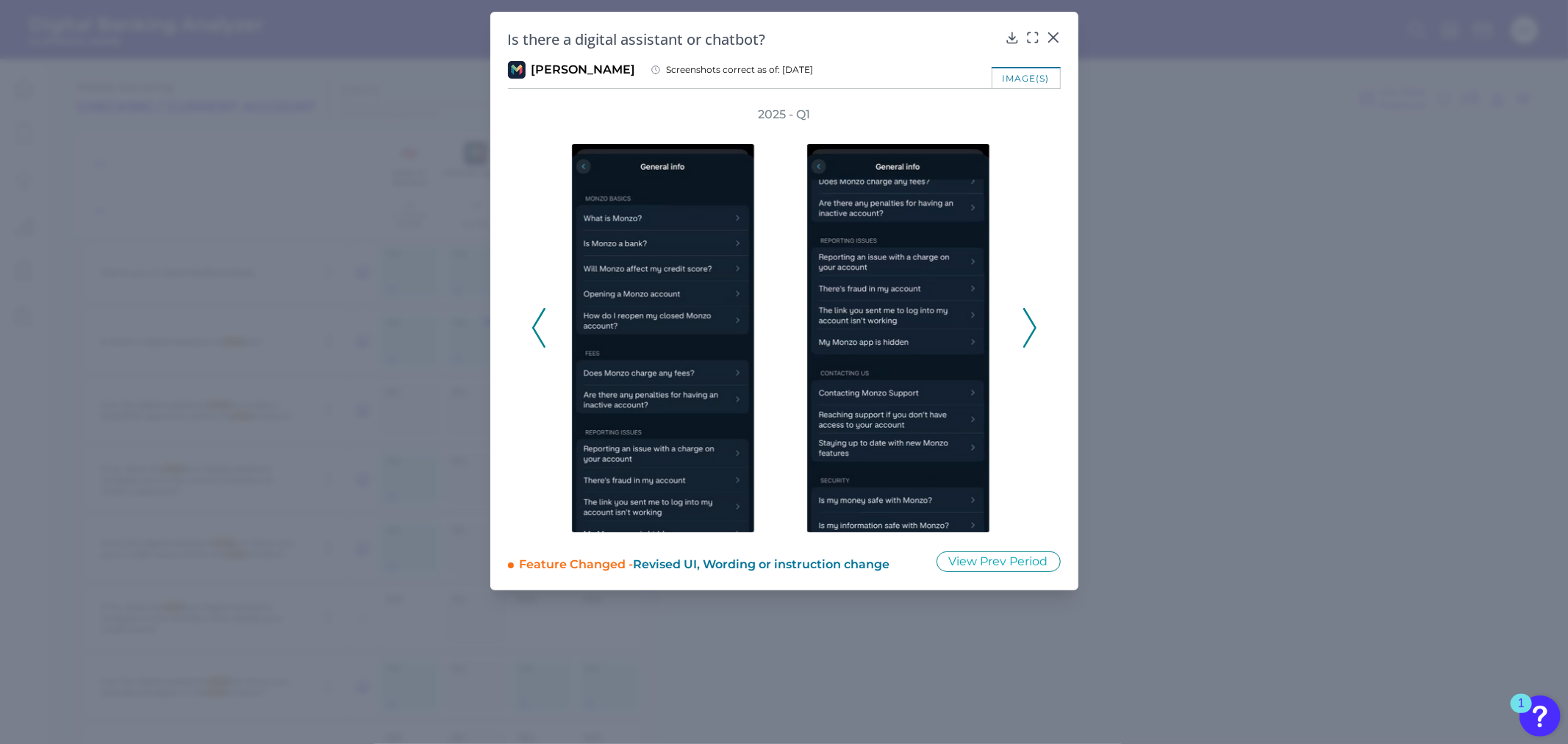
click at [1033, 321] on icon at bounding box center [1030, 328] width 14 height 40
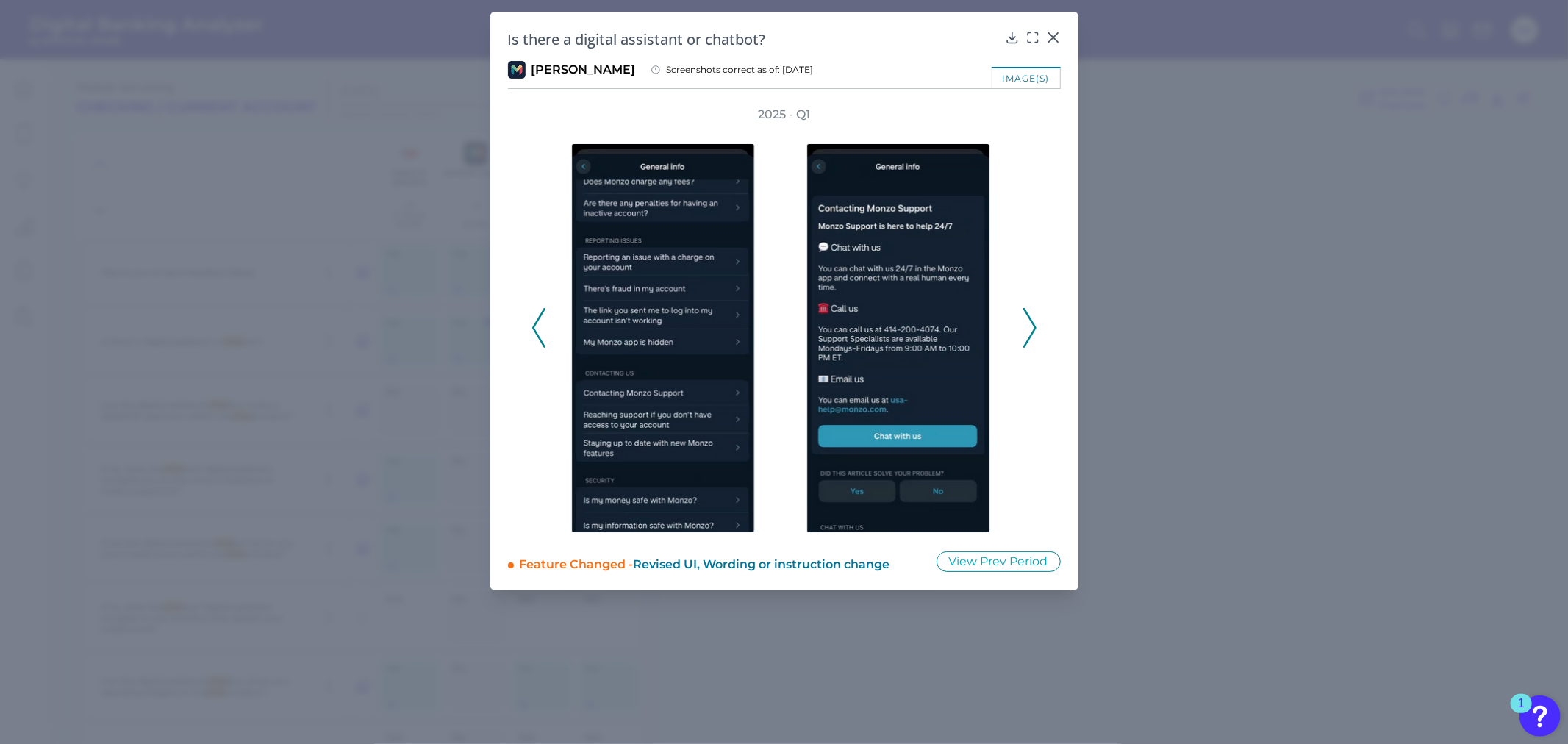
click at [1026, 311] on polyline at bounding box center [1029, 328] width 11 height 37
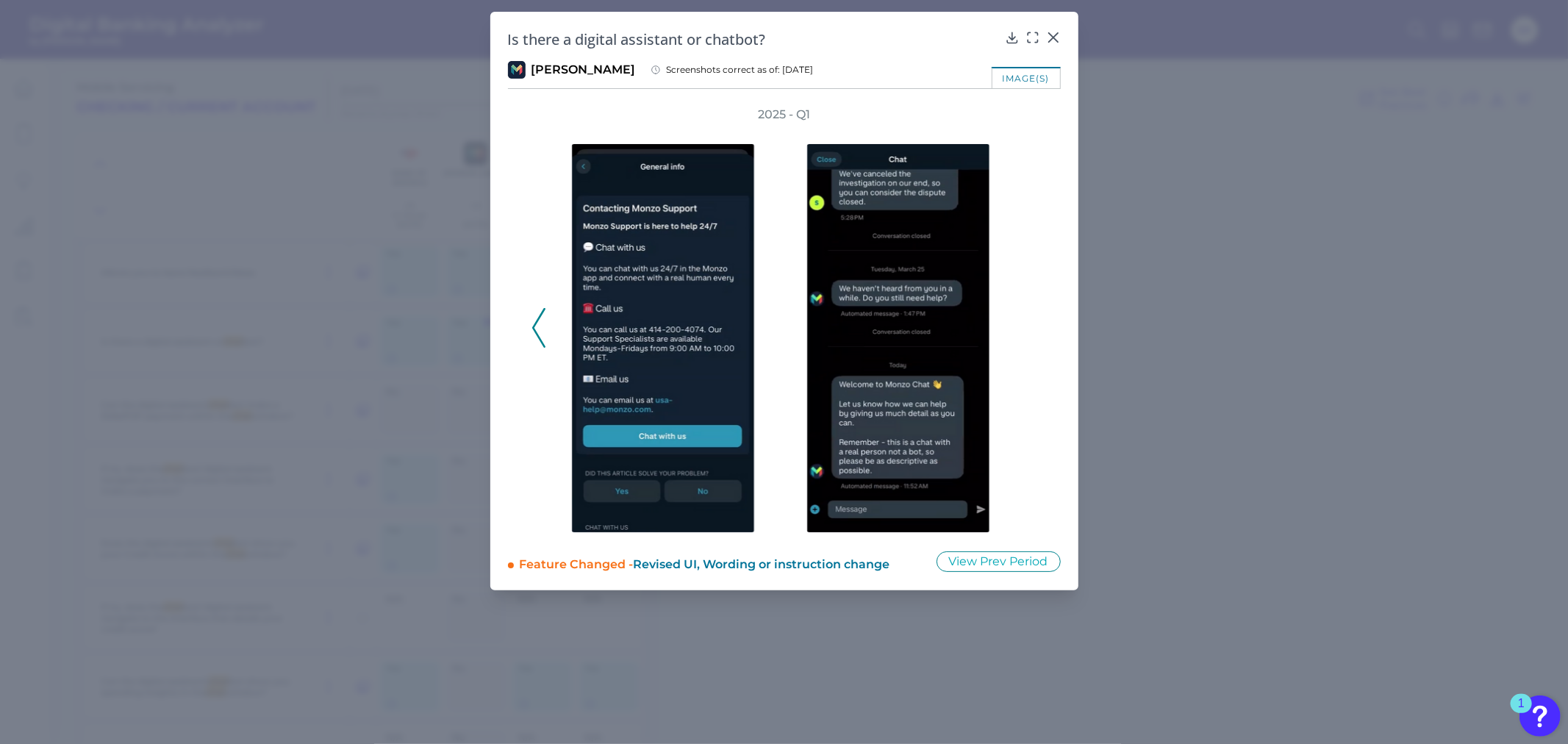
click at [534, 331] on polyline at bounding box center [538, 328] width 11 height 37
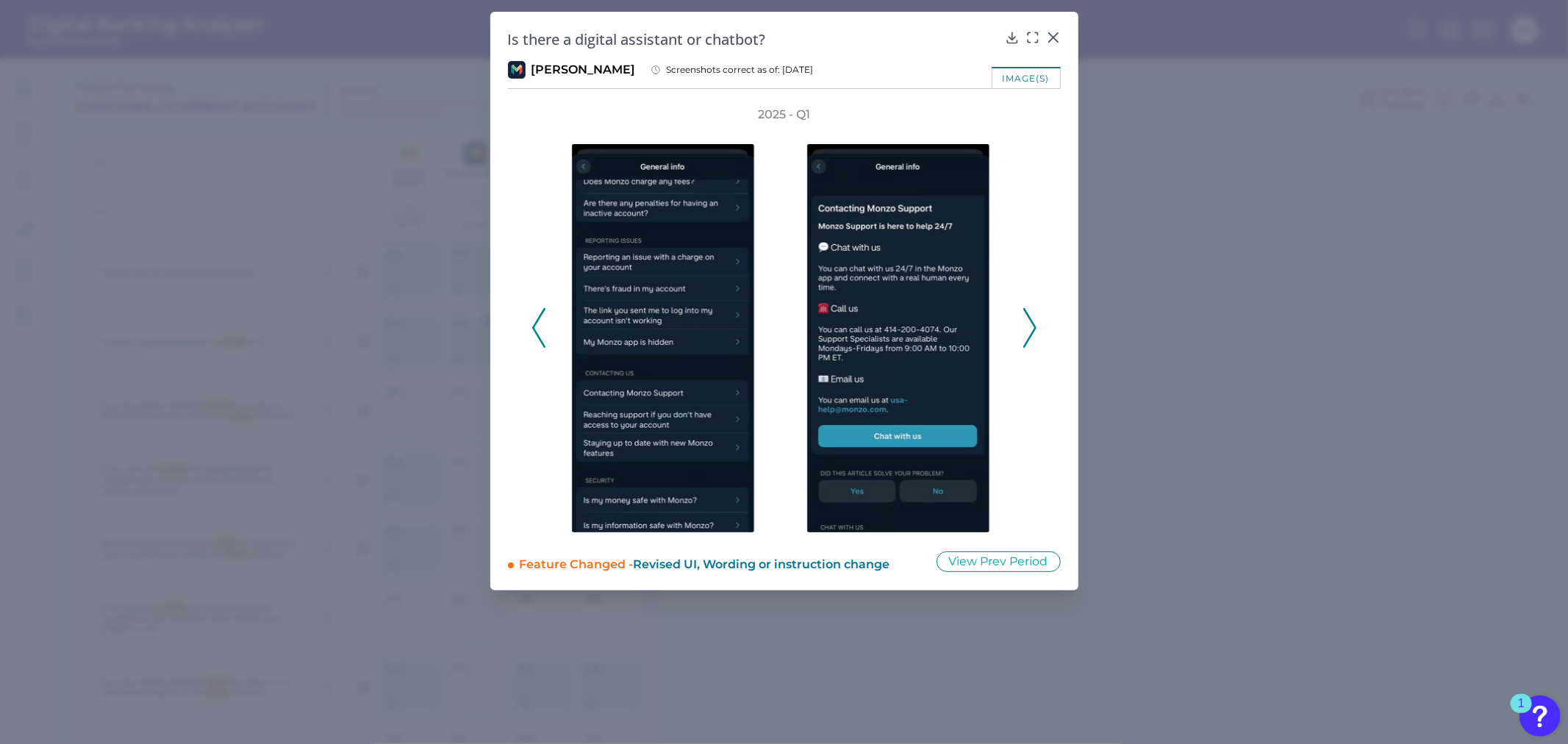
click at [534, 331] on polyline at bounding box center [538, 328] width 11 height 37
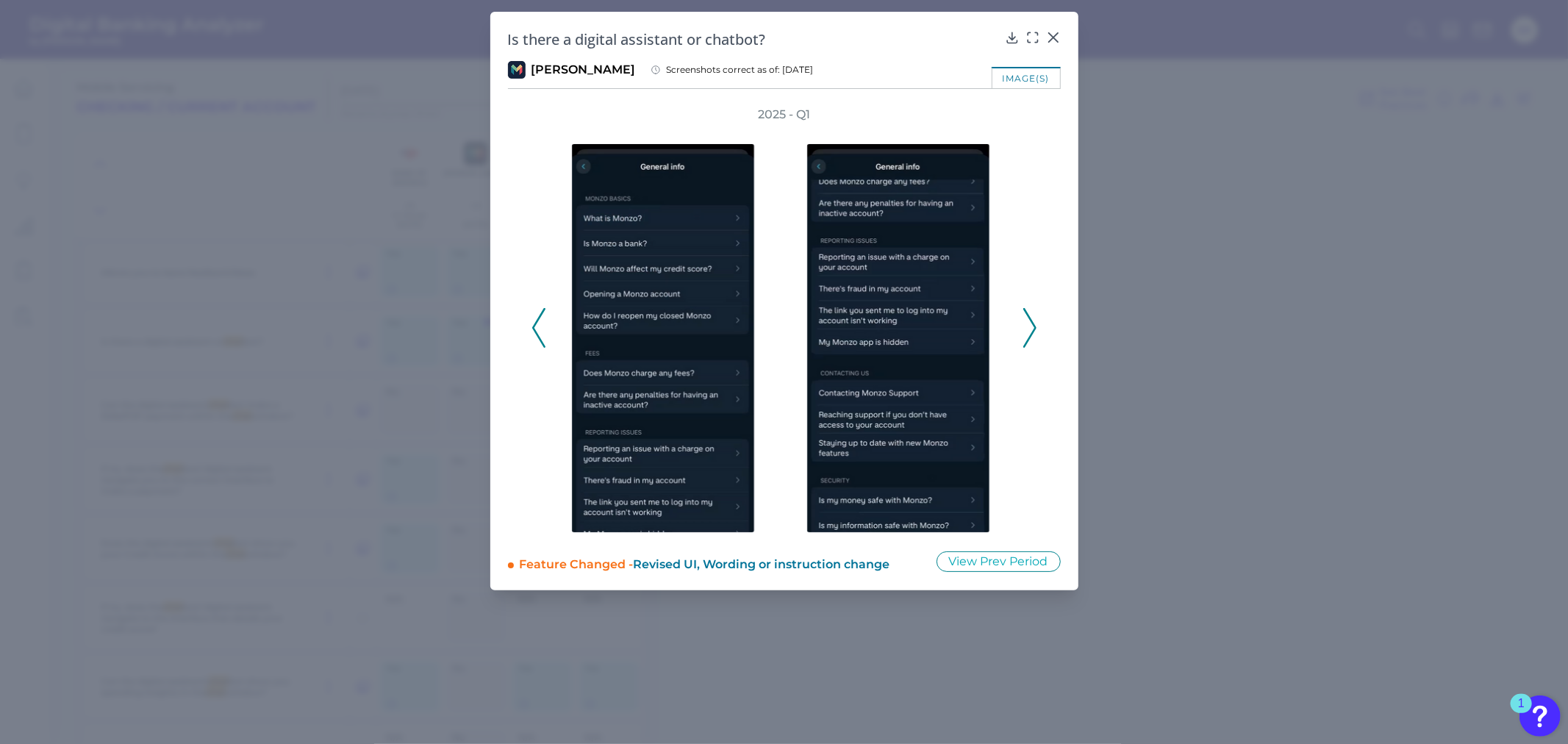
click at [534, 331] on polyline at bounding box center [538, 328] width 11 height 37
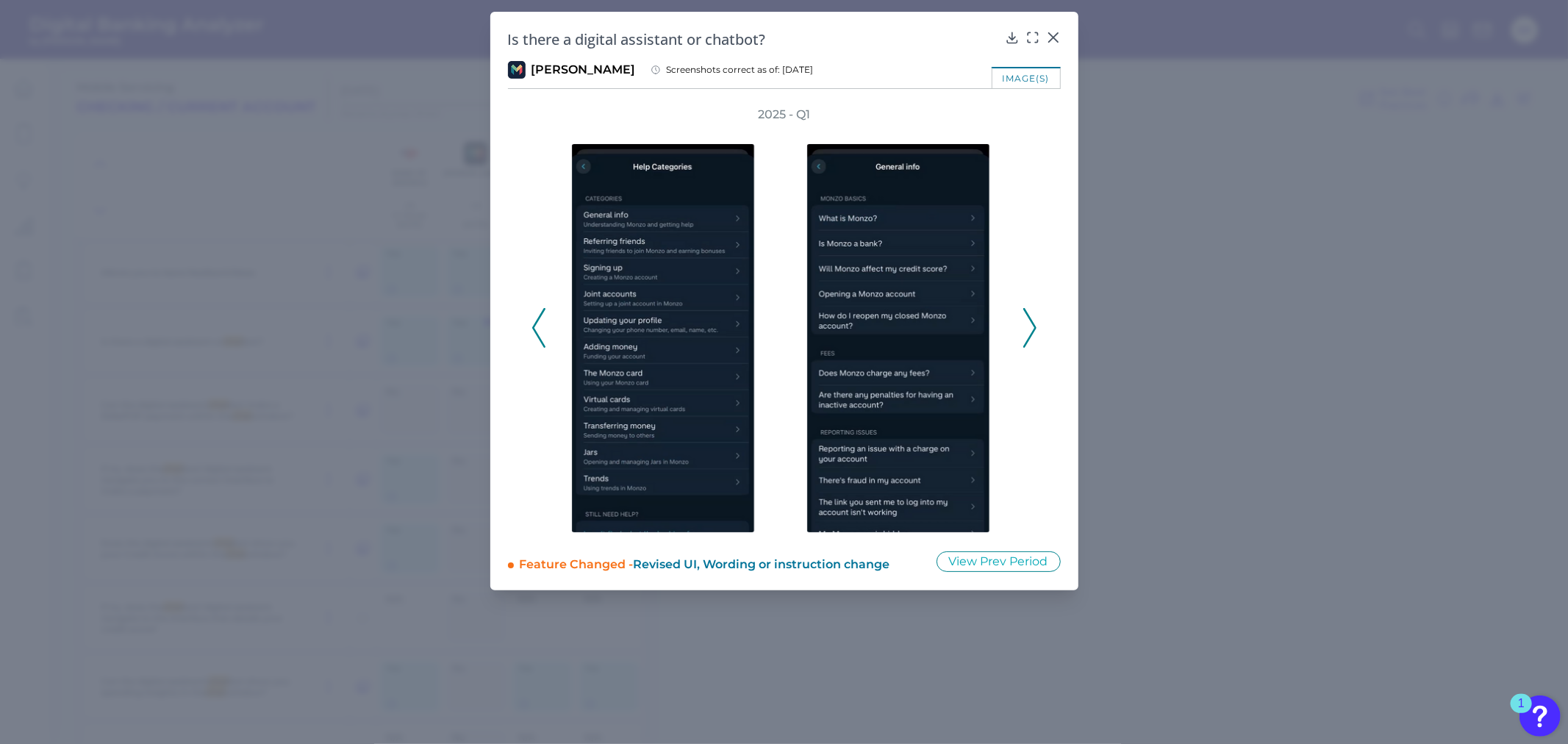
click at [534, 331] on polyline at bounding box center [538, 328] width 11 height 37
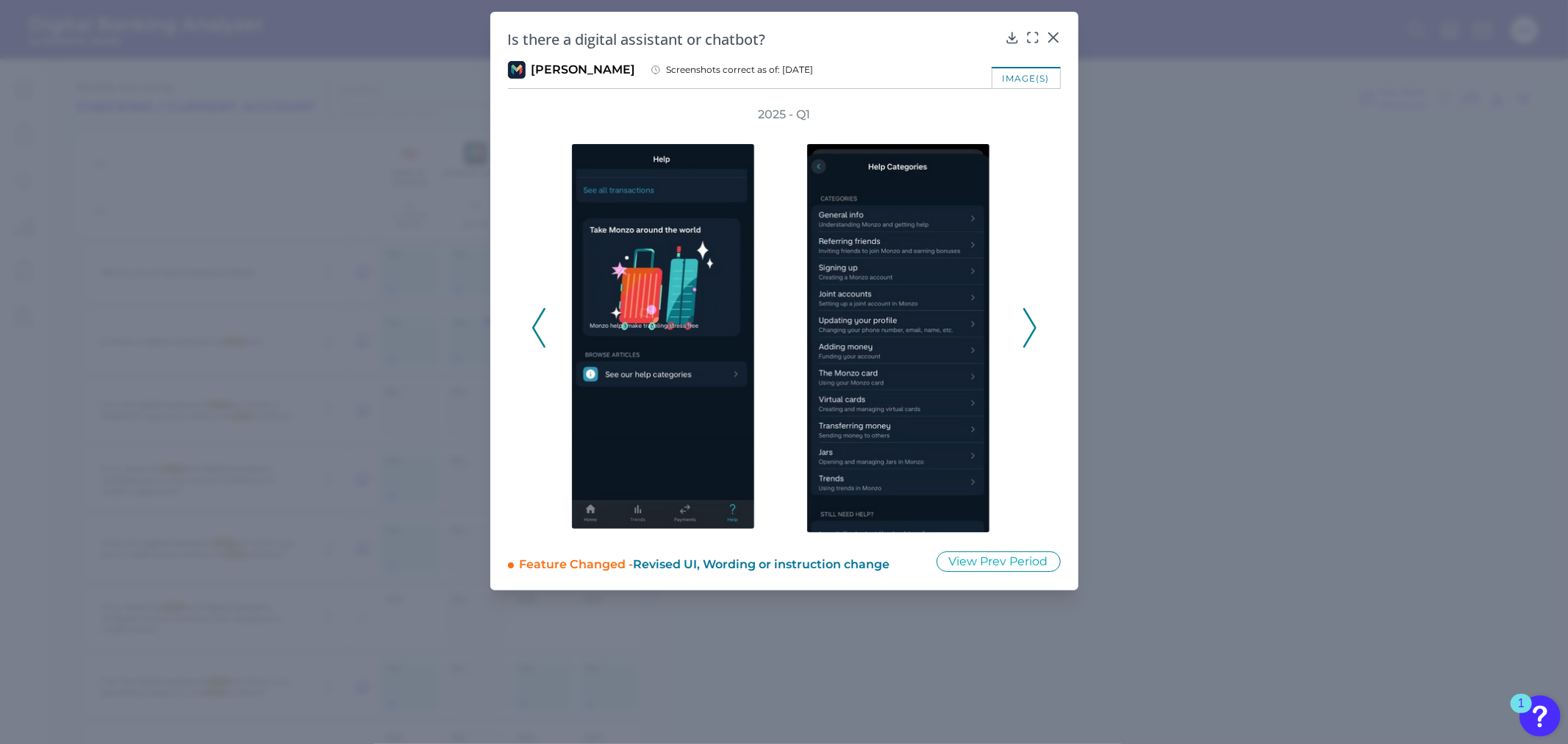
click at [534, 331] on polyline at bounding box center [538, 328] width 11 height 37
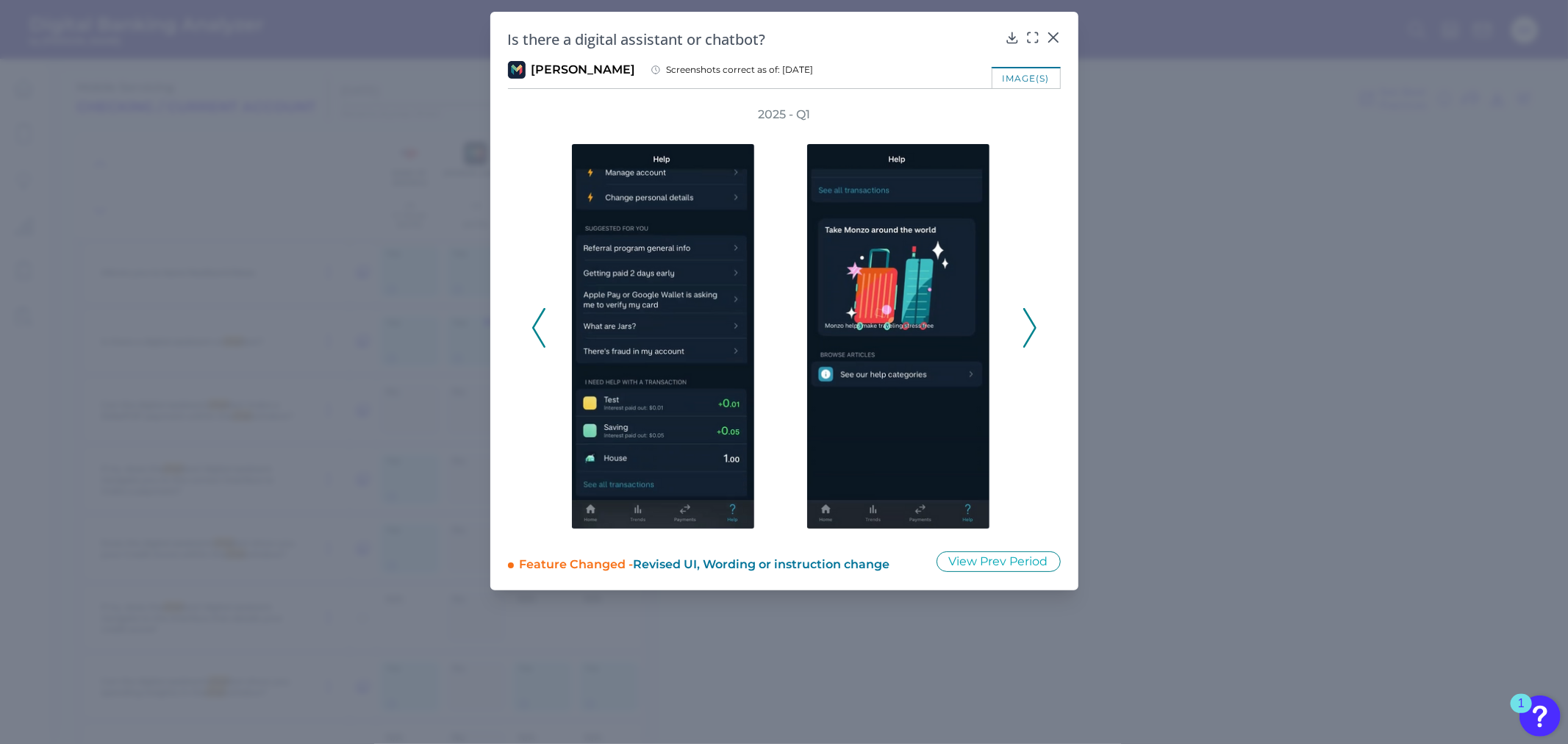
click at [534, 331] on polyline at bounding box center [538, 328] width 11 height 37
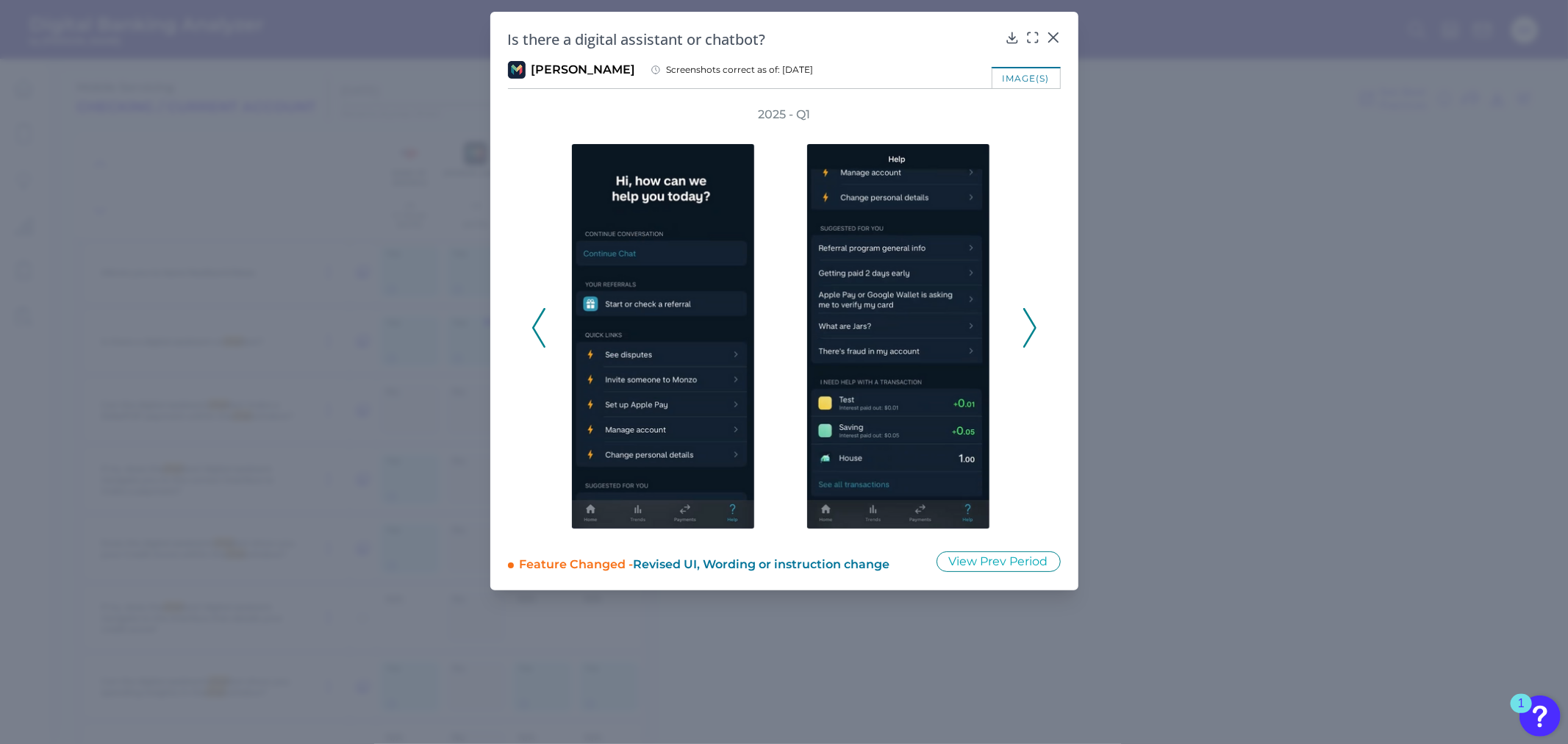
click at [534, 331] on polyline at bounding box center [538, 328] width 11 height 37
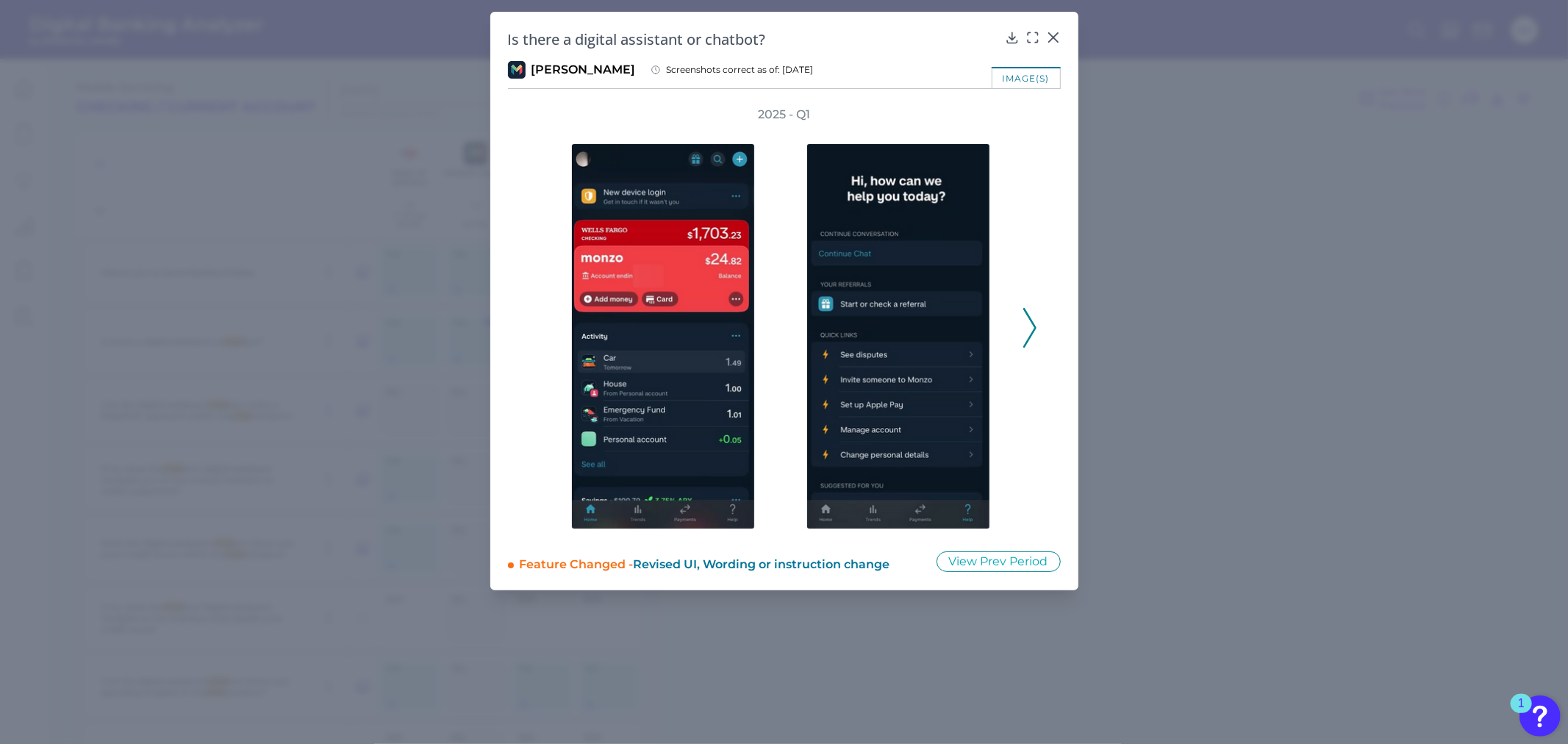
click at [534, 331] on div "2025 - Q1" at bounding box center [784, 319] width 505 height 426
click at [1050, 41] on div at bounding box center [1053, 47] width 15 height 15
click at [1050, 34] on icon at bounding box center [1053, 37] width 9 height 9
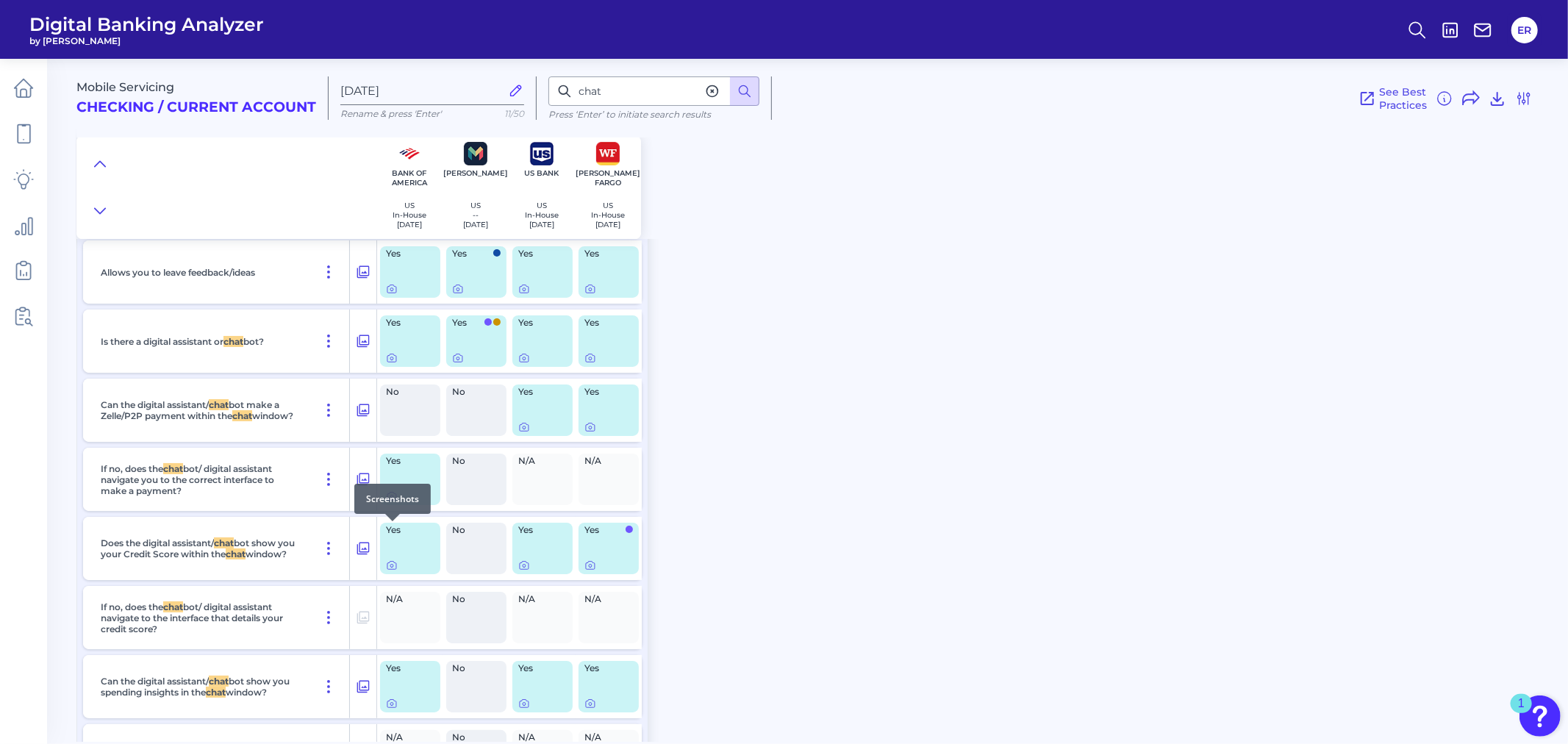
click at [393, 502] on icon at bounding box center [392, 496] width 12 height 12
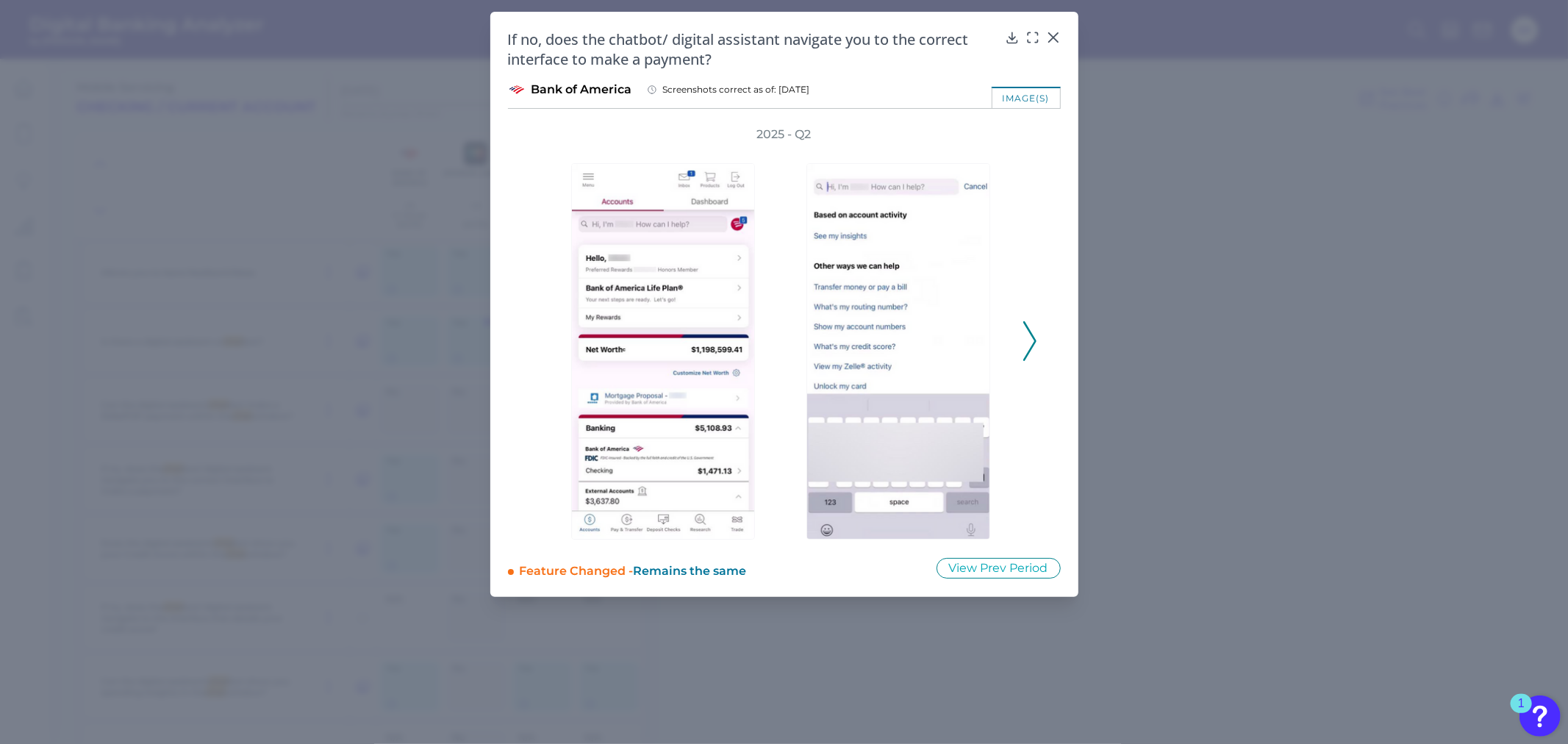
click at [1034, 333] on icon at bounding box center [1030, 340] width 14 height 40
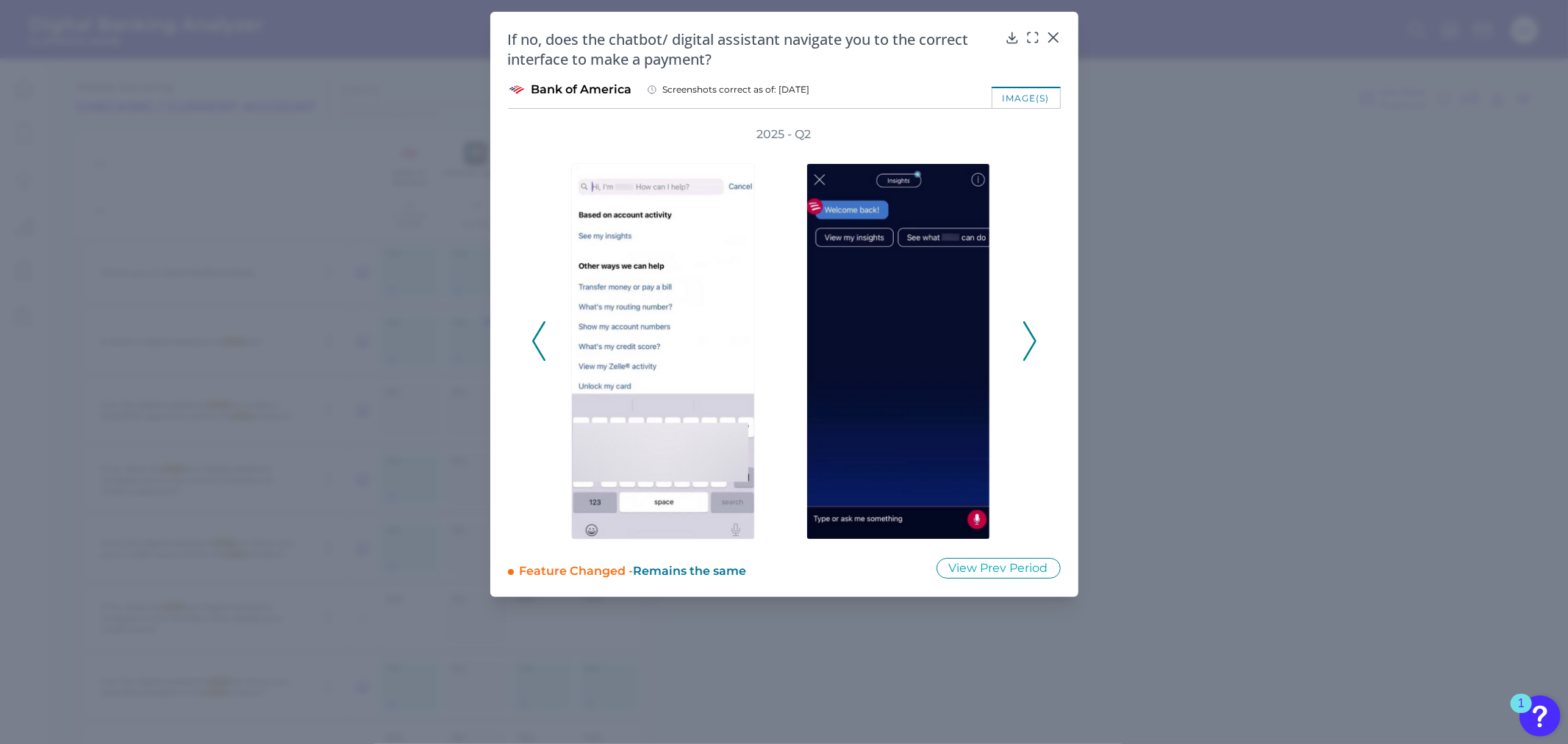
click at [1034, 333] on icon at bounding box center [1030, 340] width 14 height 40
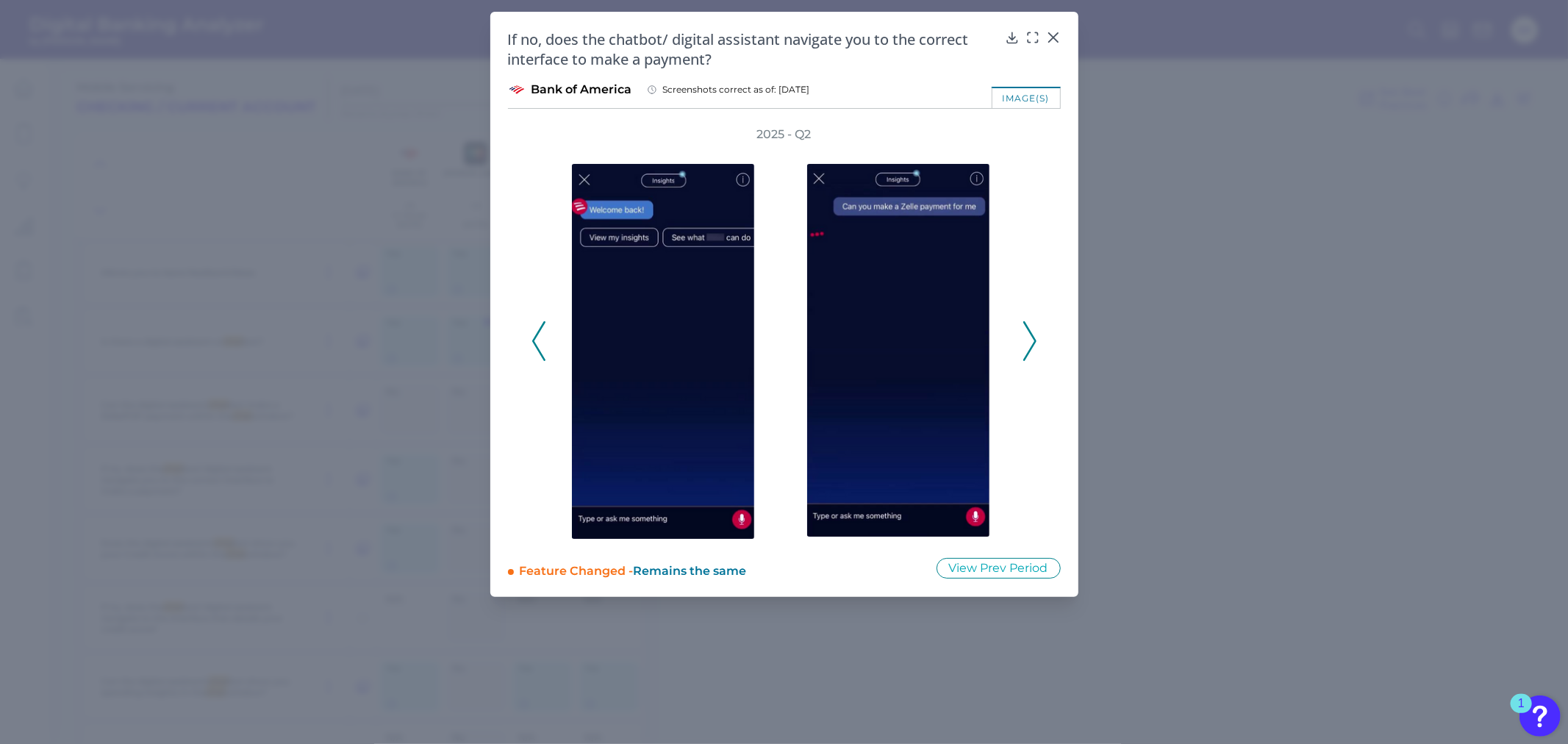
click at [1034, 333] on icon at bounding box center [1030, 340] width 14 height 40
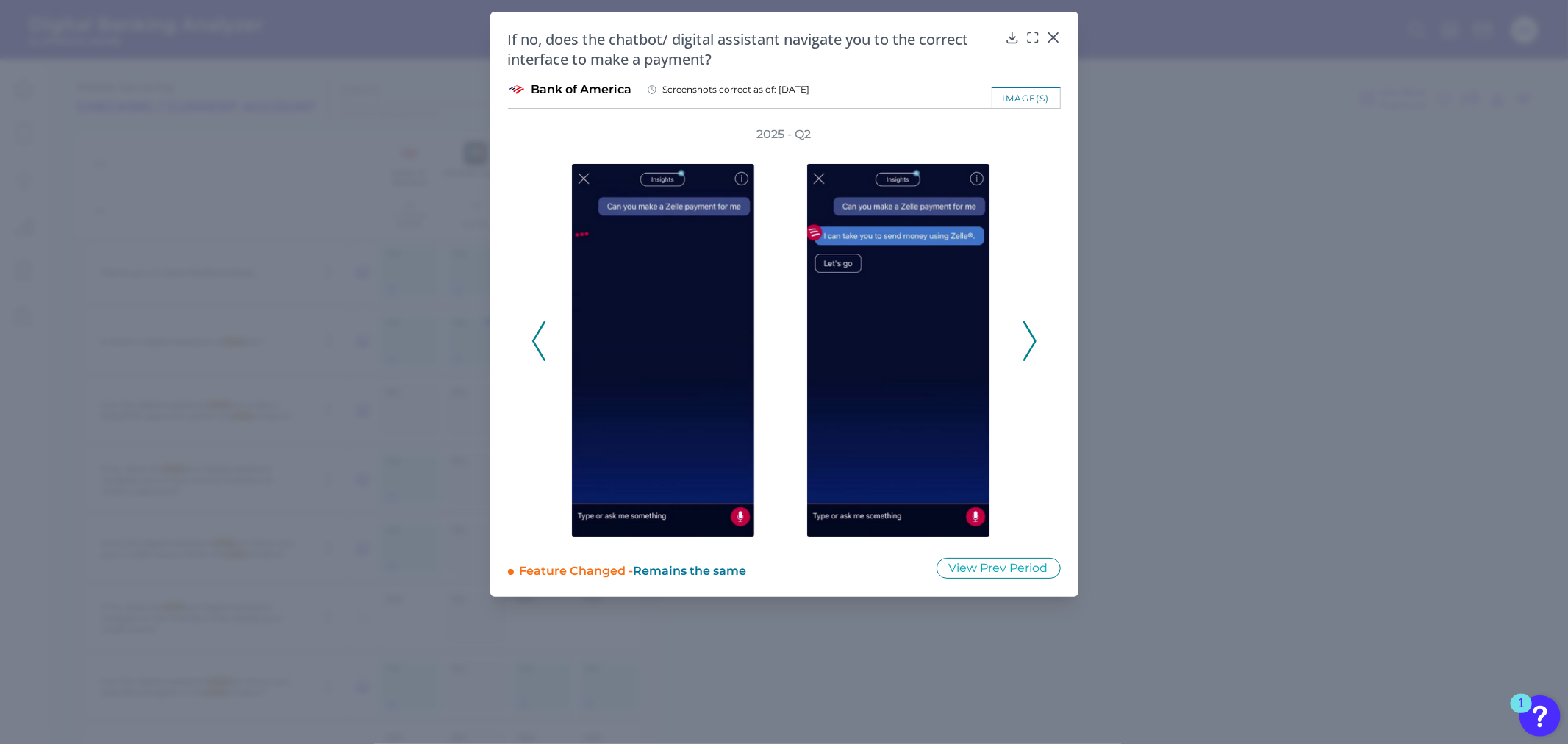
click at [1034, 333] on icon at bounding box center [1030, 340] width 14 height 40
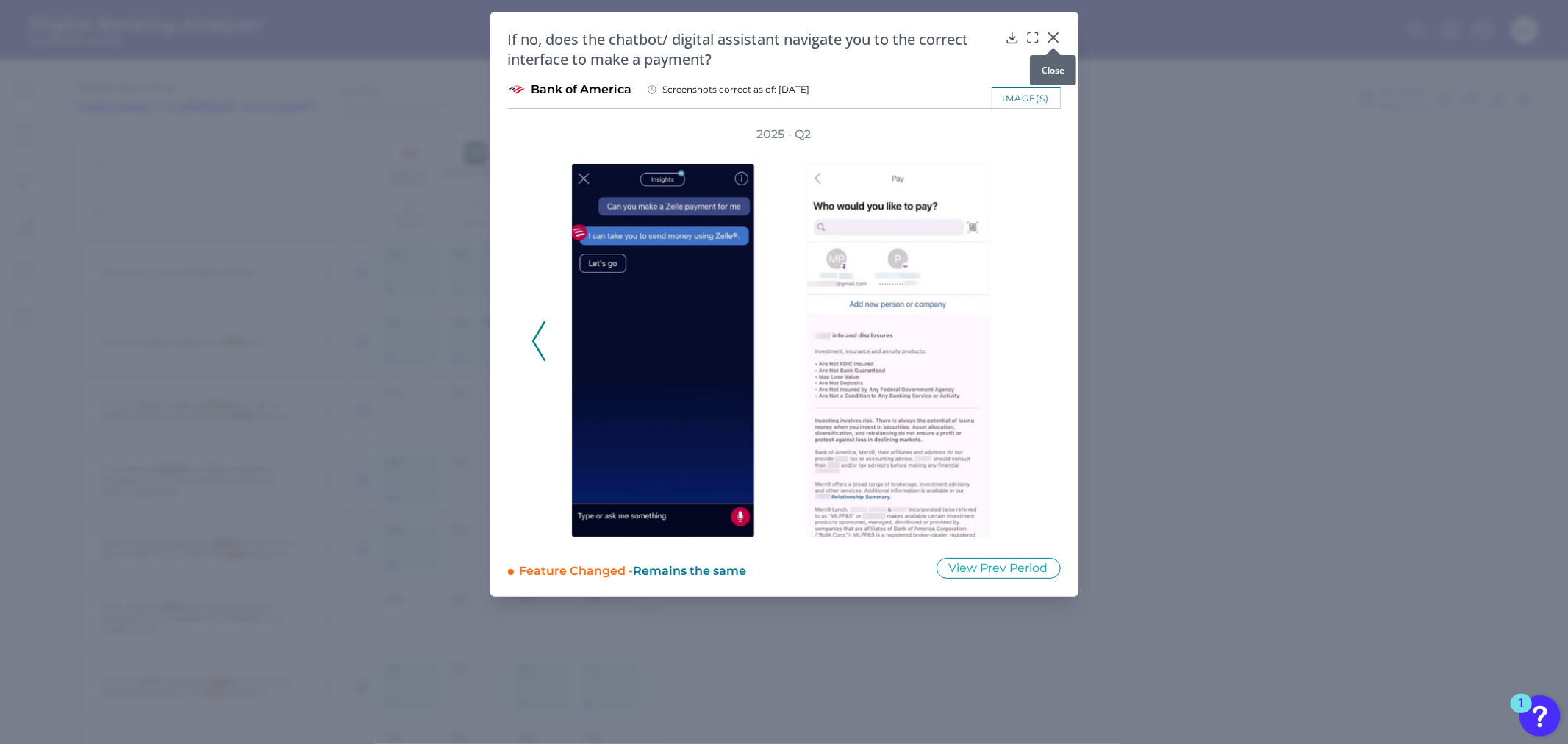
click at [1049, 37] on icon at bounding box center [1053, 37] width 15 height 15
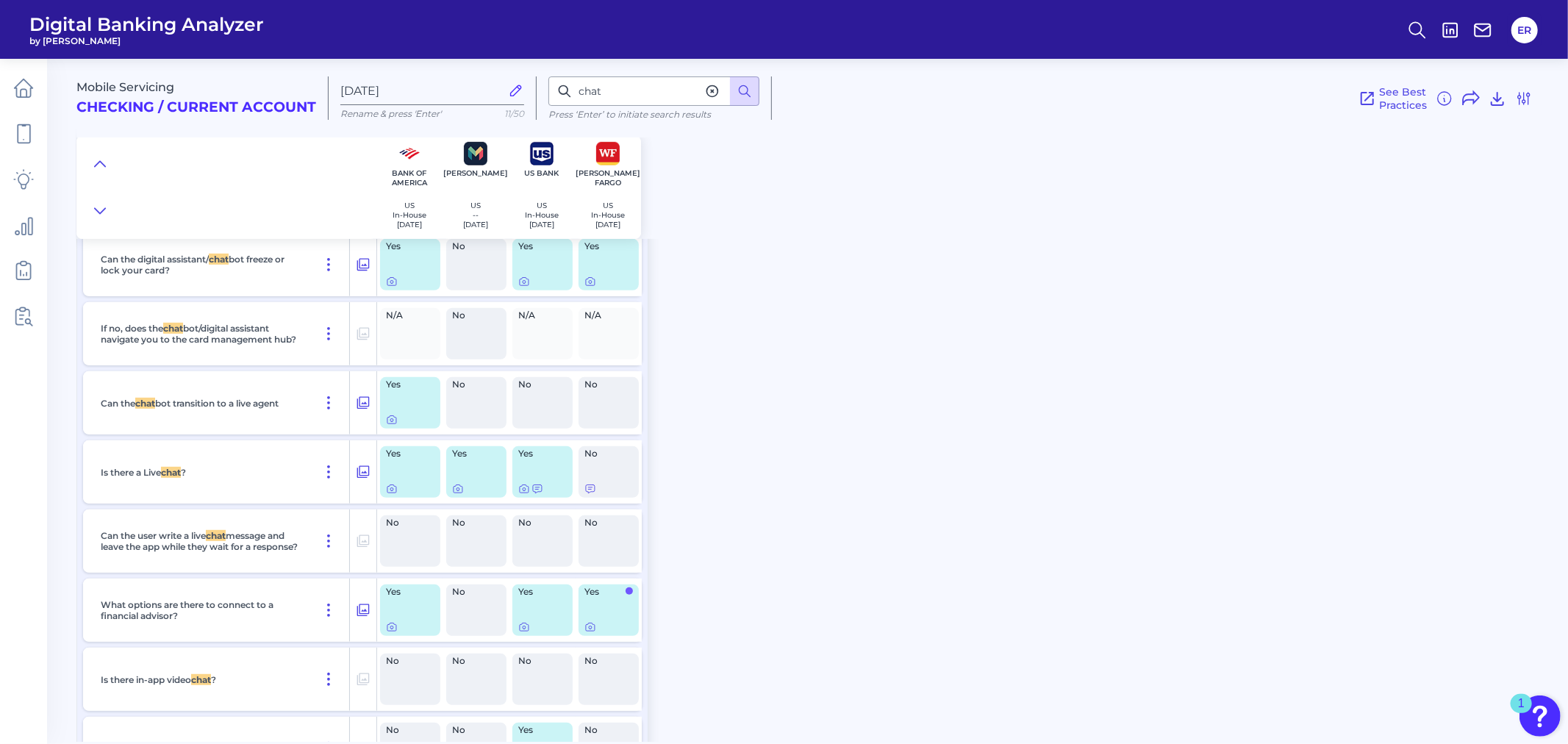
scroll to position [23981, 0]
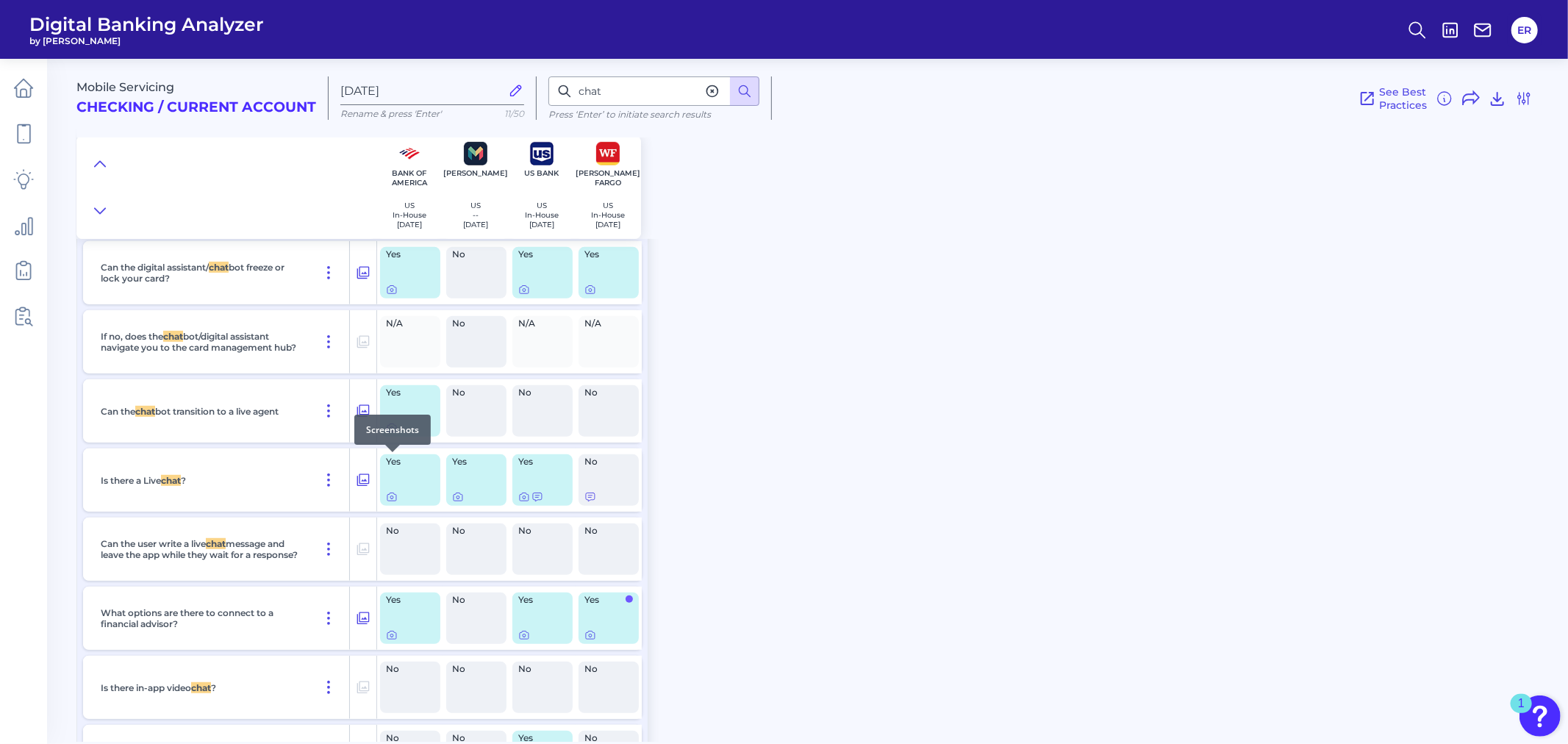
click at [395, 434] on icon at bounding box center [392, 428] width 12 height 12
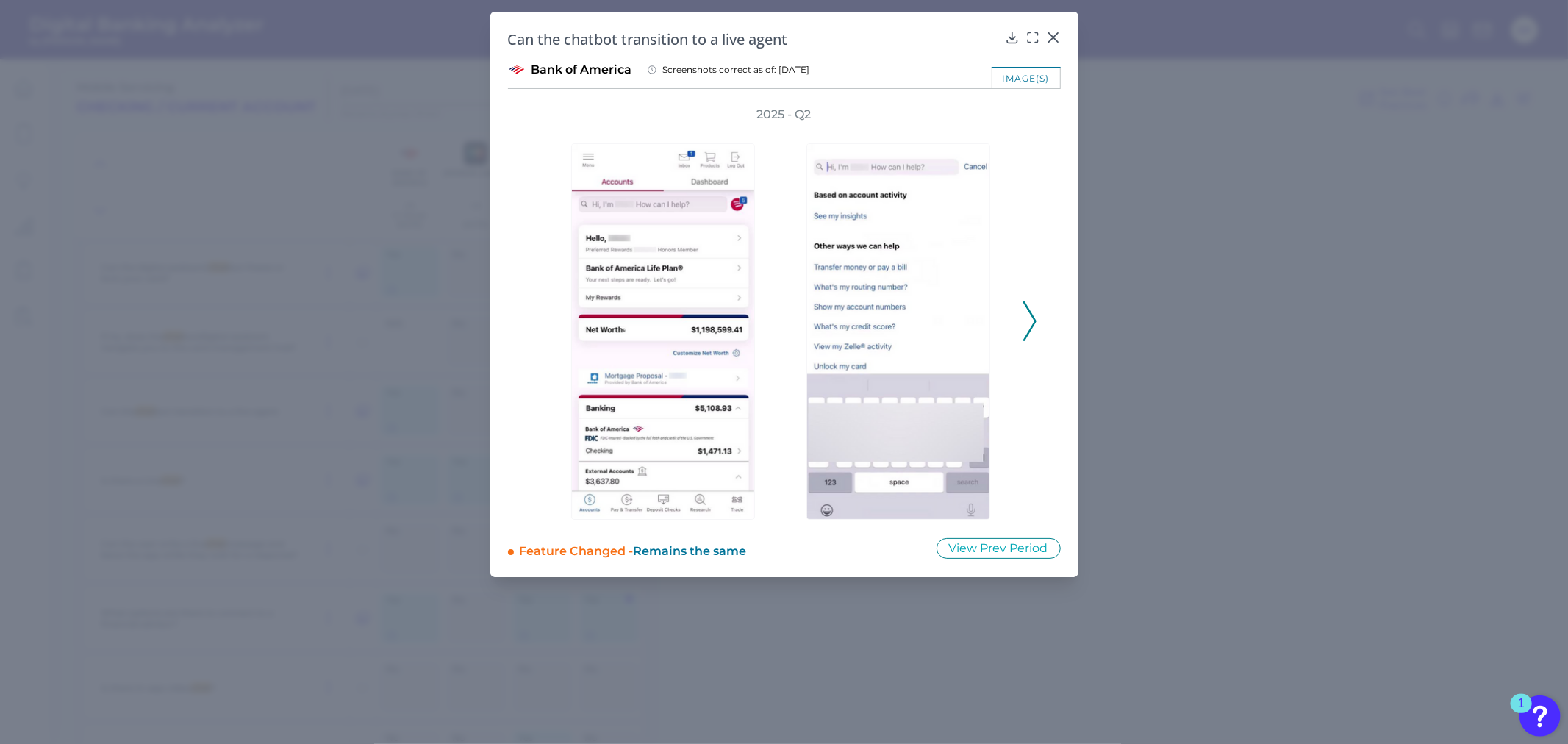
click at [1026, 311] on icon at bounding box center [1030, 321] width 14 height 40
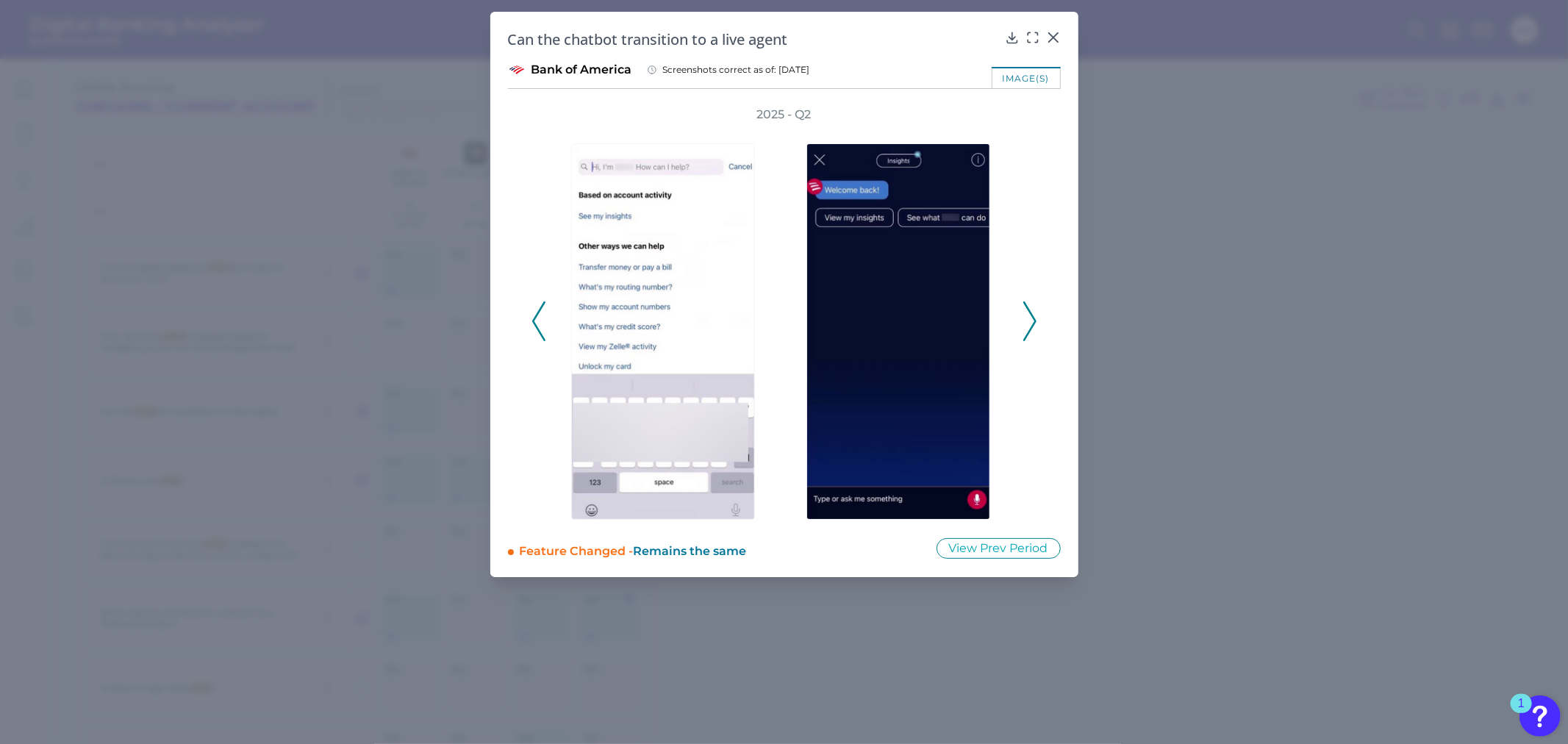
click at [1026, 311] on icon at bounding box center [1030, 321] width 14 height 40
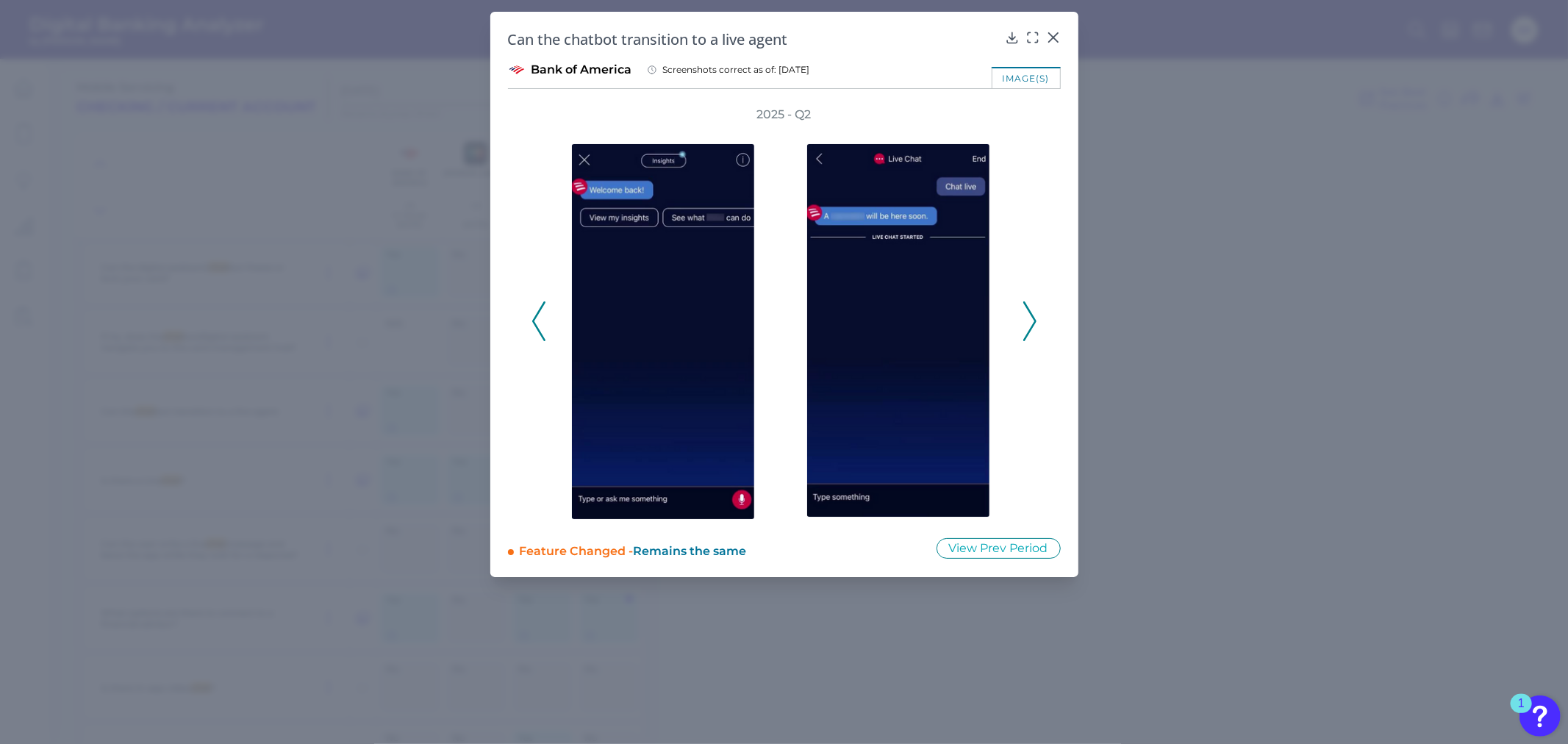
click at [1026, 311] on icon at bounding box center [1030, 321] width 14 height 40
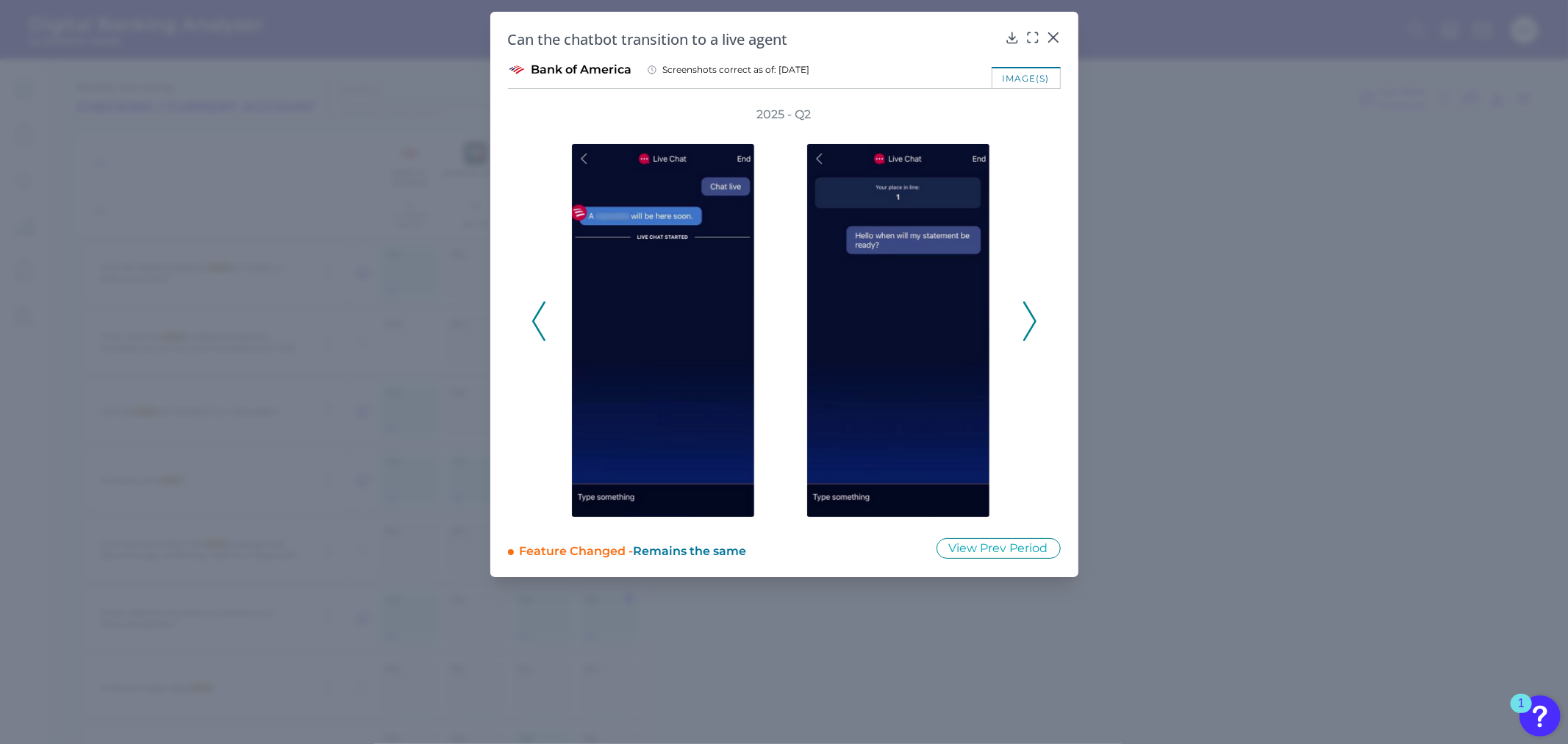
click at [1026, 311] on icon at bounding box center [1030, 321] width 14 height 40
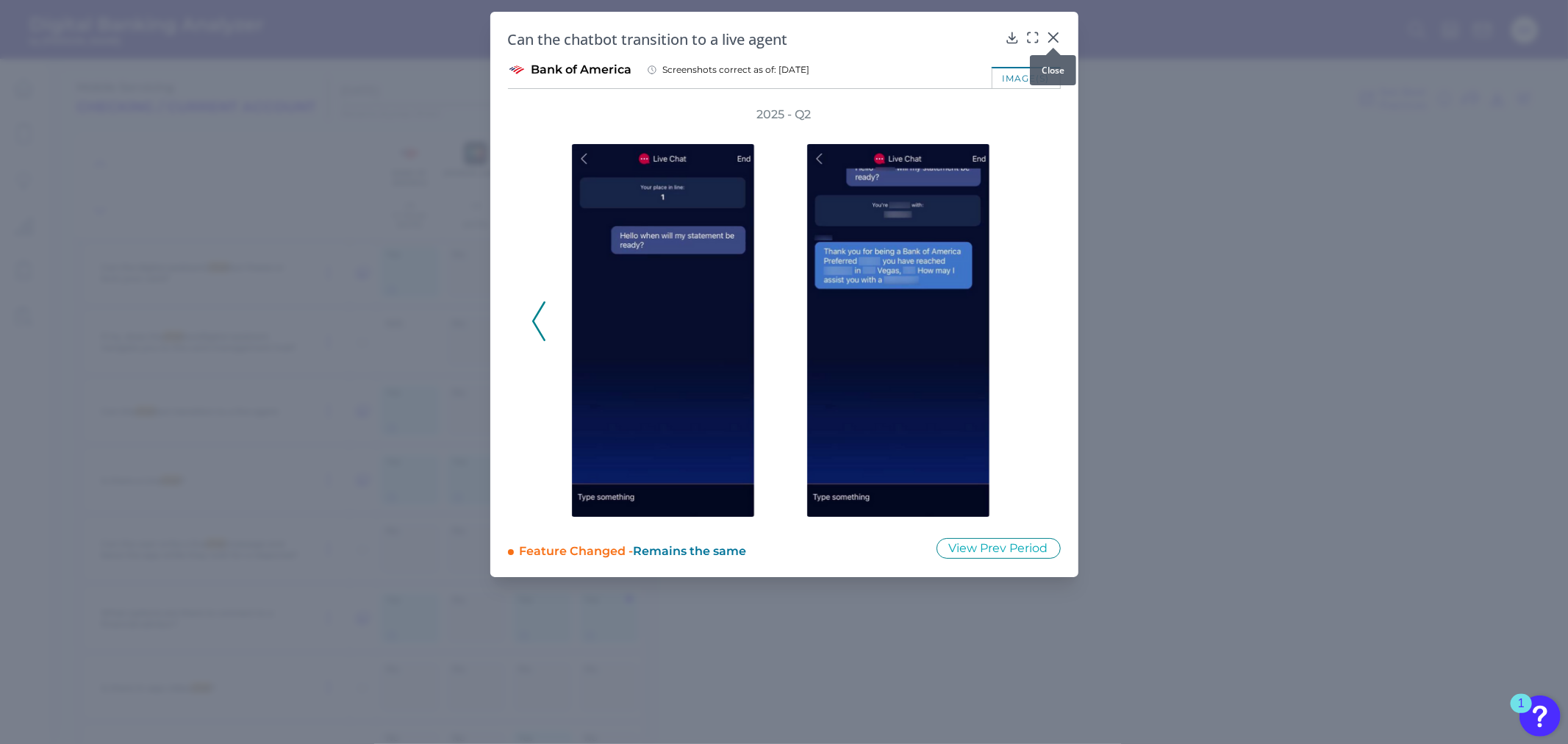
click at [1049, 39] on icon at bounding box center [1053, 37] width 15 height 15
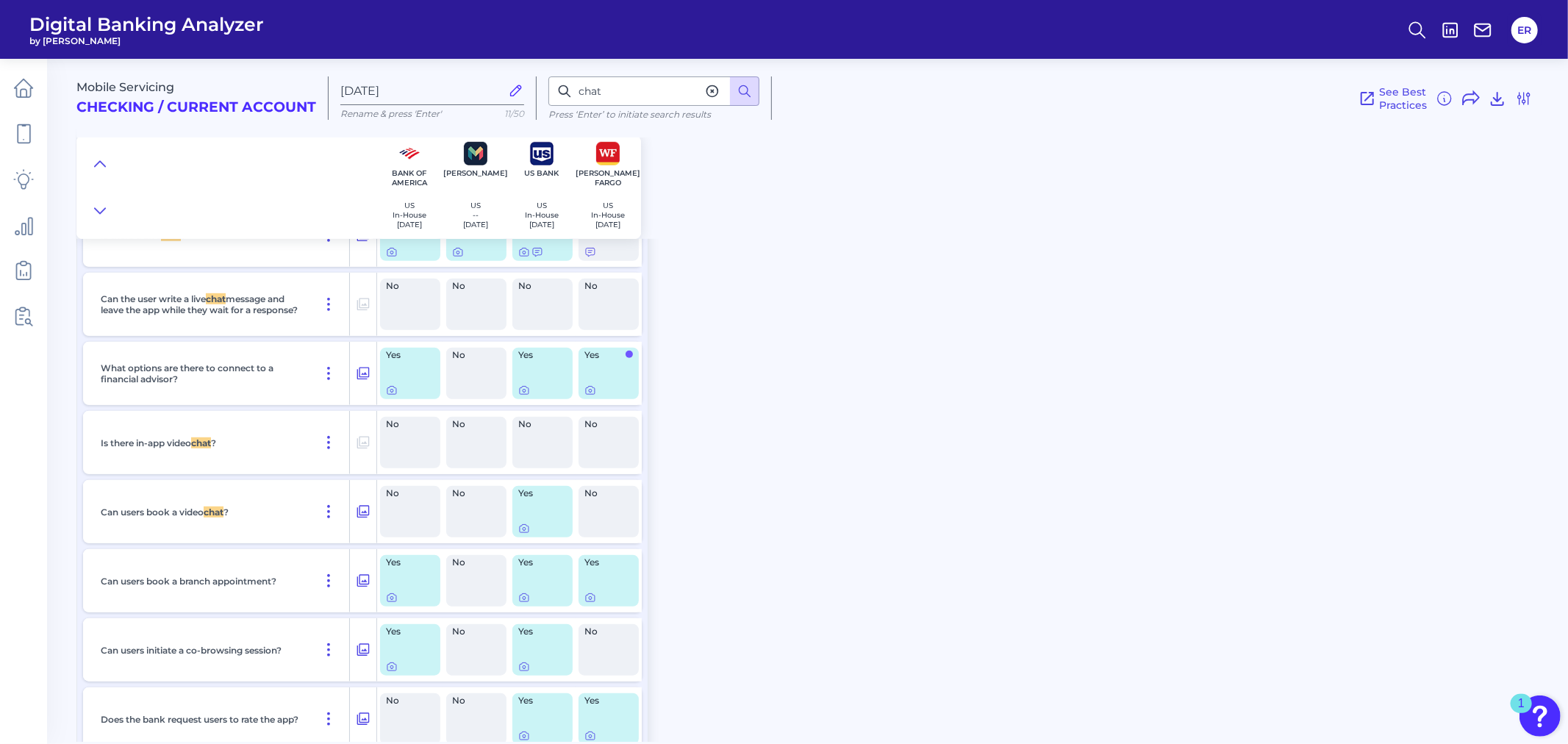
scroll to position [24306, 0]
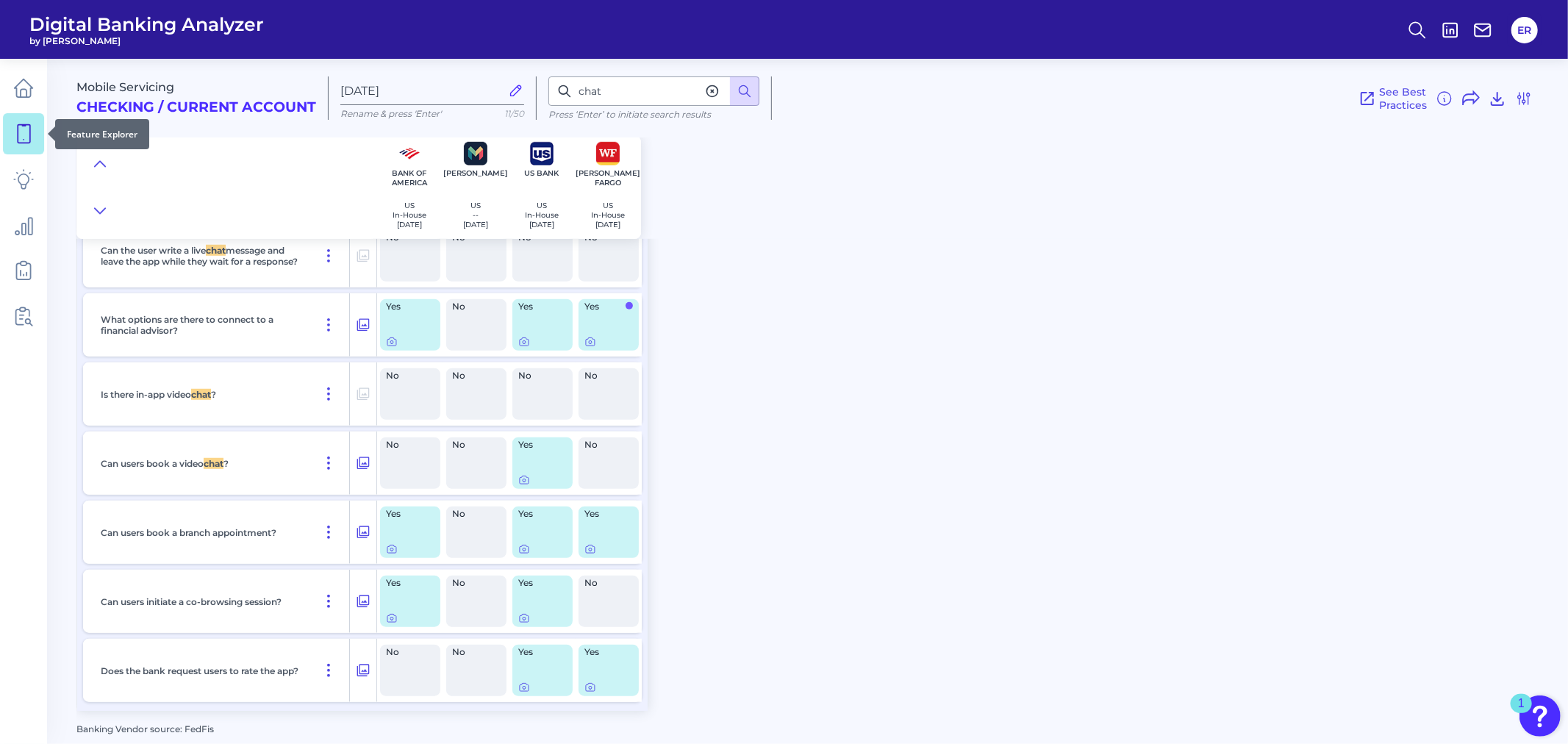
click at [20, 125] on icon at bounding box center [23, 134] width 13 height 19
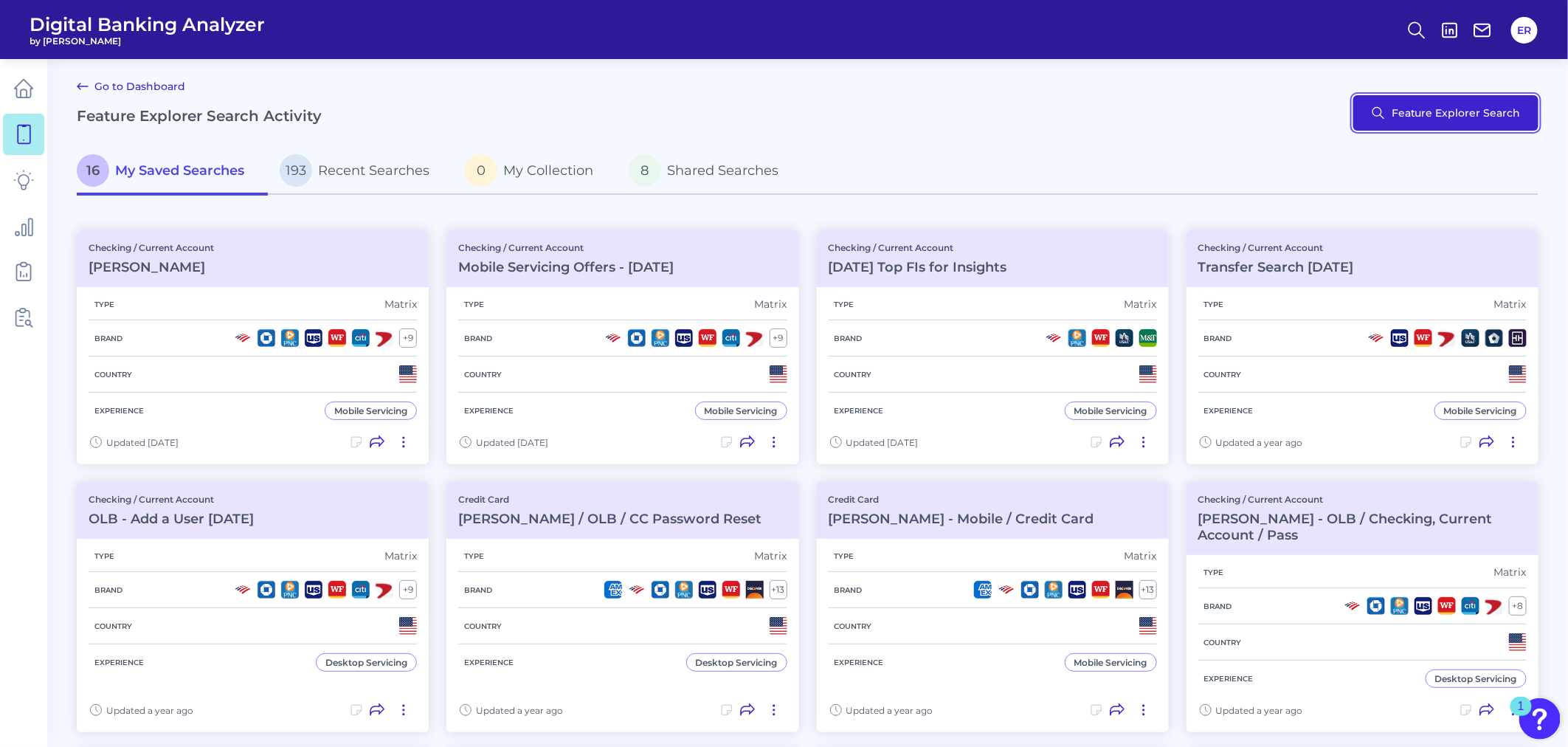
click at [1436, 115] on button "Feature Explorer Search" at bounding box center [1446, 113] width 185 height 35
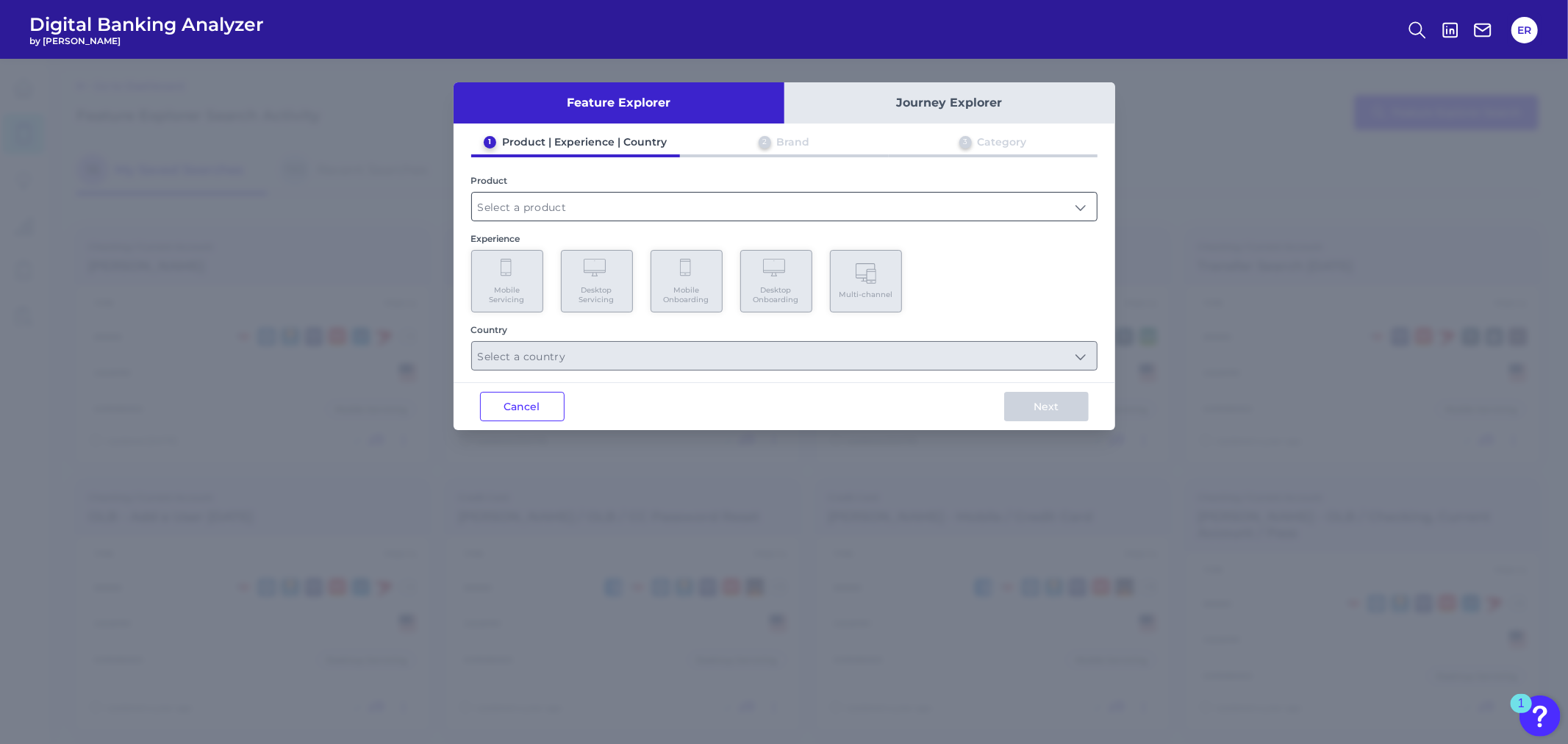
click at [547, 208] on input "text" at bounding box center [784, 206] width 625 height 28
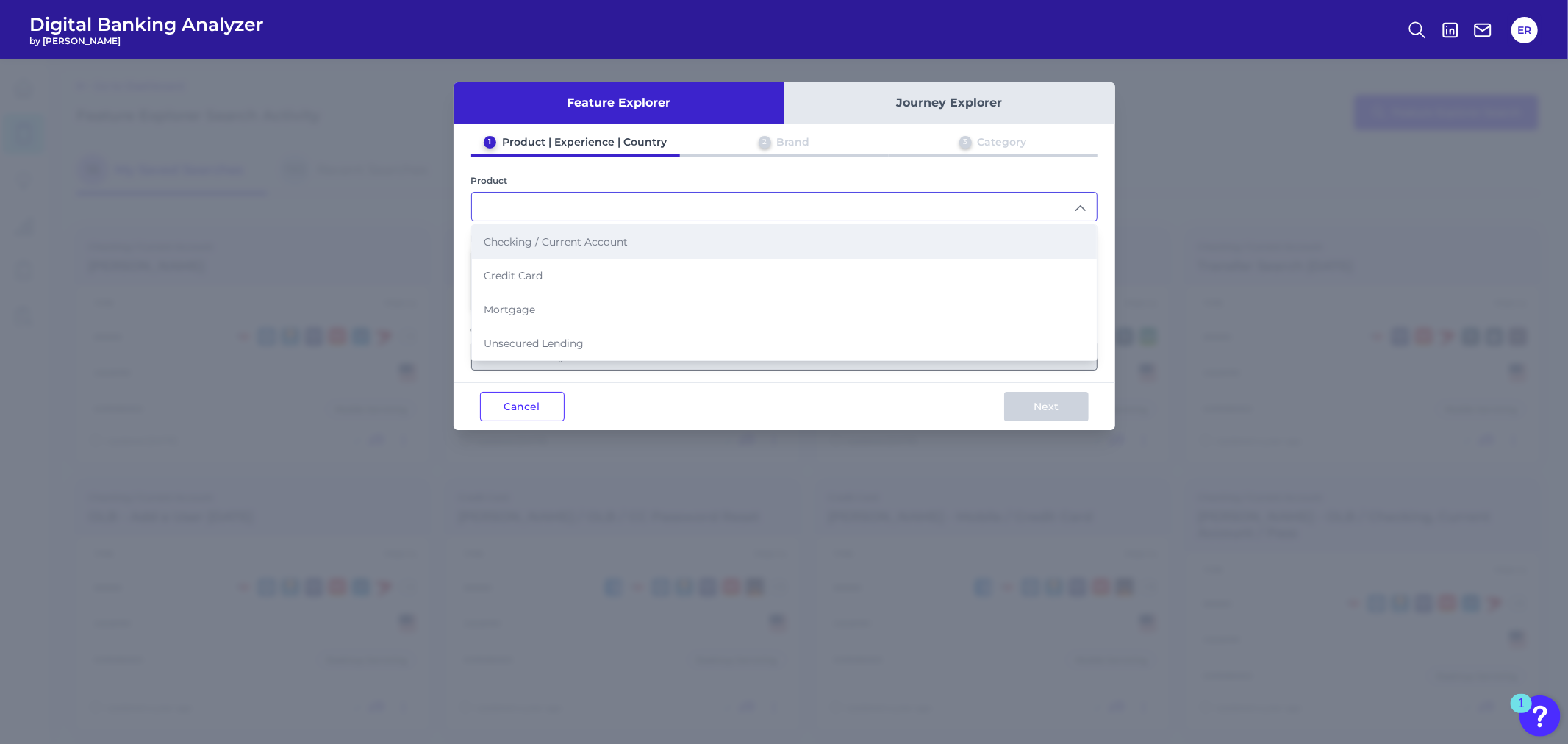
click at [545, 235] on span "Checking / Current Account" at bounding box center [556, 242] width 144 height 14
type input "Checking / Current Account"
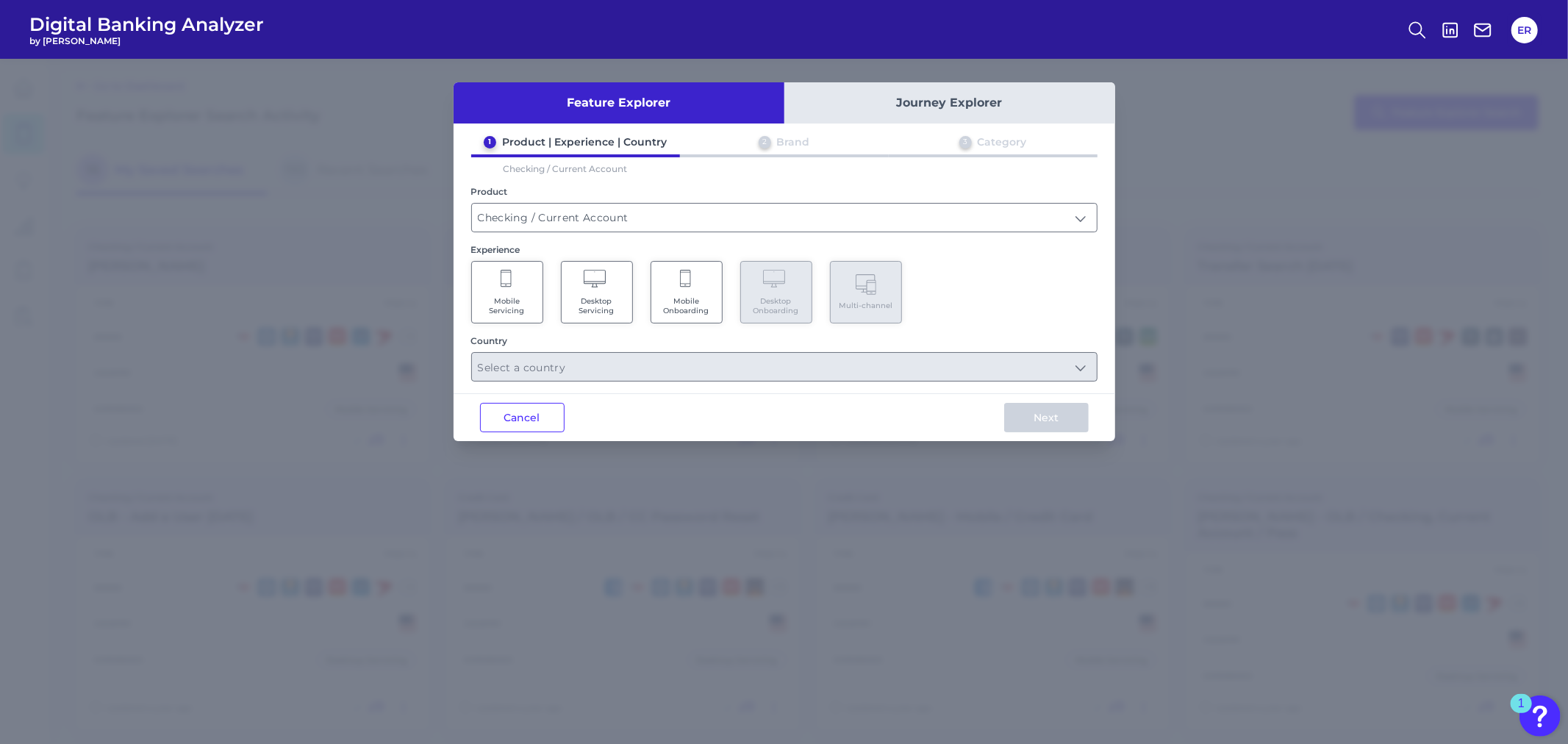
click at [700, 279] on Onboarding "Mobile Onboarding" at bounding box center [687, 293] width 72 height 62
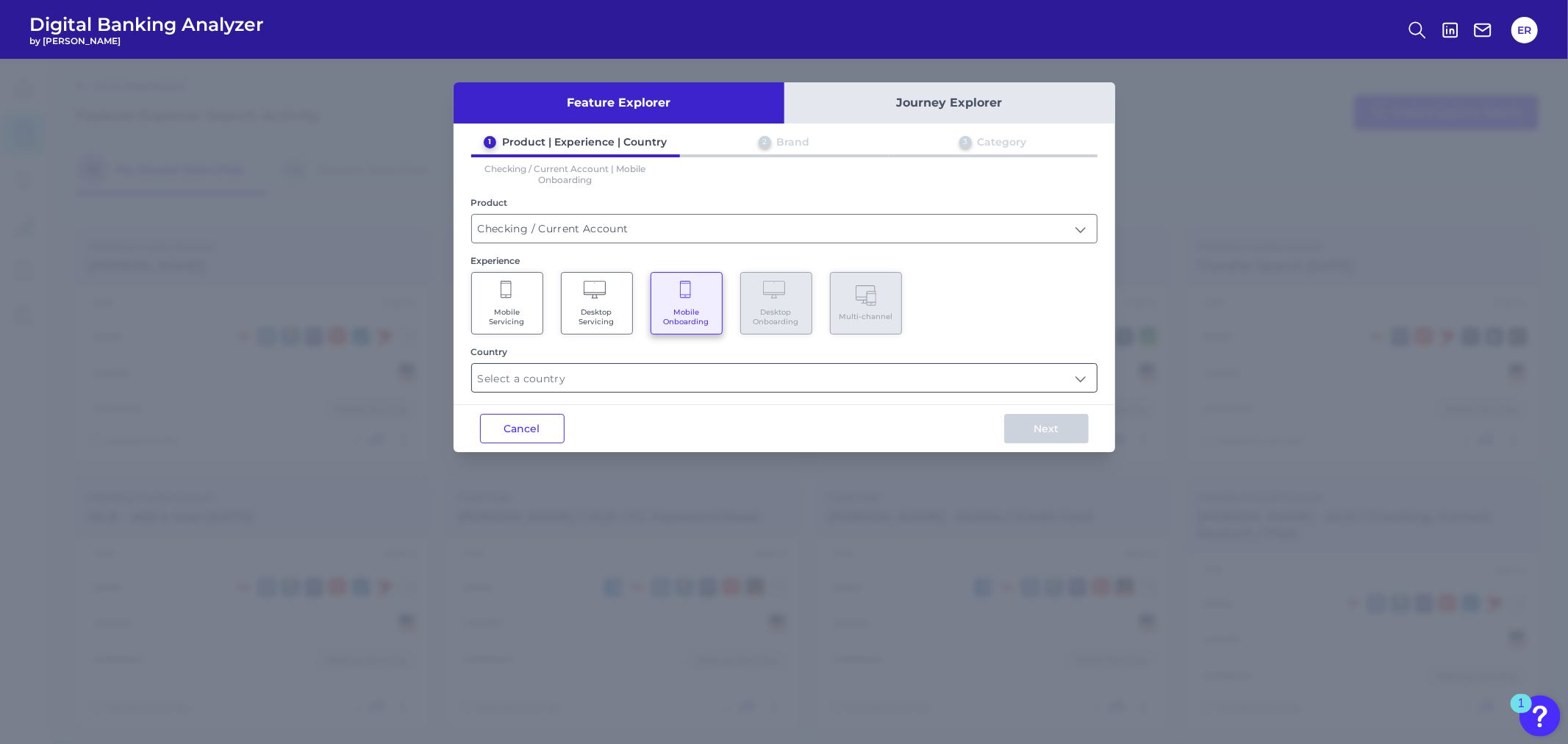
click at [684, 370] on input "text" at bounding box center [784, 377] width 625 height 28
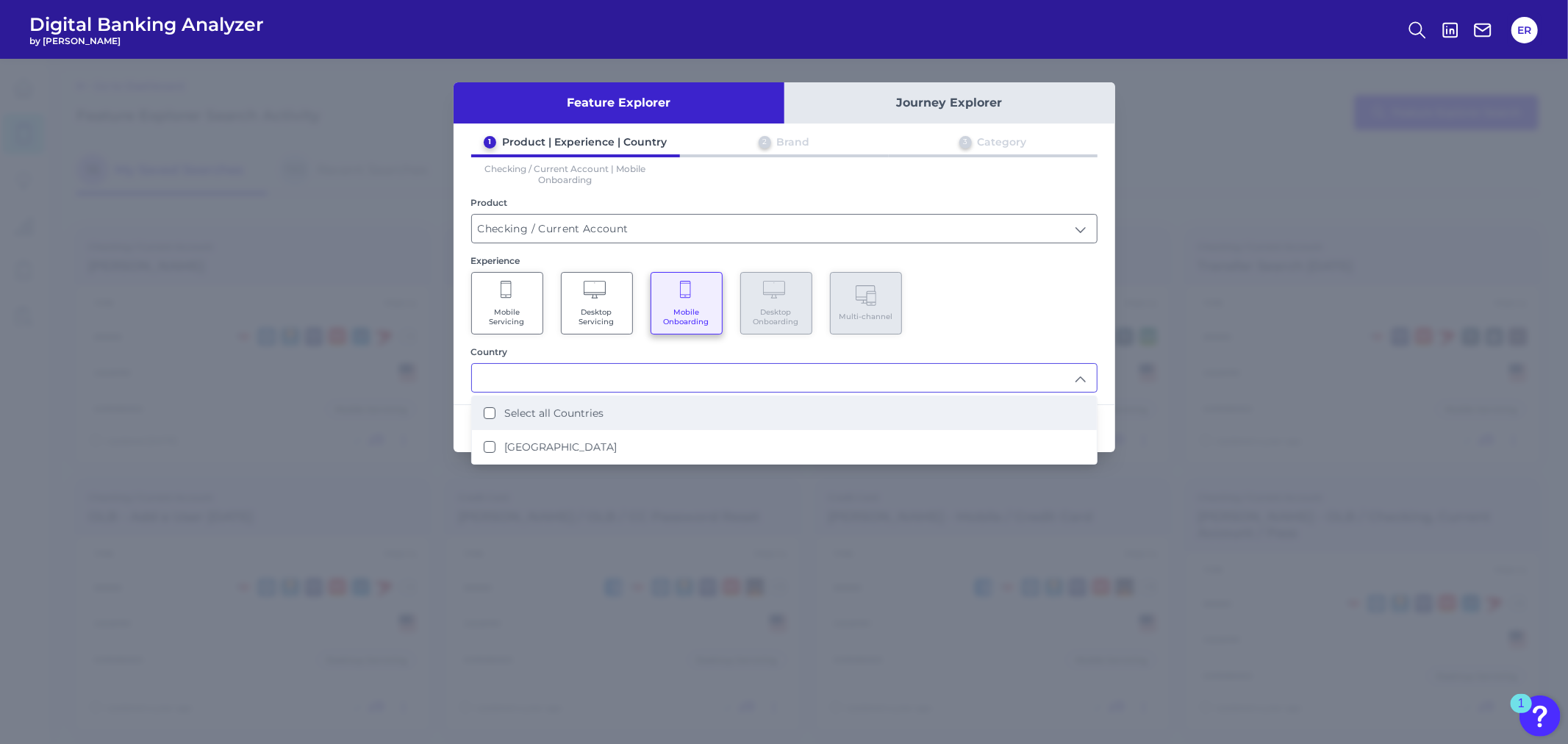
click at [621, 407] on li "Select all Countries" at bounding box center [784, 412] width 625 height 34
type input "Select all Countries"
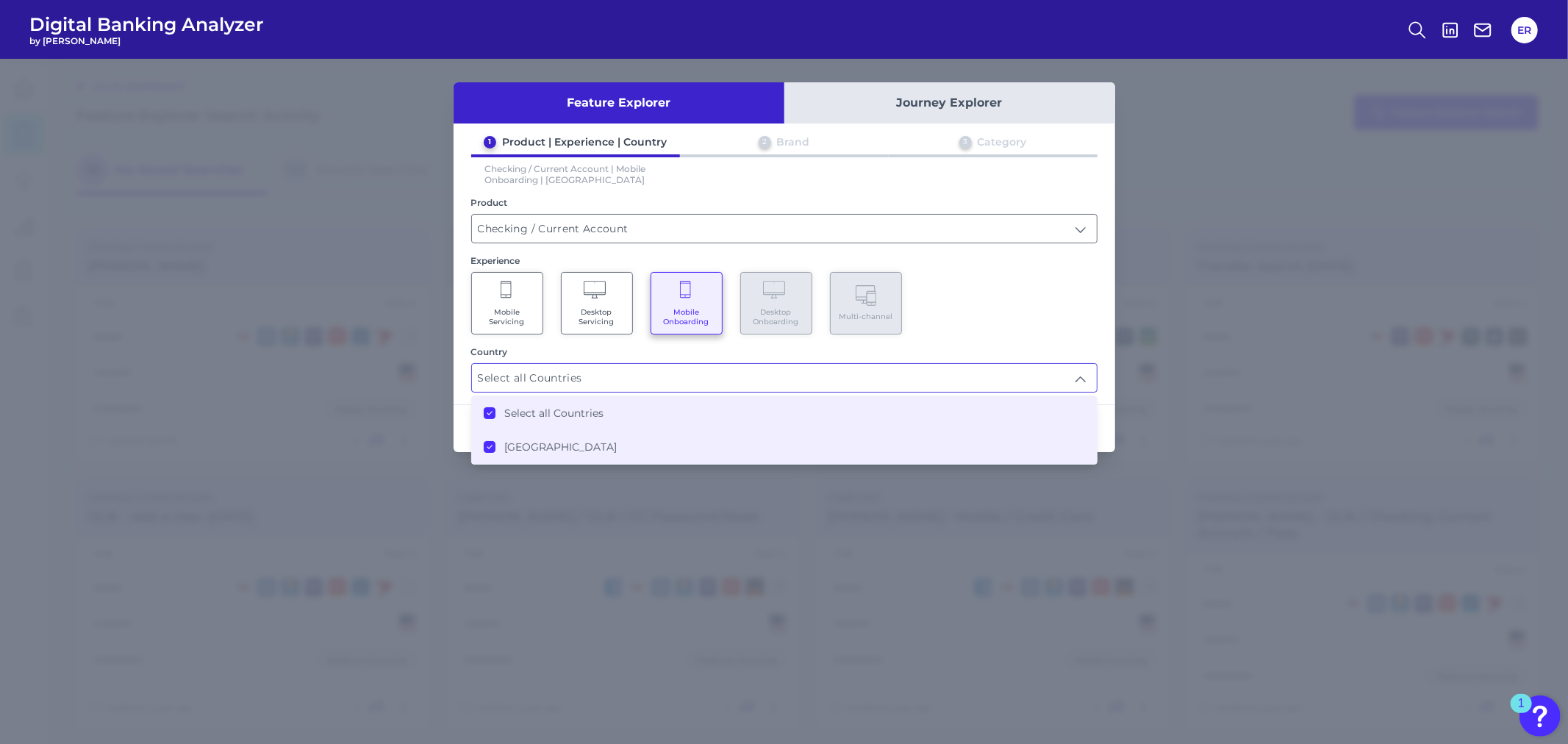
click at [979, 335] on div "1 Product | Experience | Country 2 Brand 3 Category Checking / Current Account …" at bounding box center [784, 264] width 662 height 257
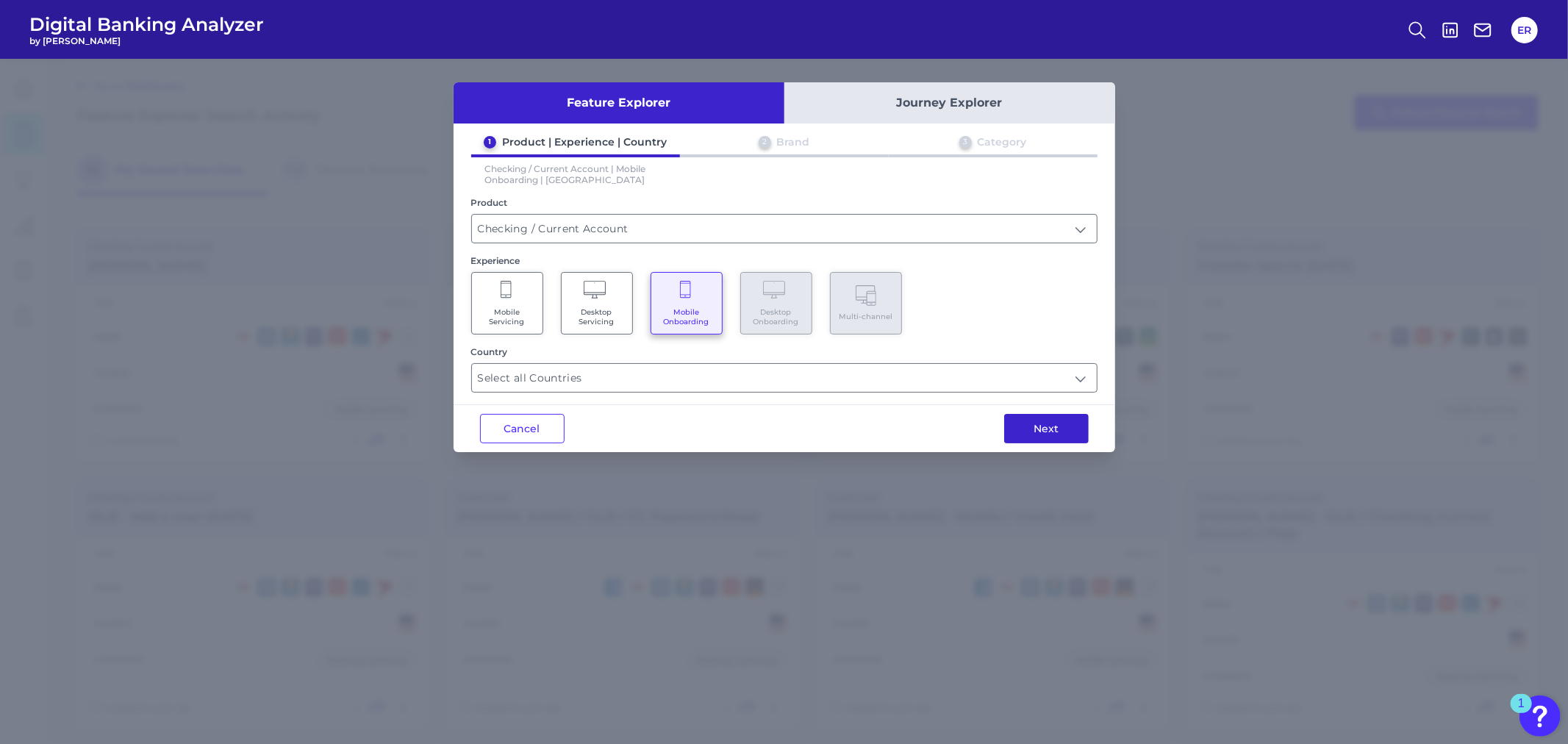
click at [1039, 429] on button "Next" at bounding box center [1046, 428] width 85 height 29
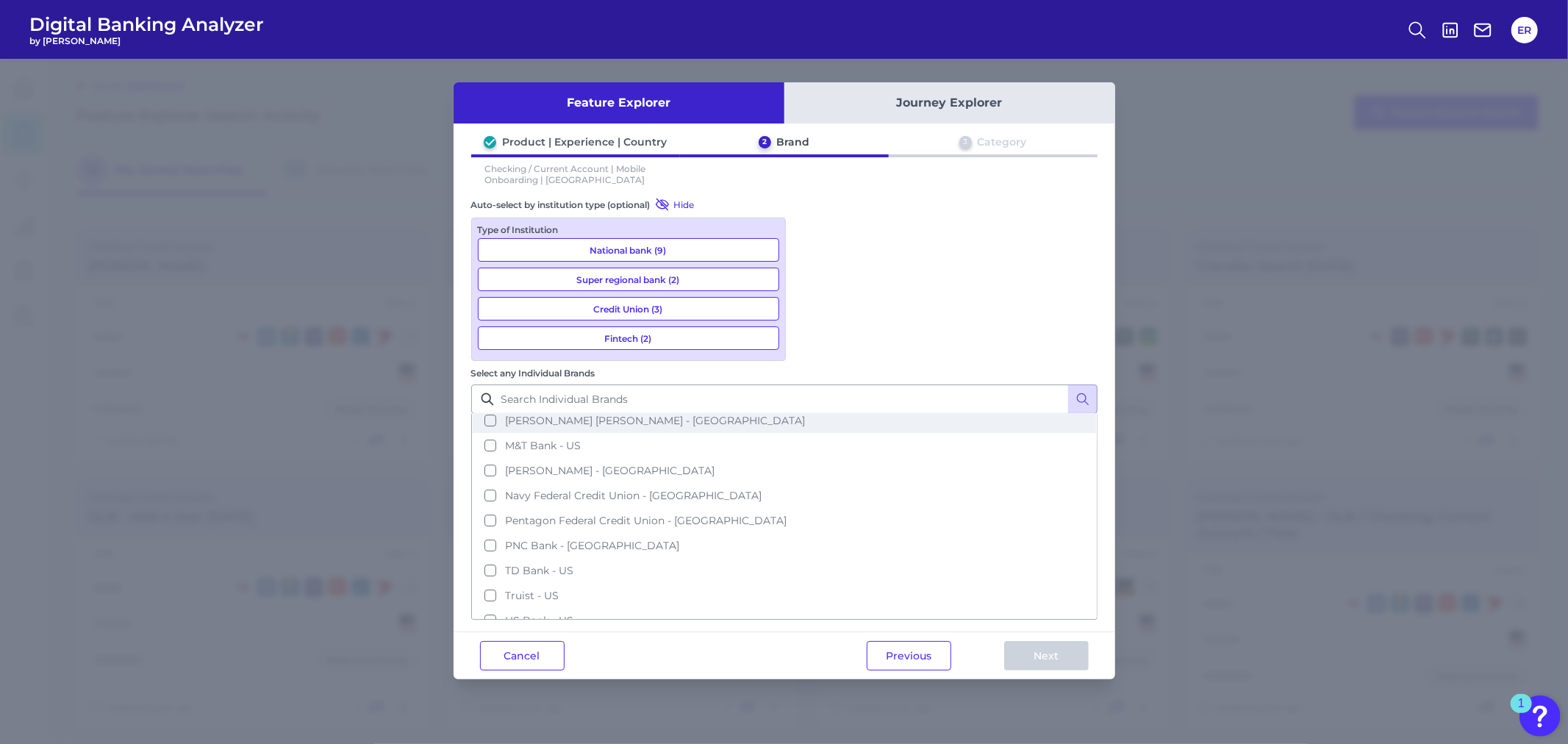
scroll to position [163, 0]
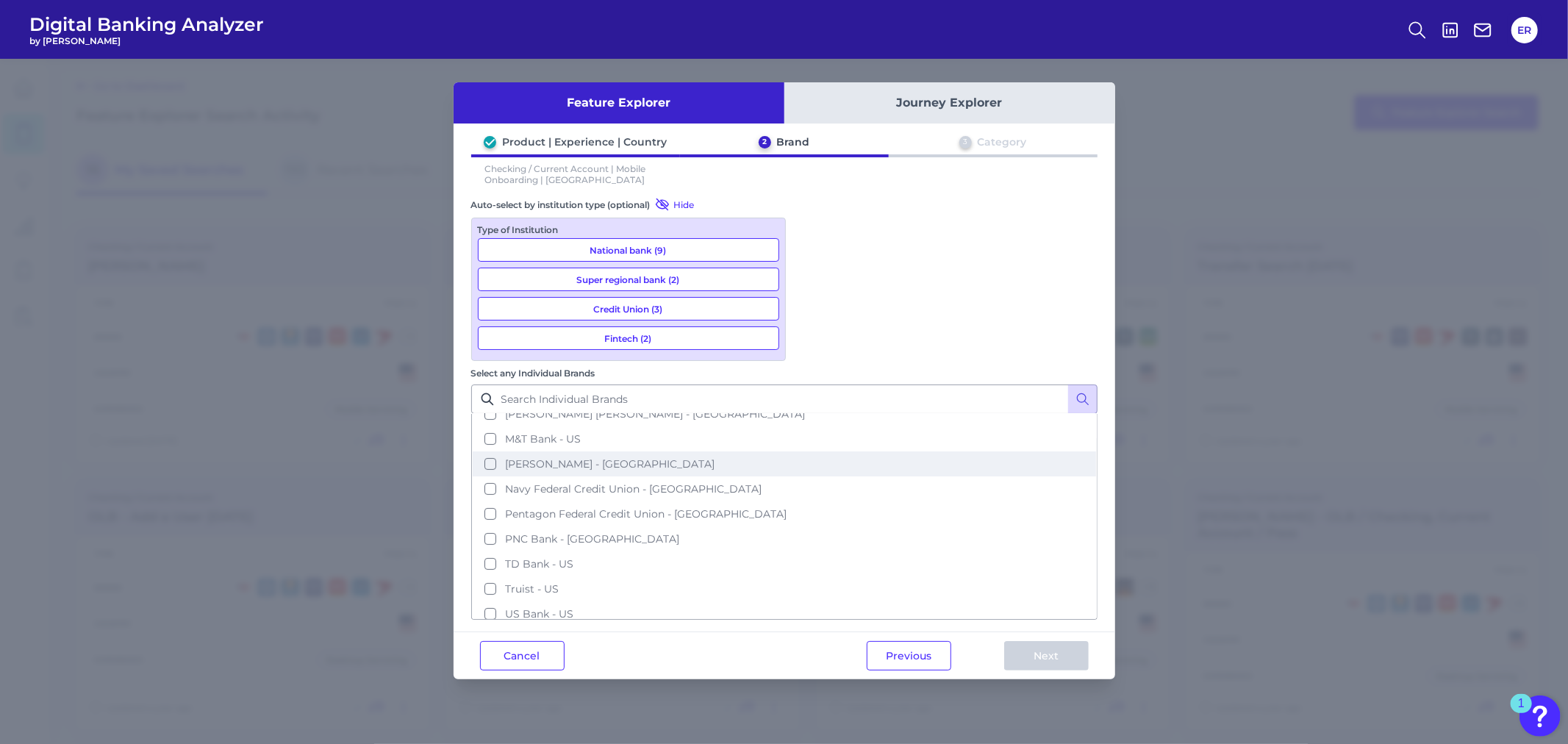
click at [714, 457] on span "[PERSON_NAME] - [GEOGRAPHIC_DATA]" at bounding box center [610, 464] width 210 height 14
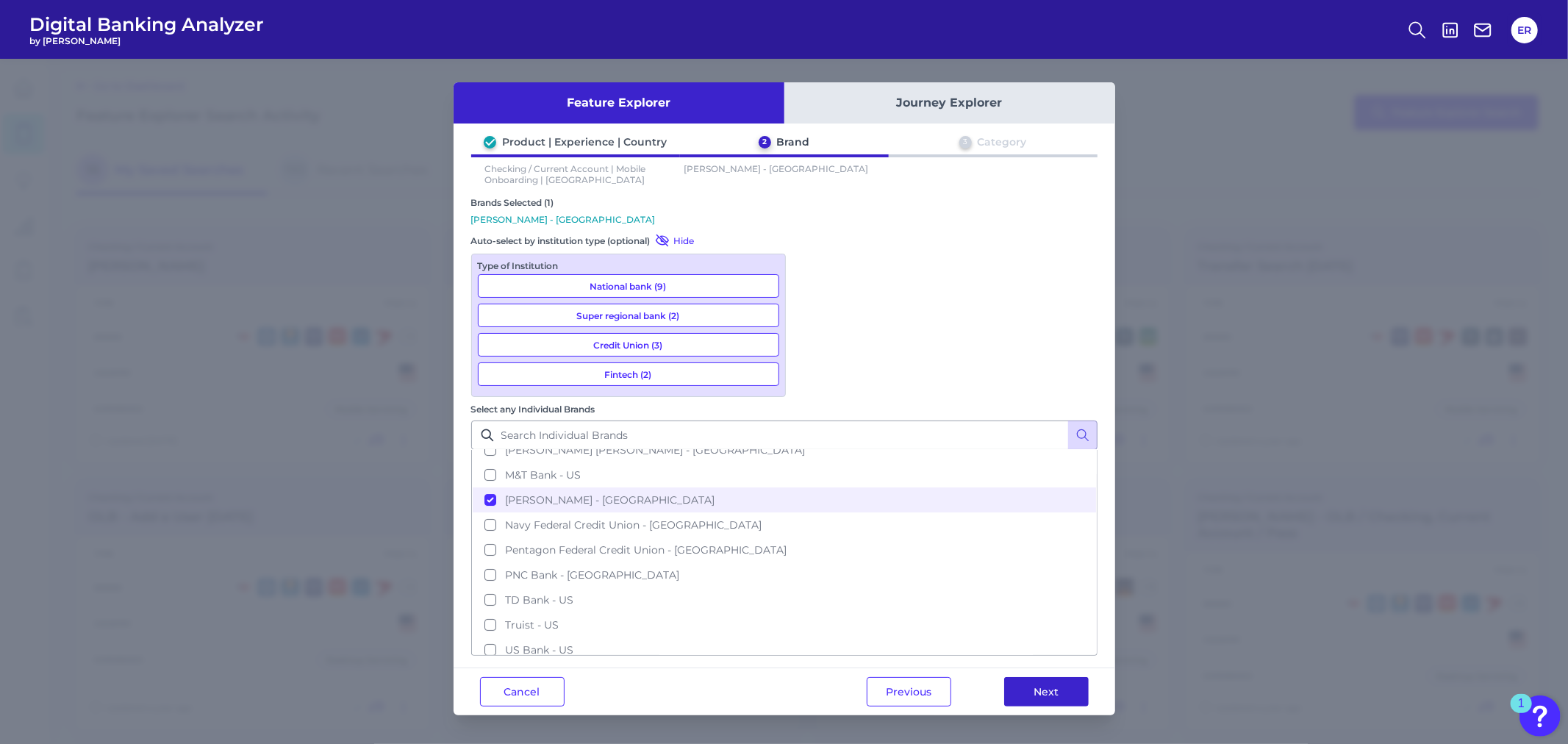
click at [1069, 677] on button "Next" at bounding box center [1046, 691] width 85 height 29
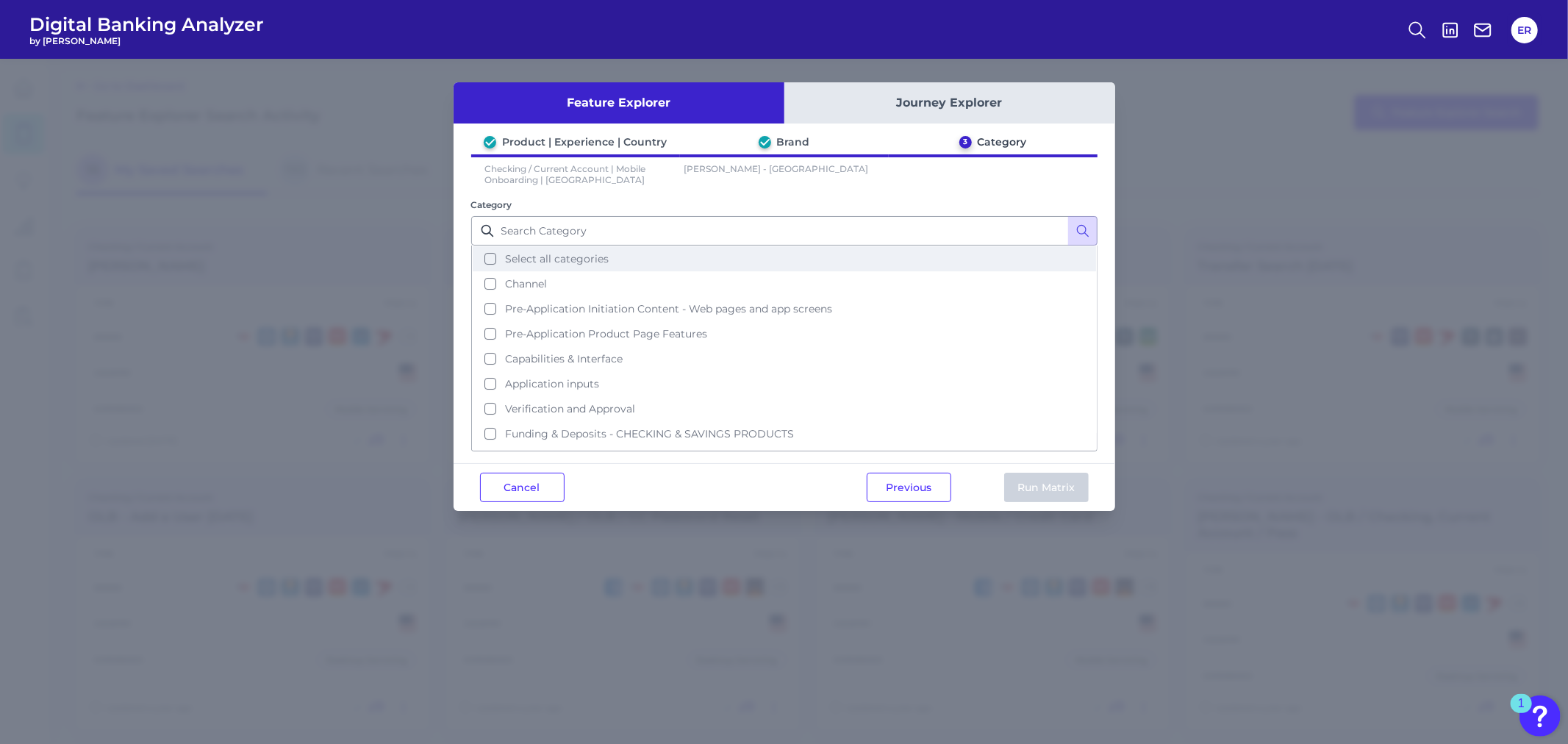
click at [546, 260] on span "Select all categories" at bounding box center [557, 258] width 103 height 14
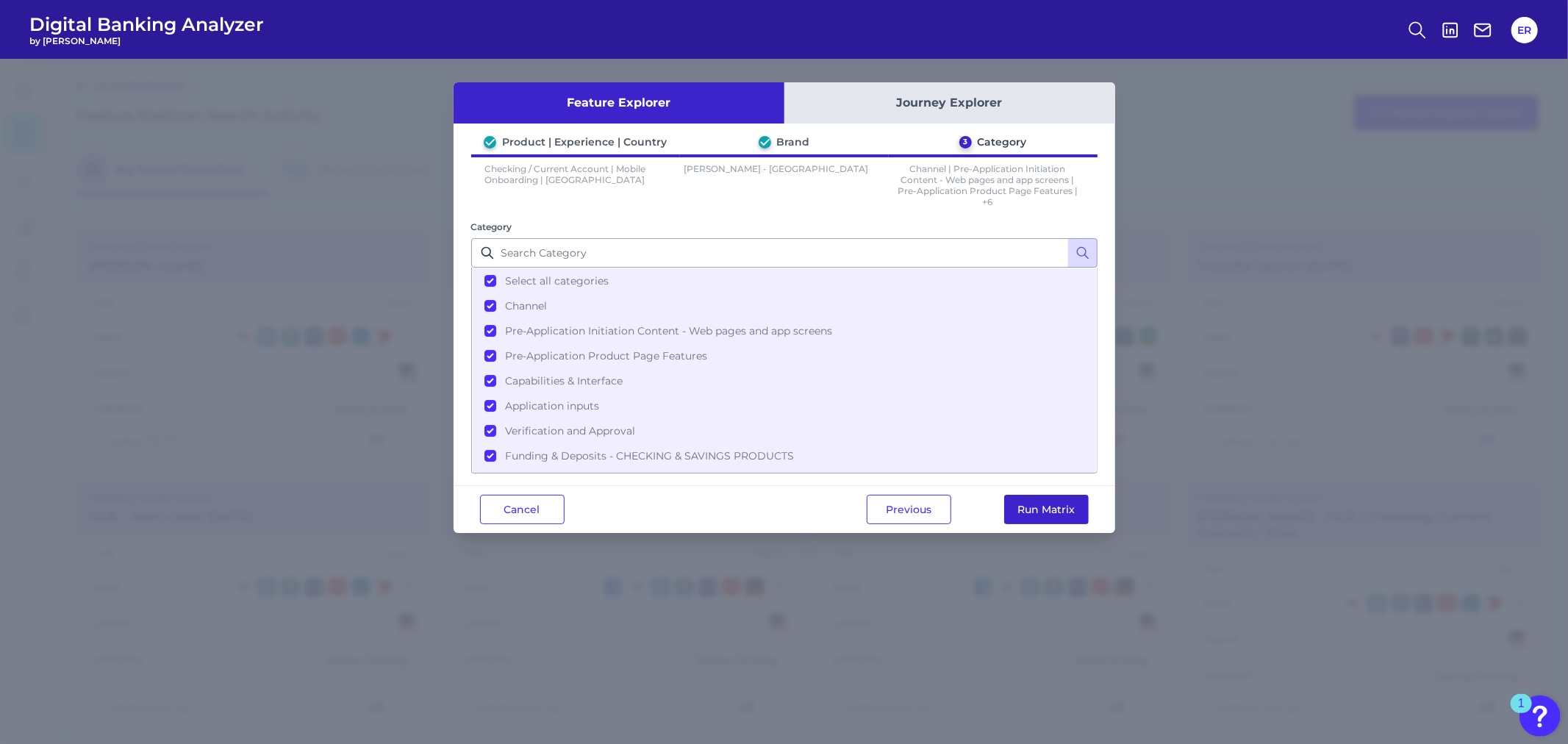
click at [1064, 501] on button "Run Matrix" at bounding box center [1046, 509] width 85 height 29
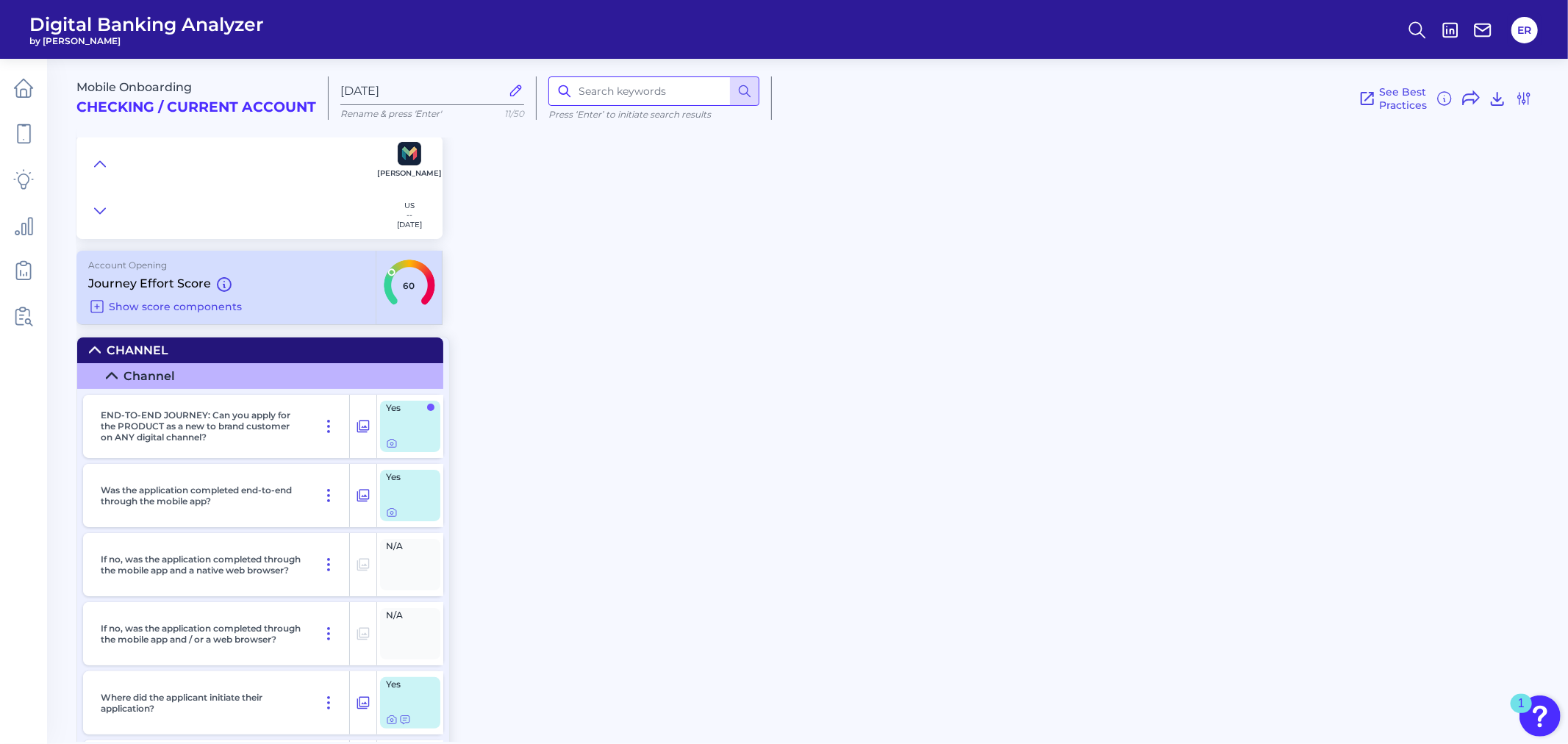
click at [600, 83] on input at bounding box center [654, 91] width 211 height 29
type input "chat"
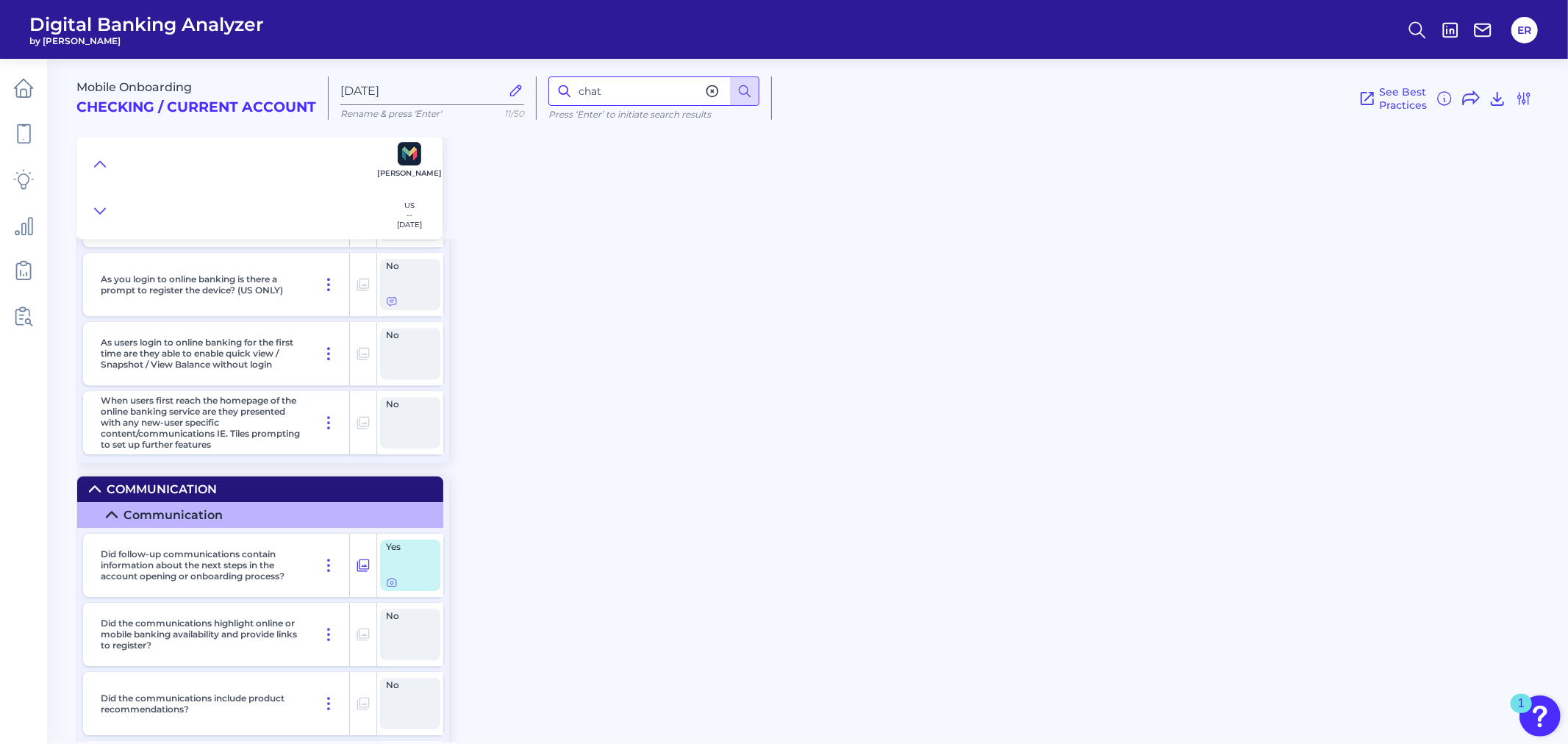
scroll to position [13389, 0]
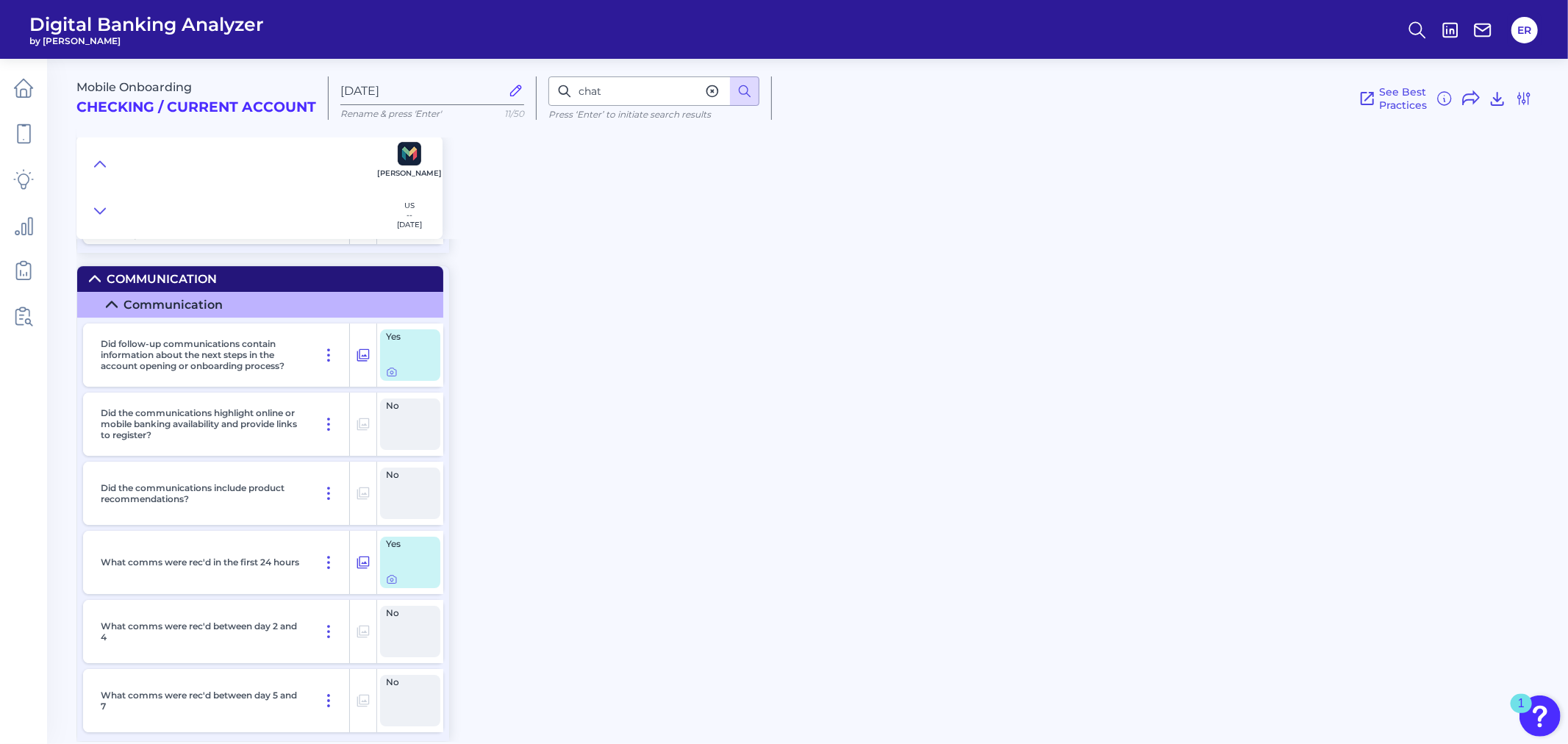
click at [716, 96] on icon at bounding box center [712, 91] width 11 height 11
click at [1530, 103] on icon at bounding box center [1524, 98] width 18 height 18
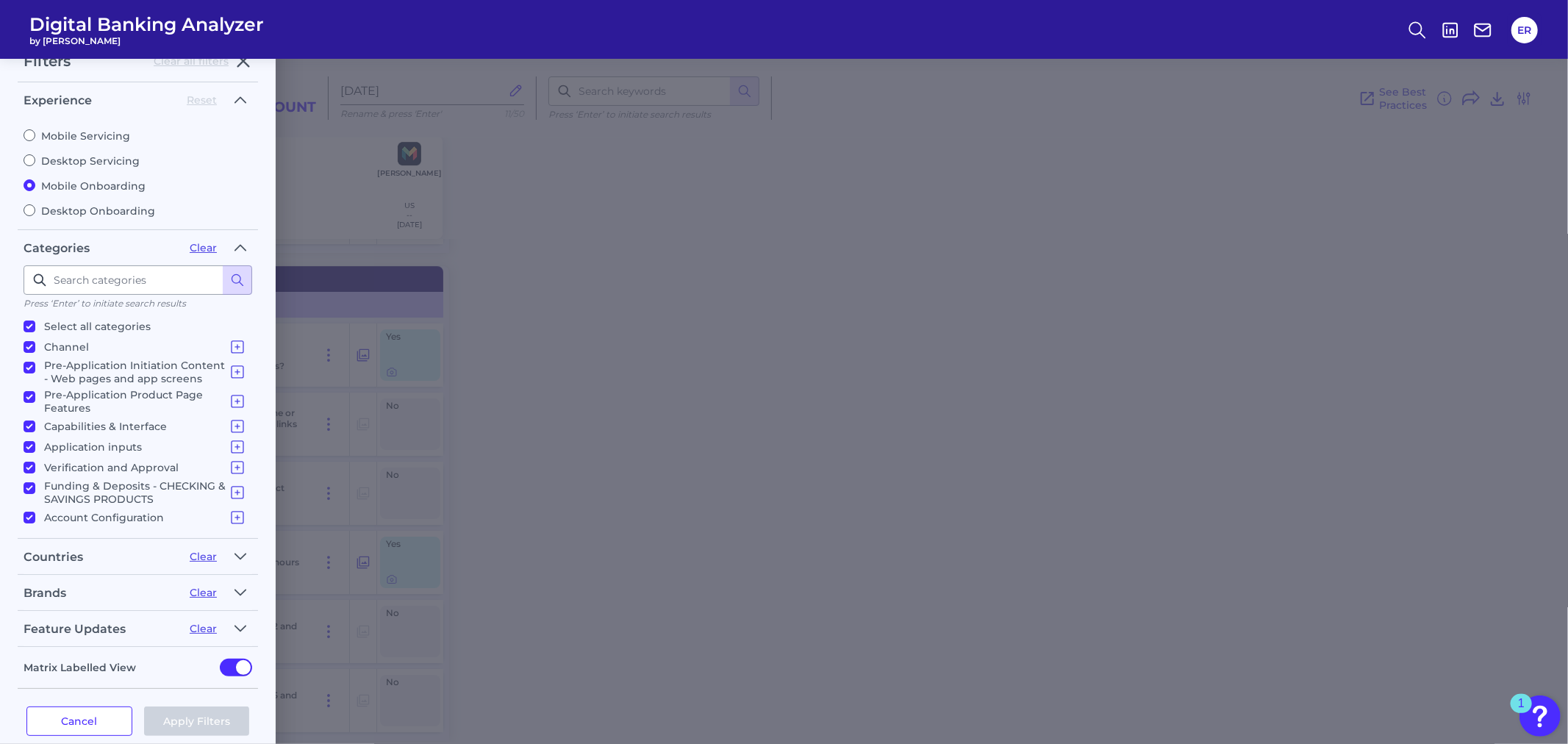
scroll to position [46, 0]
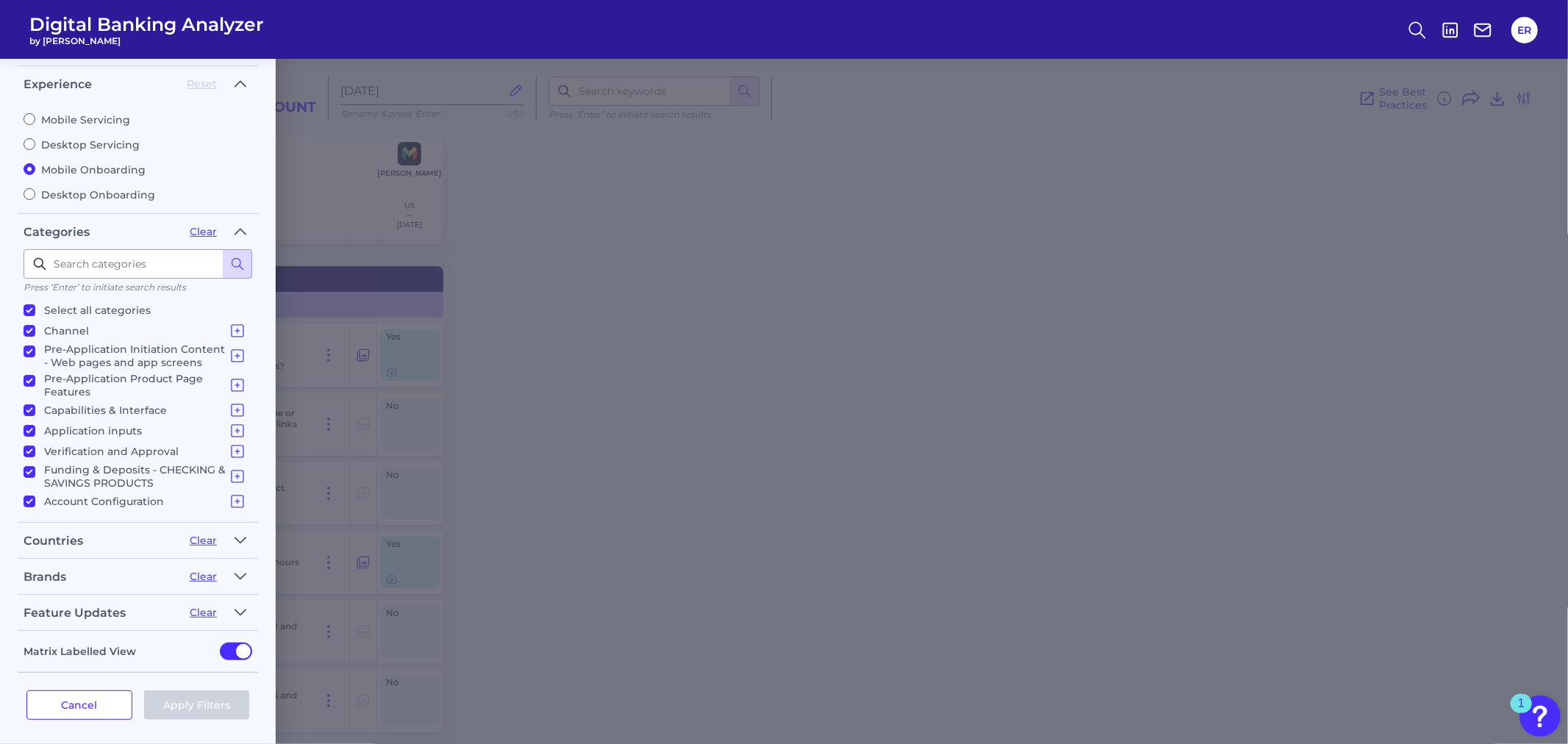
click at [105, 703] on button "Cancel" at bounding box center [79, 705] width 106 height 29
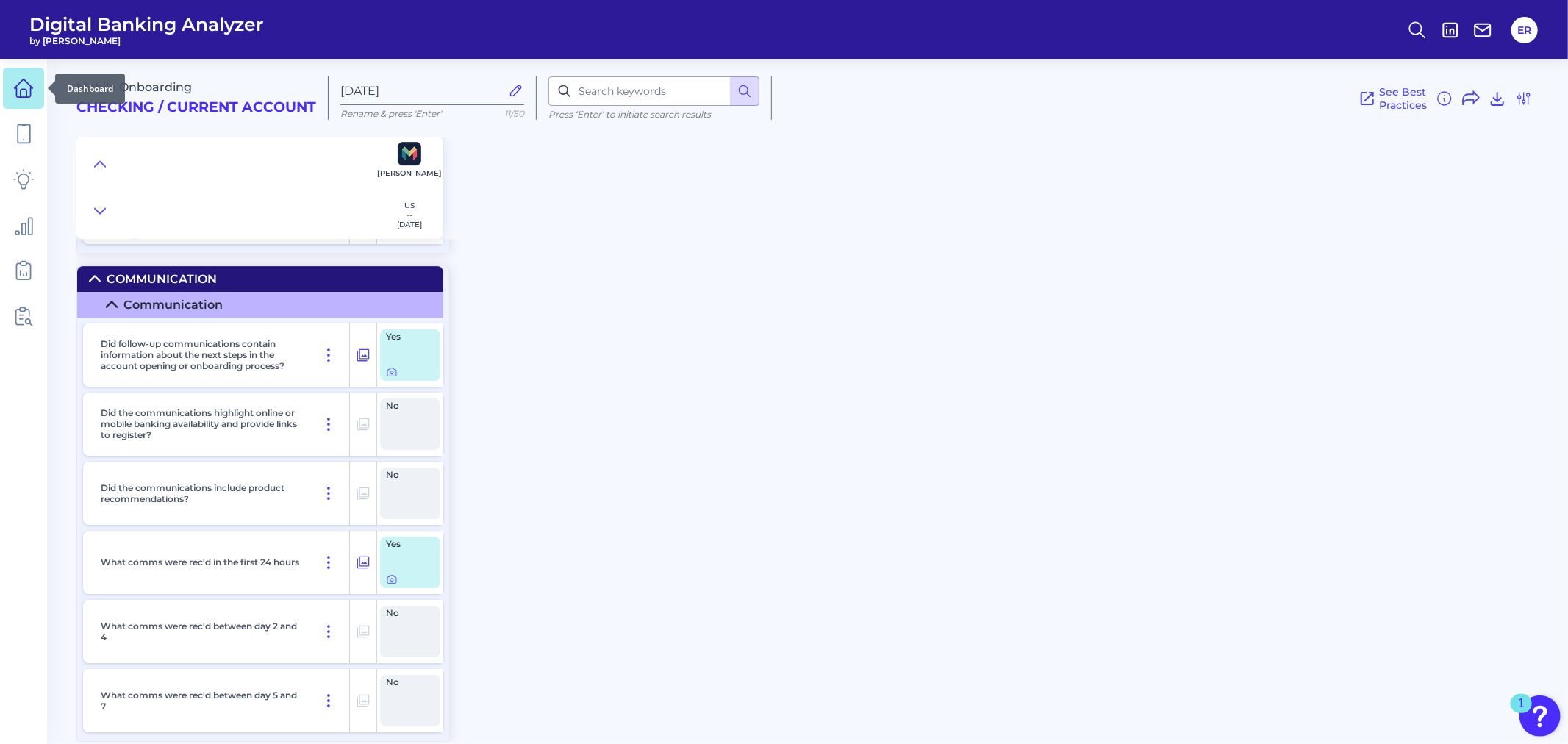
click at [25, 93] on icon at bounding box center [23, 93] width 6 height 8
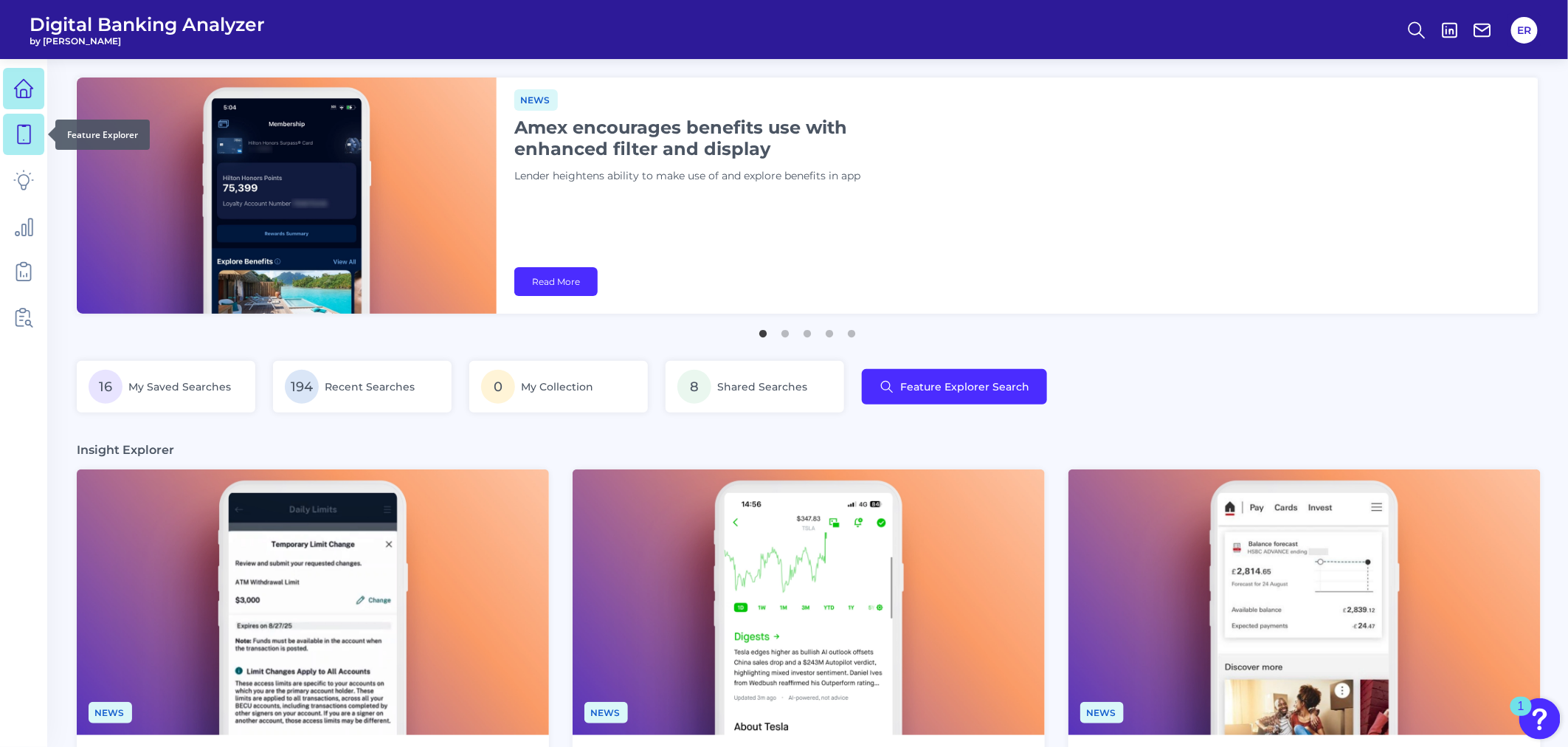
click at [20, 134] on icon at bounding box center [24, 134] width 21 height 21
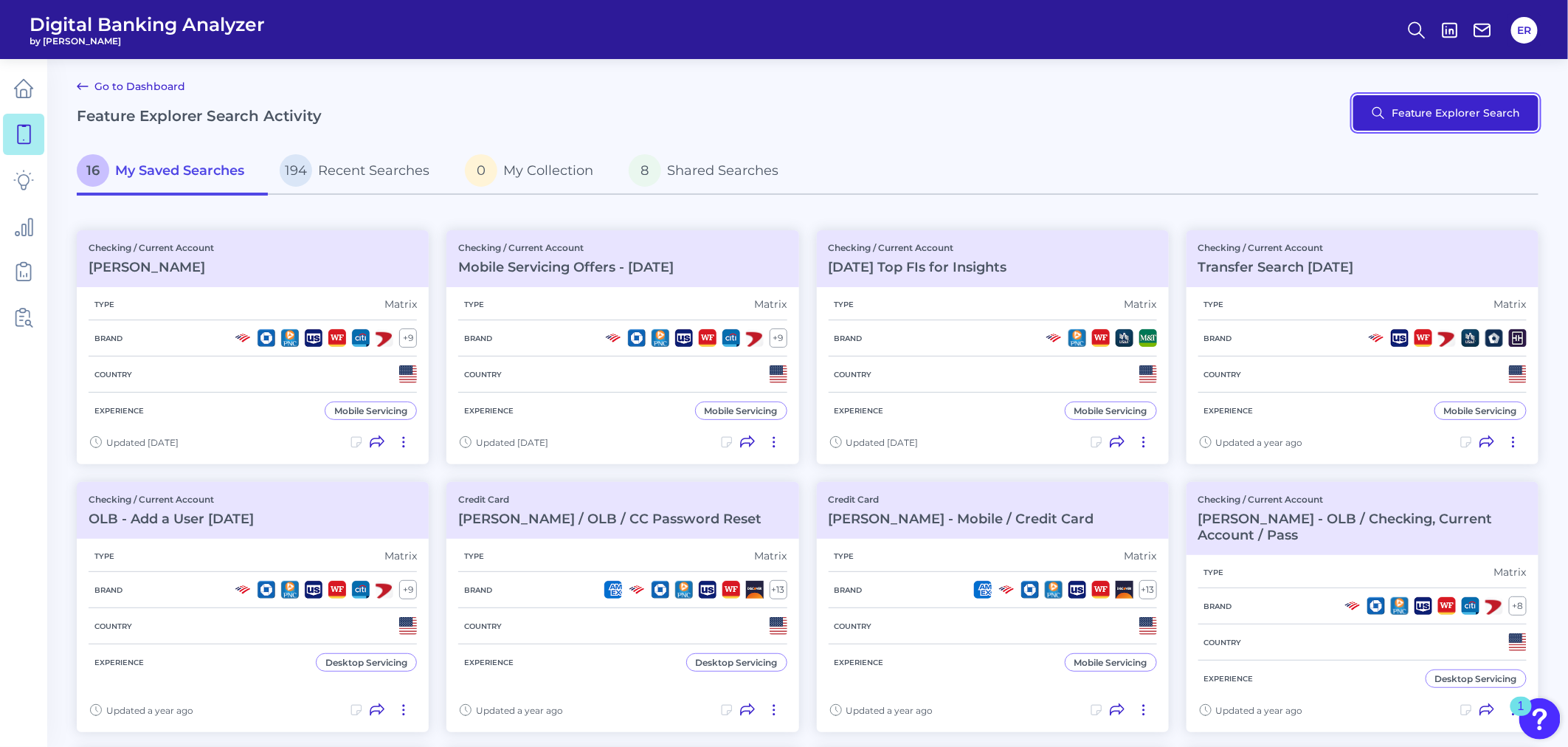
click at [1401, 116] on button "Feature Explorer Search" at bounding box center [1446, 113] width 185 height 35
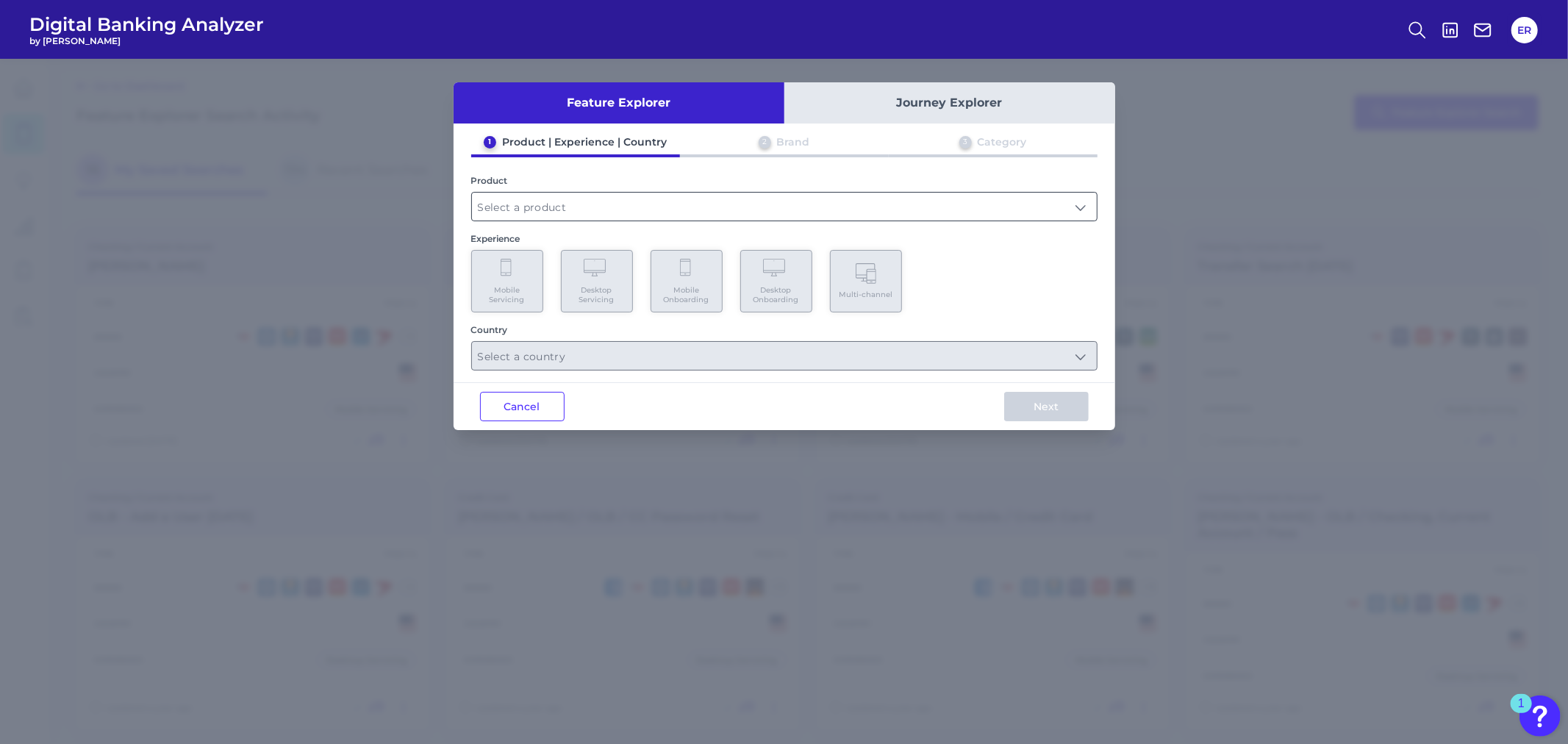
click at [848, 192] on input "text" at bounding box center [784, 206] width 625 height 28
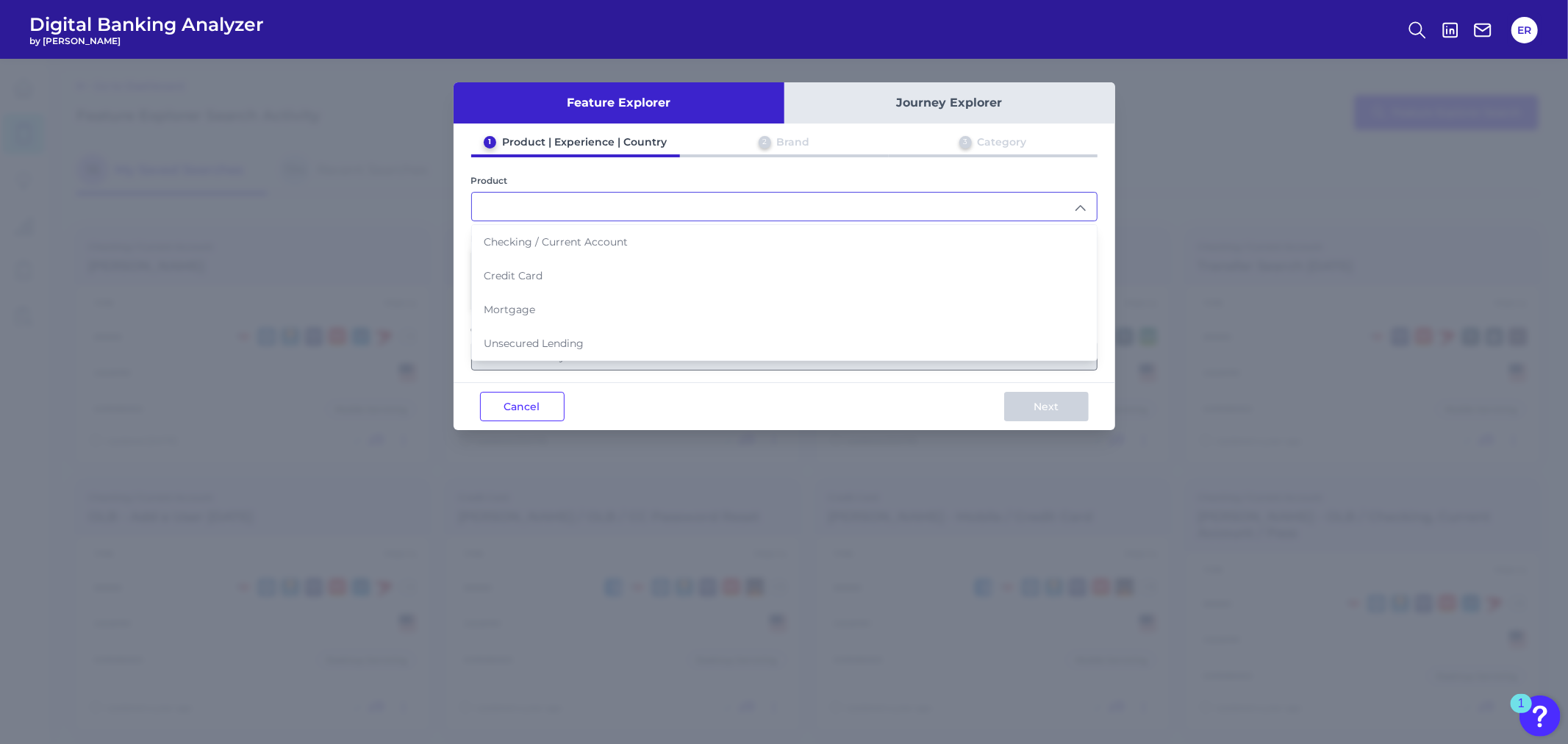
click at [592, 270] on li "Credit Card" at bounding box center [784, 275] width 625 height 34
type input "Credit Card"
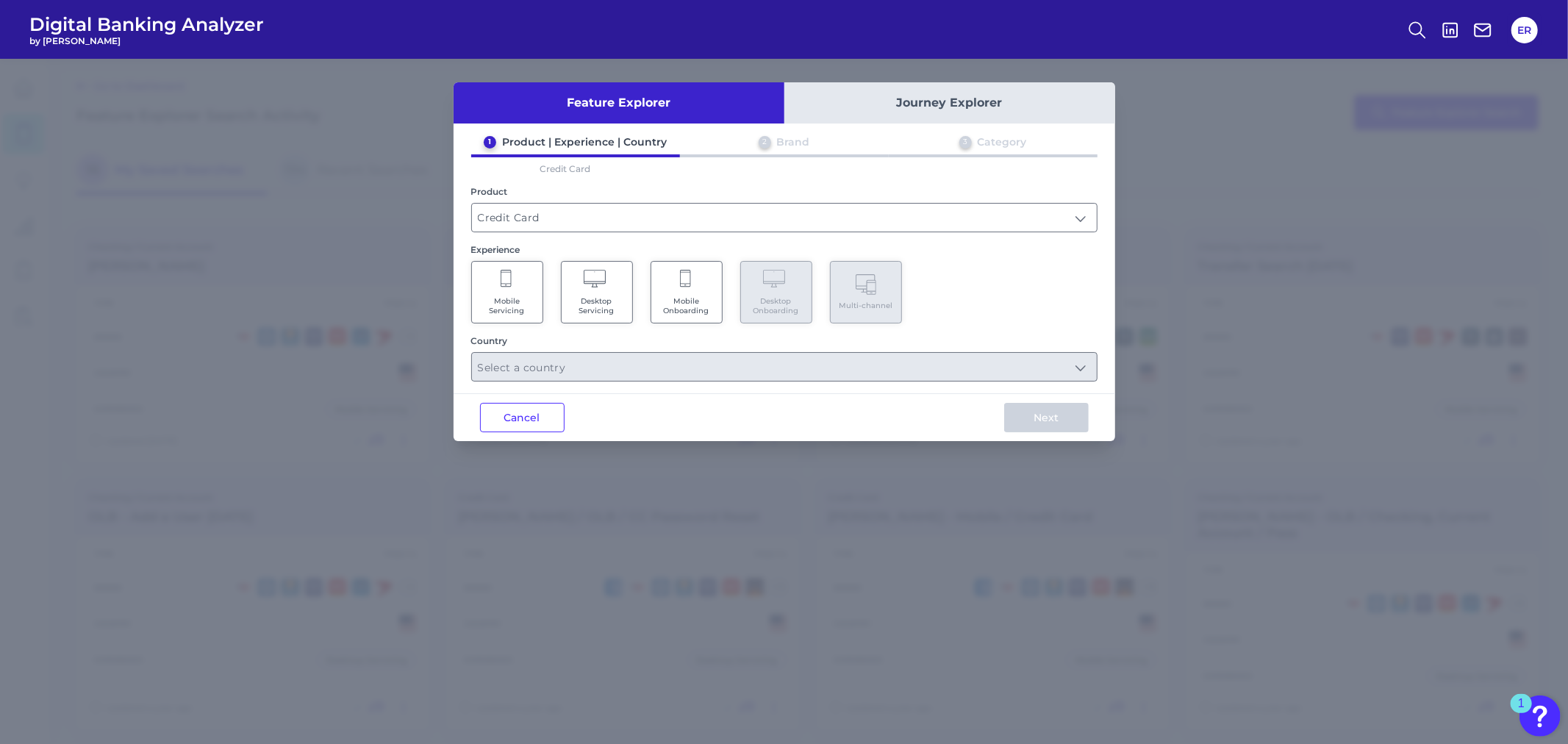
click at [694, 296] on span "Mobile Onboarding" at bounding box center [686, 306] width 56 height 20
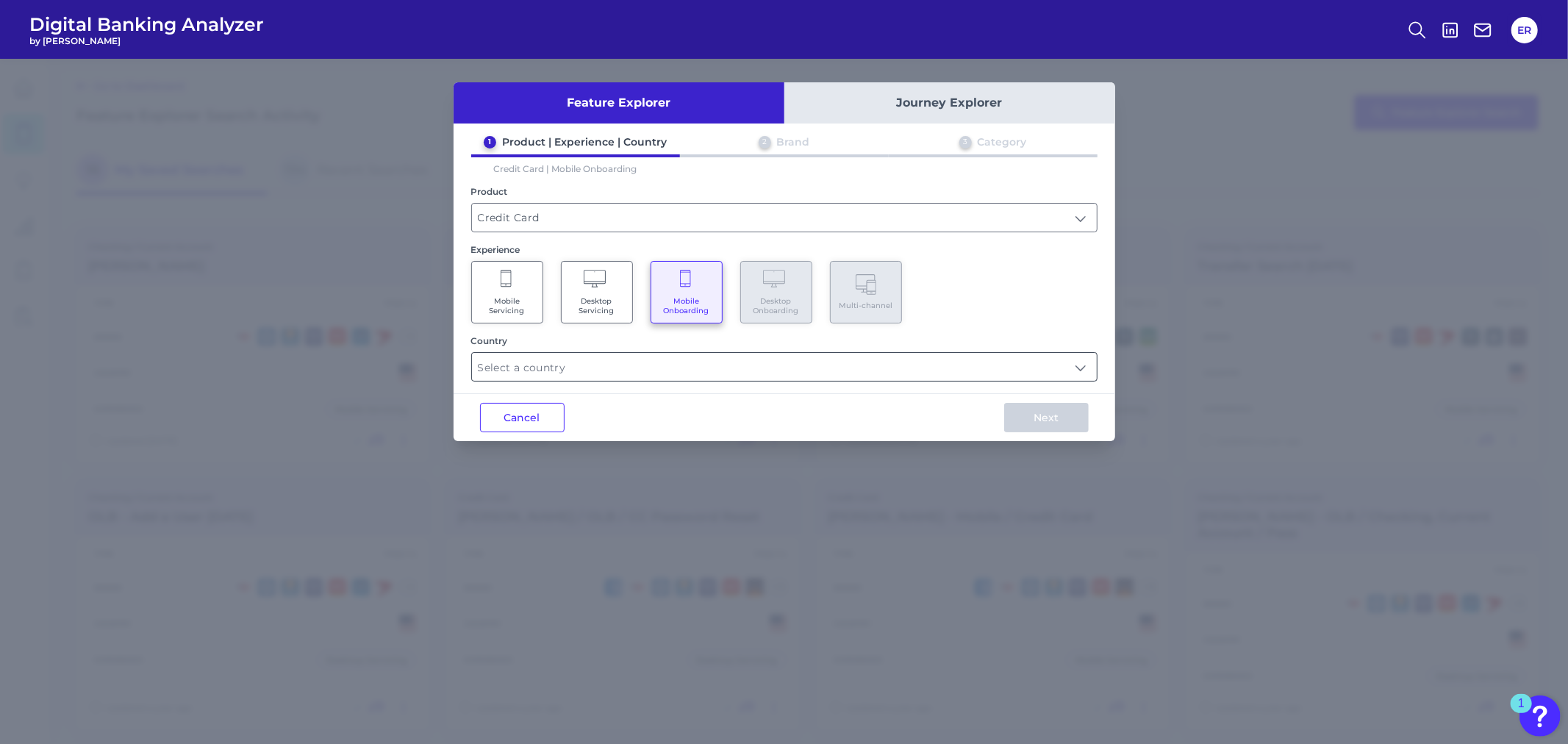
click at [665, 376] on input "text" at bounding box center [784, 367] width 625 height 28
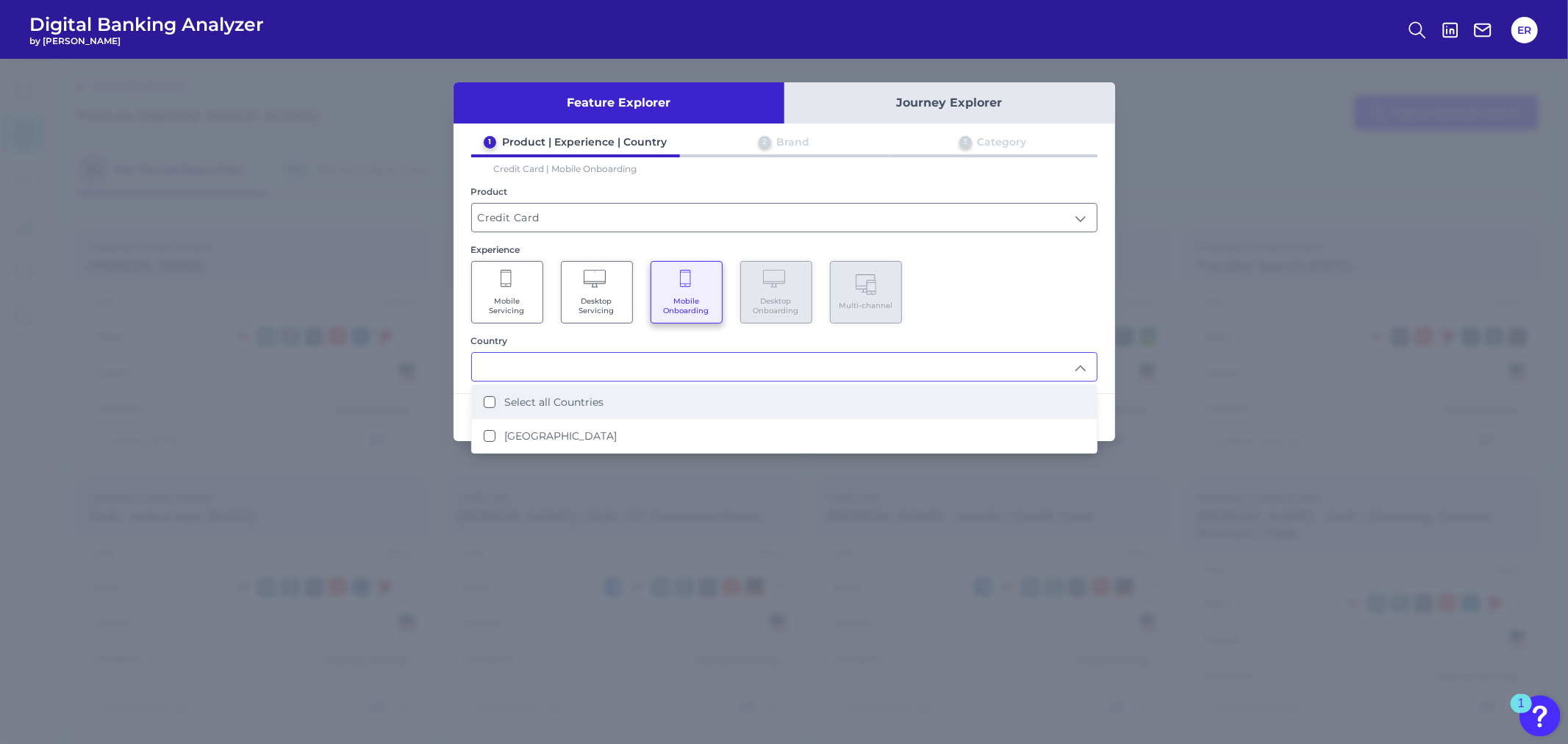
click at [631, 403] on li "Select all Countries" at bounding box center [784, 402] width 625 height 34
type input "Select all Countries"
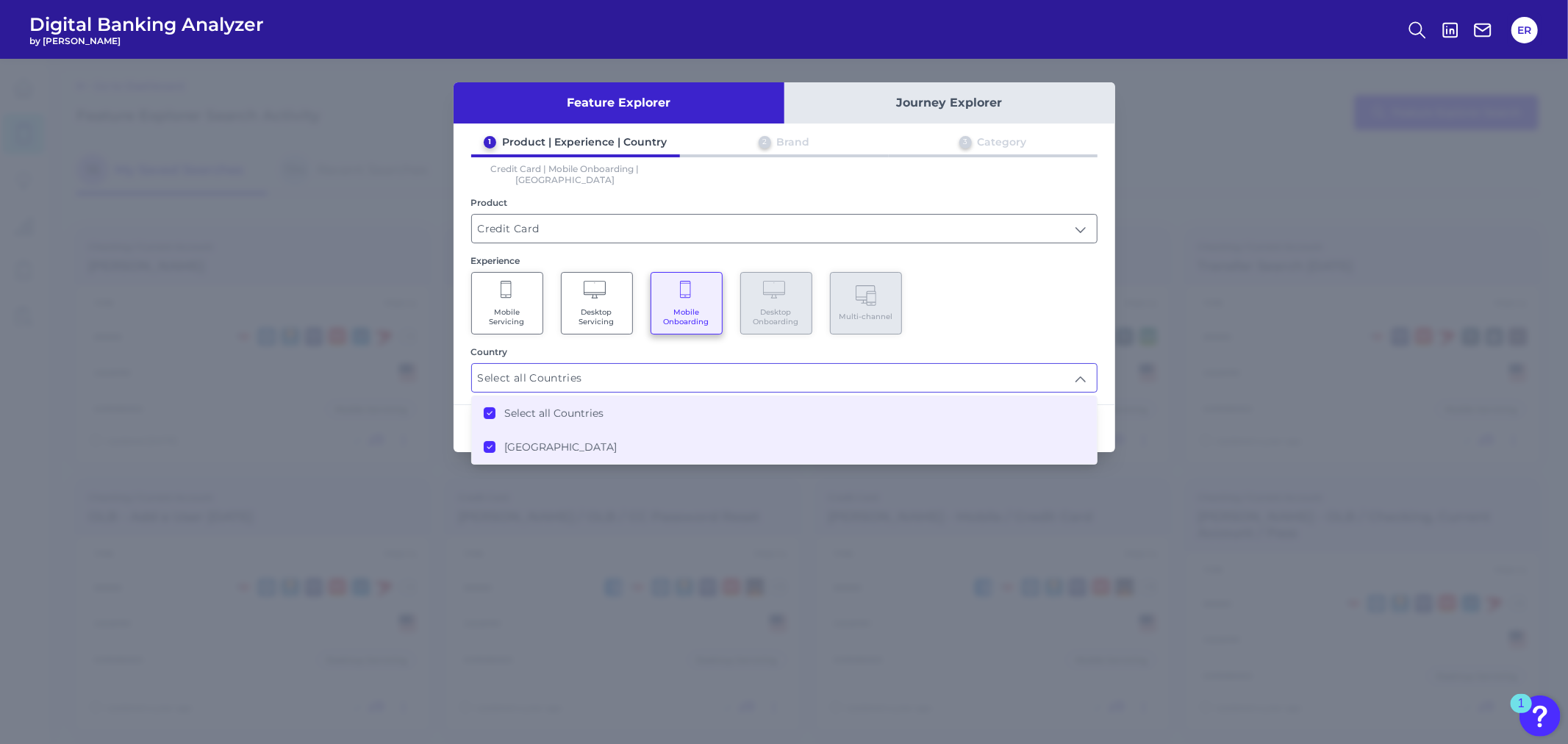
click at [962, 301] on div "Mobile Servicing Desktop Servicing Mobile Onboarding Desktop Onboarding Multi-c…" at bounding box center [784, 303] width 626 height 62
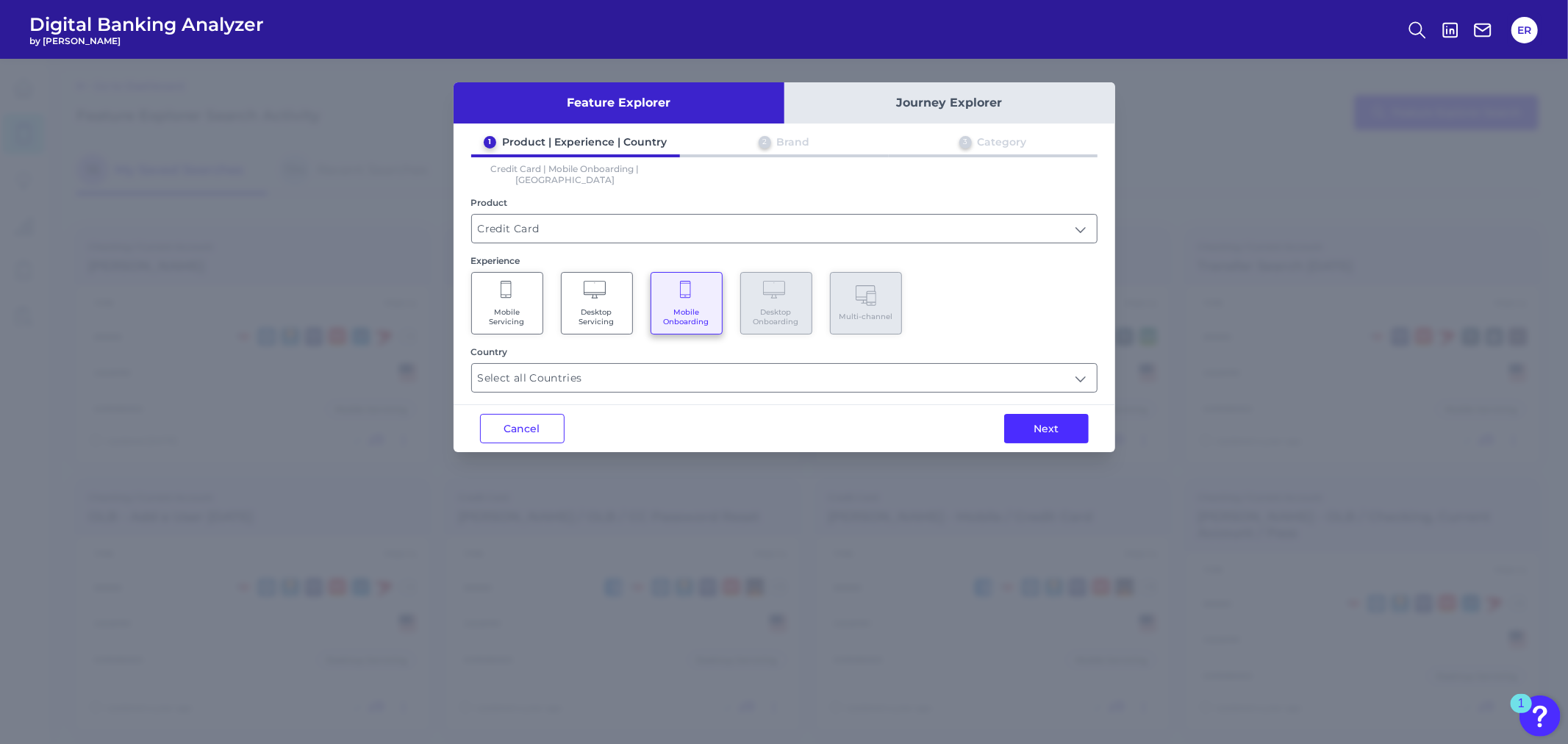
click at [1033, 419] on button "Next" at bounding box center [1046, 428] width 85 height 29
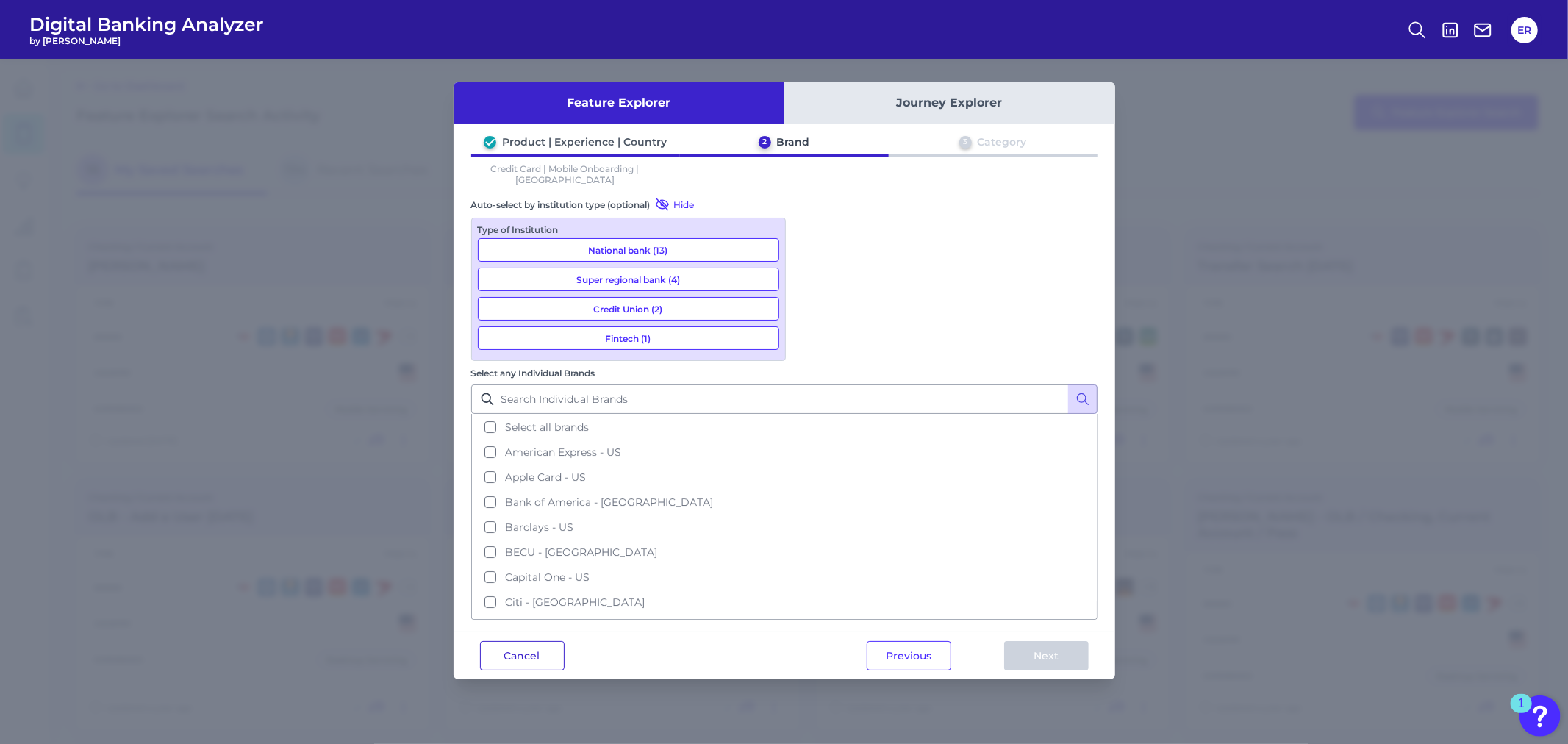
drag, startPoint x: 527, startPoint y: 497, endPoint x: 528, endPoint y: 488, distance: 9.1
click at [527, 631] on div "Cancel Previous Next" at bounding box center [784, 654] width 662 height 48
click at [530, 641] on button "Cancel" at bounding box center [522, 655] width 85 height 29
